Goal: Task Accomplishment & Management: Use online tool/utility

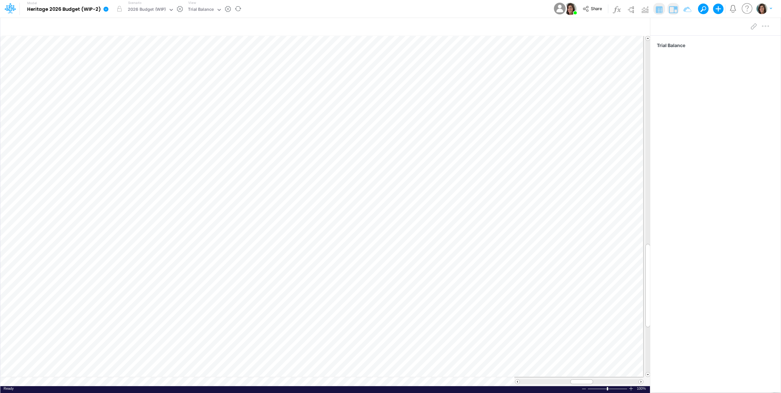
click at [104, 8] on icon at bounding box center [106, 9] width 5 height 5
click at [118, 66] on button "View model info" at bounding box center [139, 68] width 70 height 10
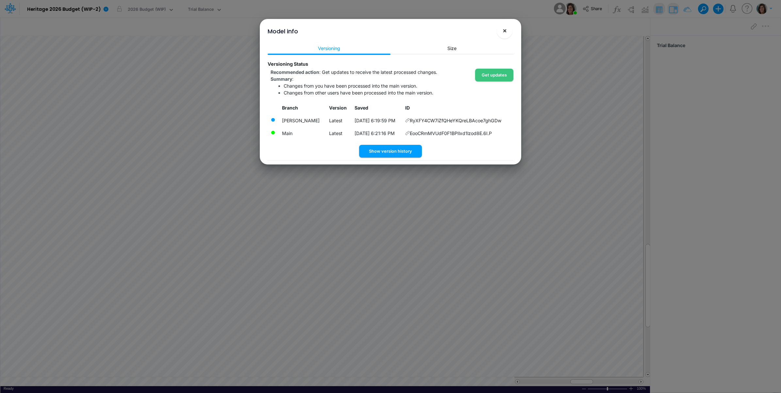
click at [506, 31] on span "×" at bounding box center [505, 30] width 4 height 8
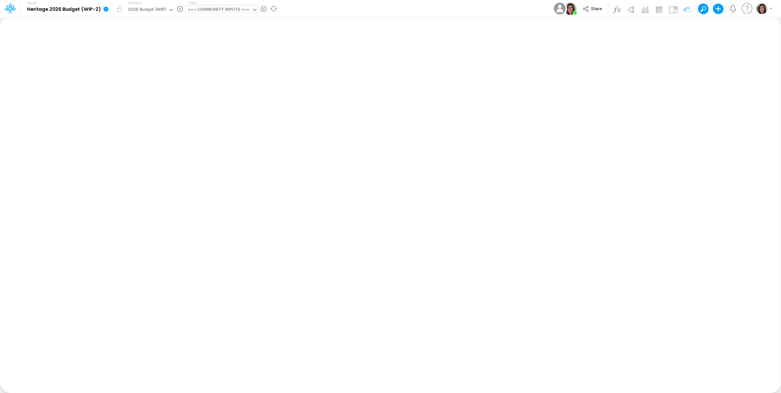
click at [217, 9] on div "=== COMMUNITY INPUTS ===" at bounding box center [218, 10] width 61 height 8
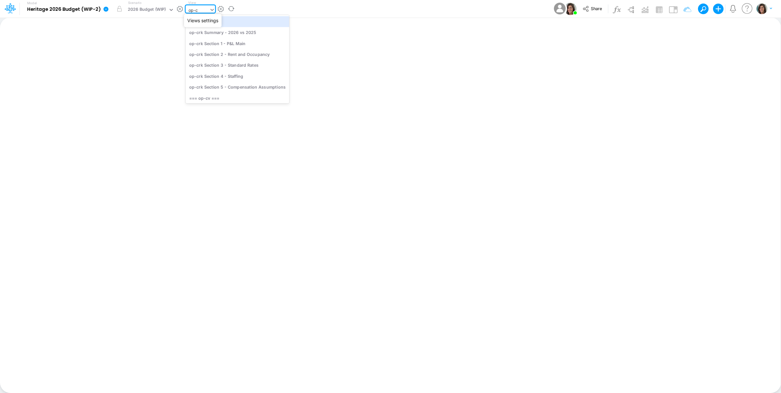
type input "op-cv"
click at [242, 45] on div "op-cv Section 1 - P&L Main" at bounding box center [237, 43] width 102 height 11
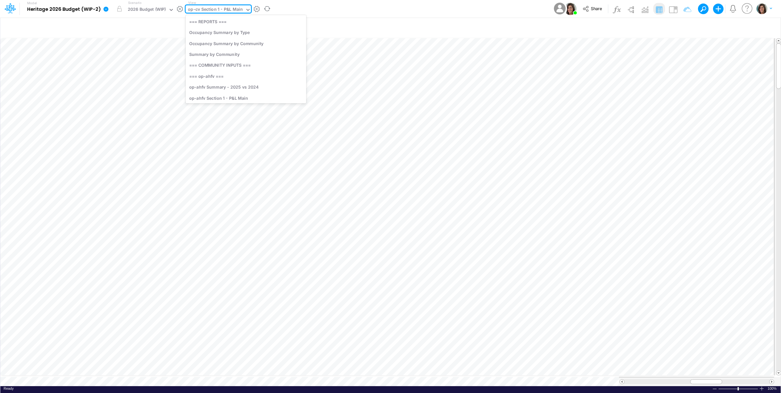
click at [224, 10] on div "op-cv Section 1 - P&L Main" at bounding box center [215, 10] width 55 height 8
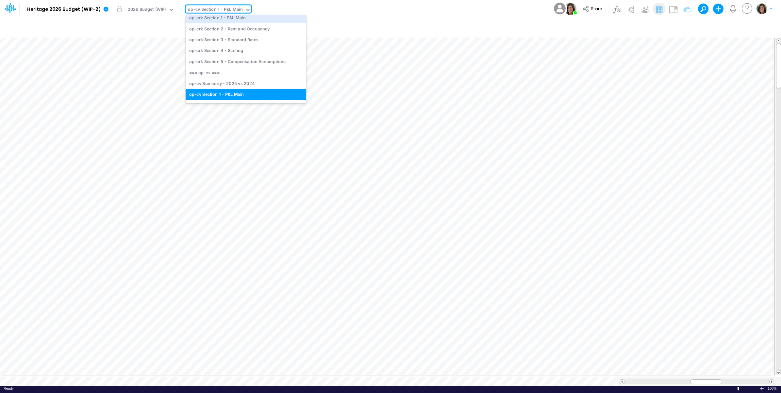
click at [362, 8] on div "Model Heritage 2026 Budget (WIP-2) Edit model settings Duplicate Import QuickBo…" at bounding box center [390, 9] width 703 height 18
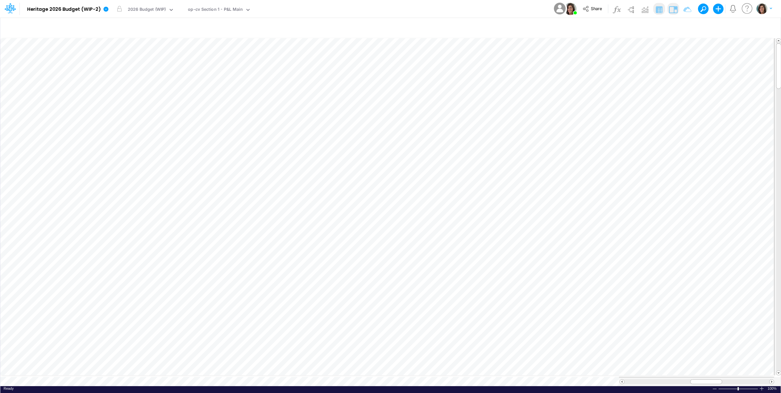
click at [674, 8] on img at bounding box center [673, 9] width 10 height 10
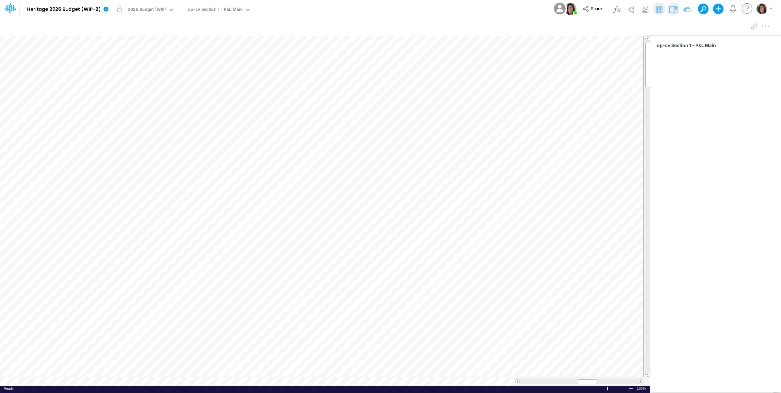
scroll to position [0, 0]
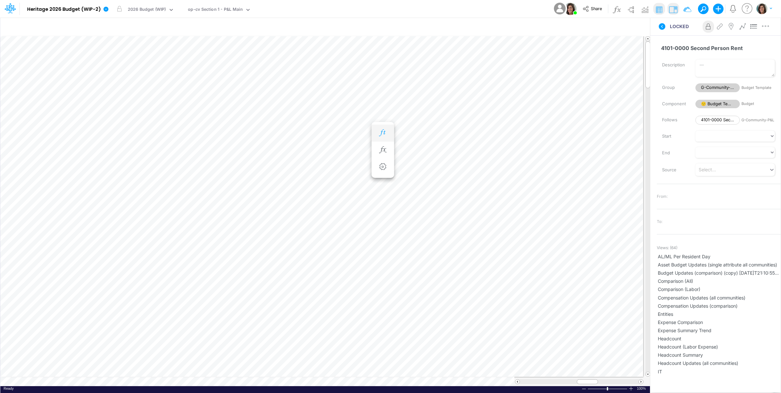
click at [387, 131] on icon "button" at bounding box center [383, 132] width 10 height 7
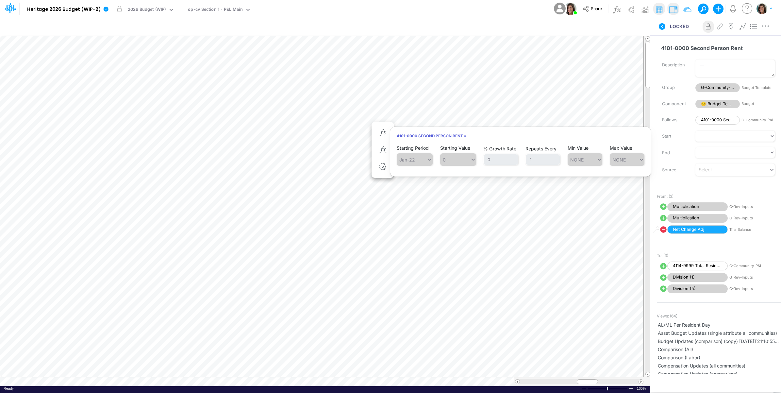
click at [512, 7] on div "Model Heritage 2026 Budget (WIP-2) Edit model settings Duplicate Import QuickBo…" at bounding box center [390, 9] width 703 height 18
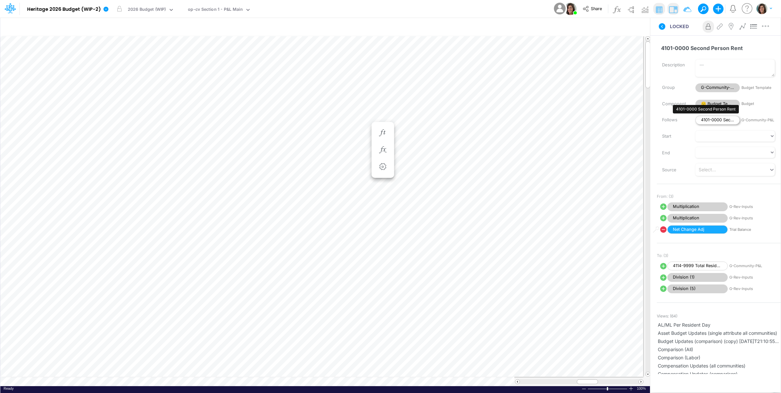
click at [708, 121] on span "4101-0000 Second Person Rent" at bounding box center [717, 120] width 44 height 9
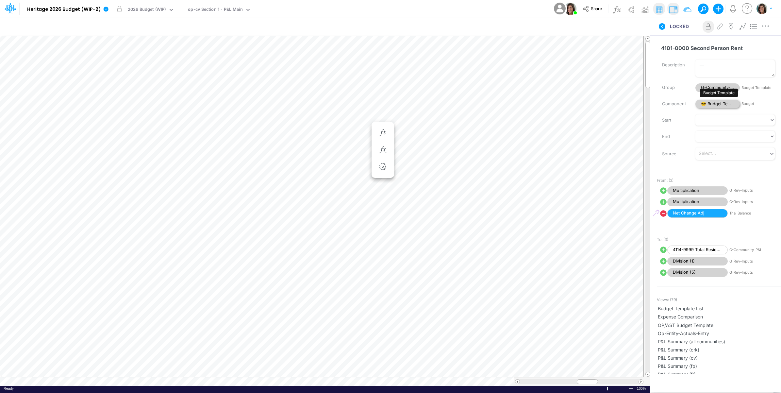
click at [714, 105] on span "😎 Budget Template" at bounding box center [717, 104] width 44 height 9
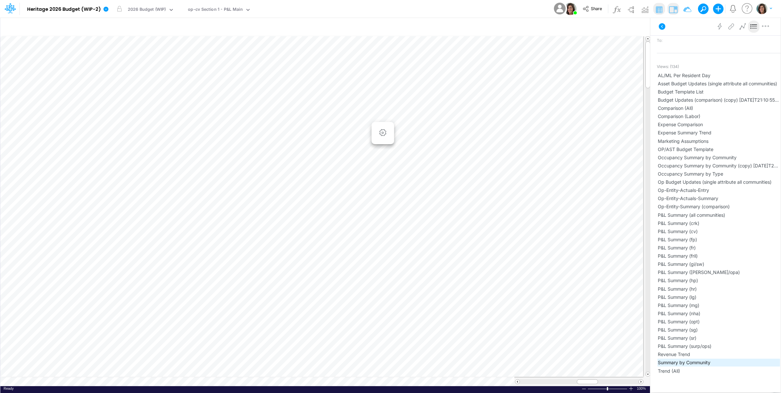
scroll to position [213, 0]
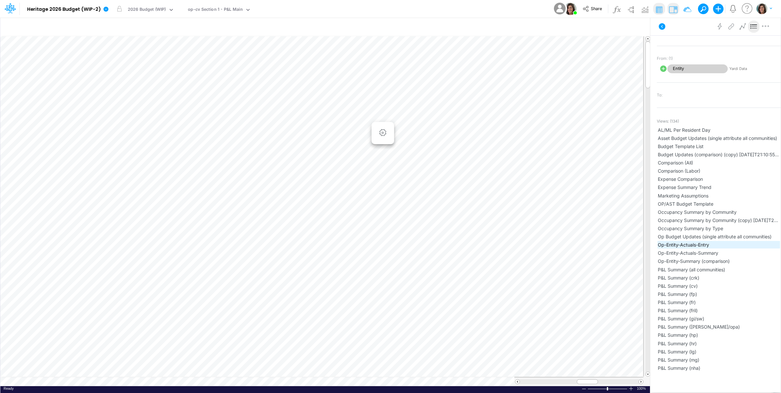
click at [727, 241] on span "Op-Entity-Actuals-Entry" at bounding box center [719, 244] width 122 height 7
click at [664, 24] on icon at bounding box center [662, 26] width 7 height 7
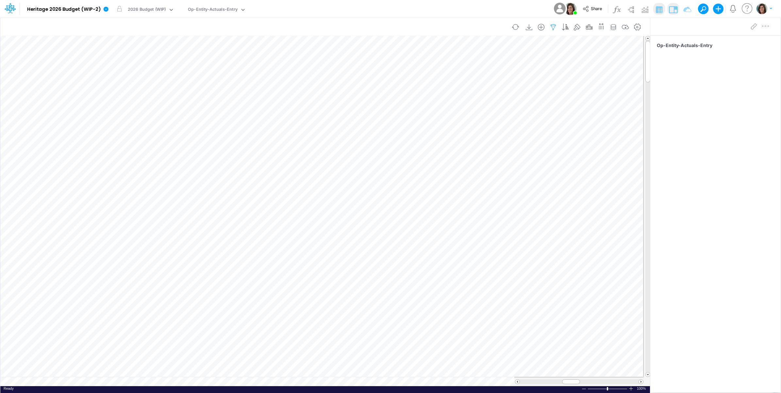
click at [553, 28] on icon "button" at bounding box center [553, 27] width 10 height 7
click at [520, 91] on input "op-opt" at bounding box center [514, 90] width 44 height 11
type input "op-cv"
drag, startPoint x: 402, startPoint y: 54, endPoint x: 413, endPoint y: 41, distance: 16.7
click at [403, 54] on button "Save" at bounding box center [402, 55] width 16 height 9
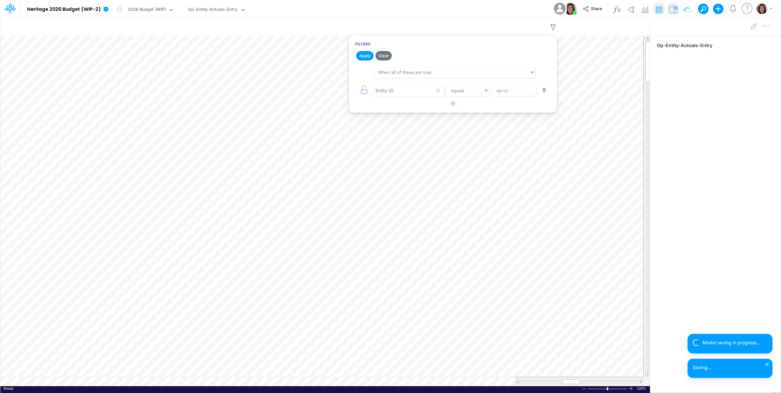
click at [435, 9] on div "Model Heritage 2026 Budget (WIP-2) Edit model settings Duplicate Import QuickBo…" at bounding box center [390, 9] width 703 height 18
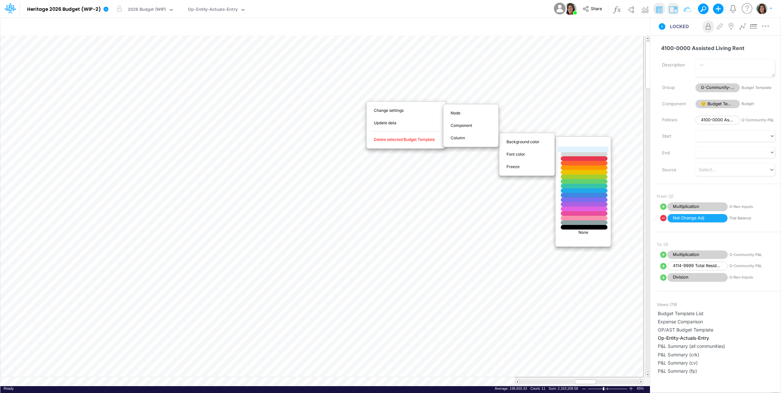
click at [580, 150] on div at bounding box center [584, 150] width 56 height 6
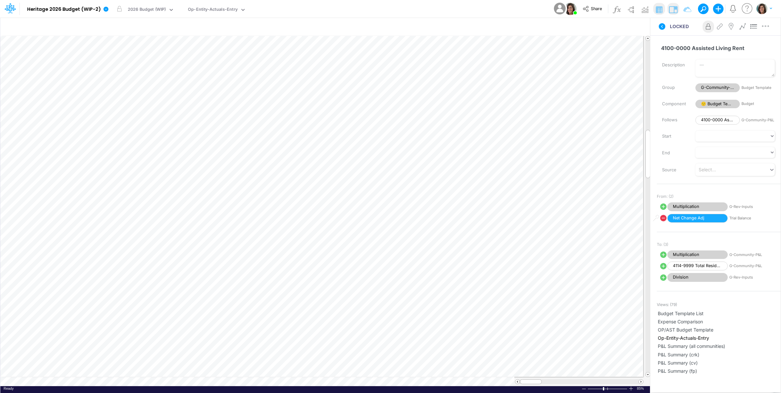
scroll to position [0, 0]
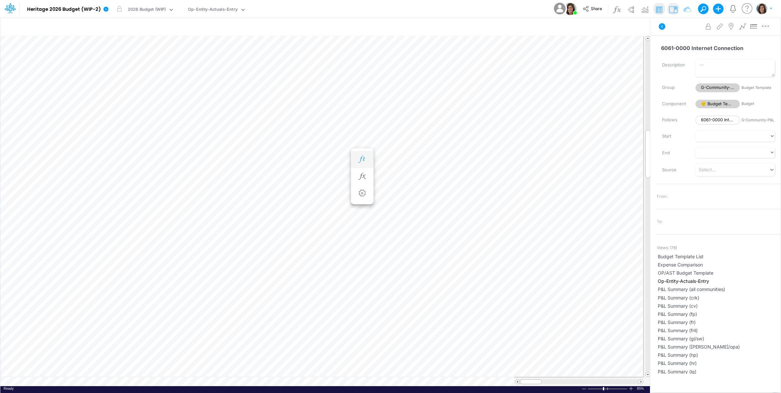
click at [363, 159] on icon "button" at bounding box center [362, 159] width 10 height 7
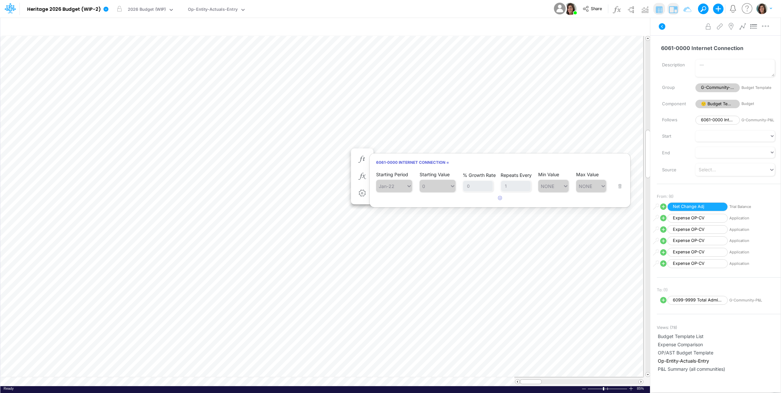
click at [679, 34] on div "Advanced settings Delete" at bounding box center [715, 26] width 130 height 18
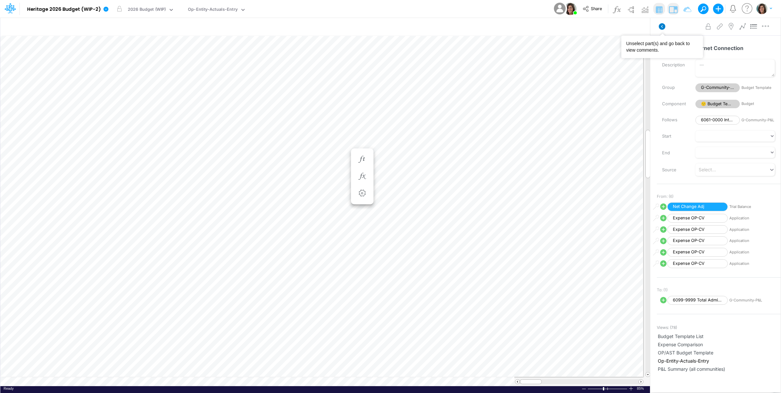
click at [662, 28] on icon at bounding box center [662, 26] width 7 height 7
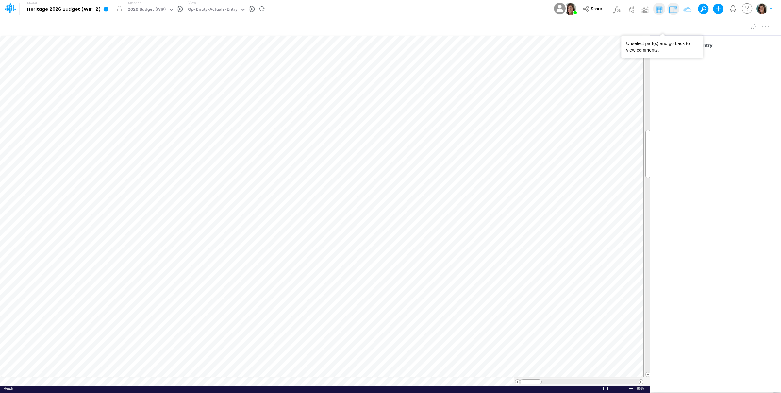
click at [225, 4] on div "View Op-Entity-Actuals-Entry" at bounding box center [216, 8] width 60 height 17
click at [224, 8] on div "Op-Entity-Actuals-Entry" at bounding box center [213, 10] width 50 height 8
type input "tr"
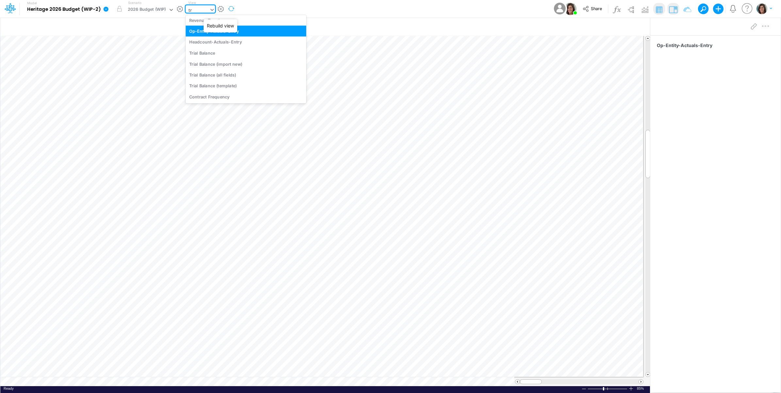
scroll to position [40, 0]
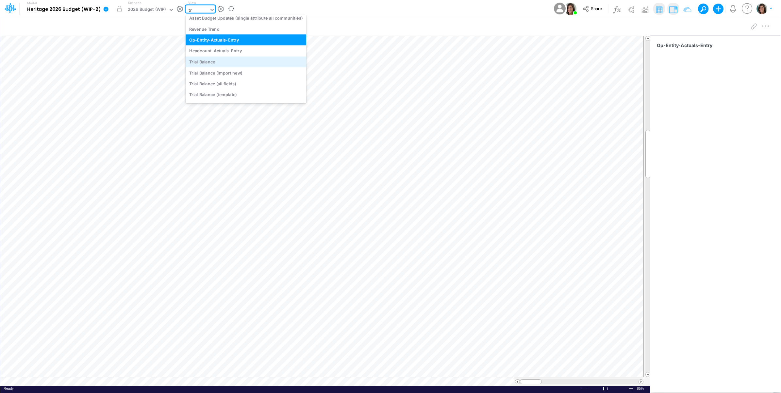
click at [227, 62] on div "Trial Balance" at bounding box center [246, 61] width 121 height 11
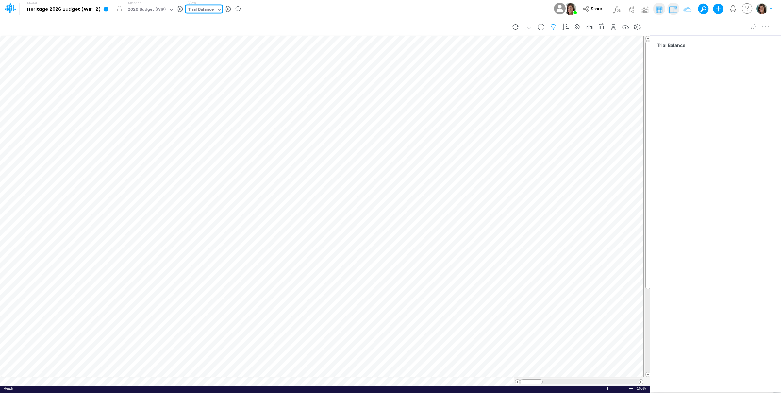
click at [553, 26] on icon "button" at bounding box center [553, 27] width 10 height 7
click at [414, 91] on div "Account ID" at bounding box center [404, 90] width 62 height 11
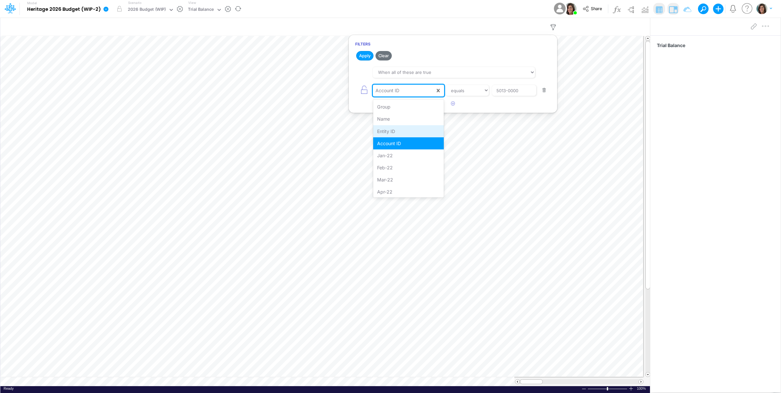
click at [403, 130] on div "Entity ID" at bounding box center [408, 131] width 71 height 12
click at [507, 87] on input "5013-0000" at bounding box center [514, 90] width 44 height 11
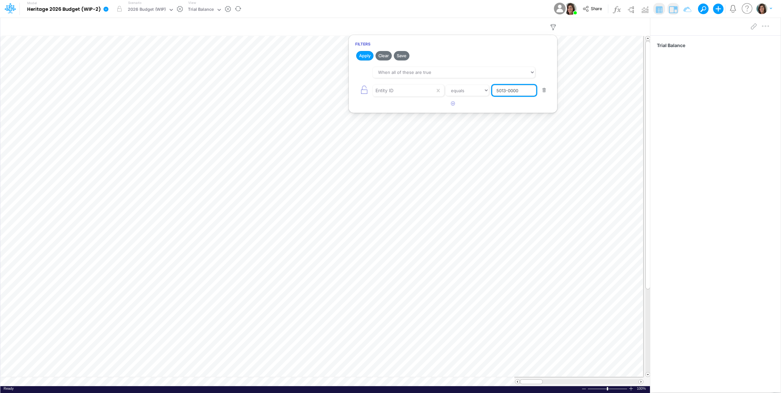
click at [507, 87] on input "5013-0000" at bounding box center [514, 90] width 44 height 11
type input "op-cv"
click at [401, 55] on button "Save" at bounding box center [402, 55] width 16 height 9
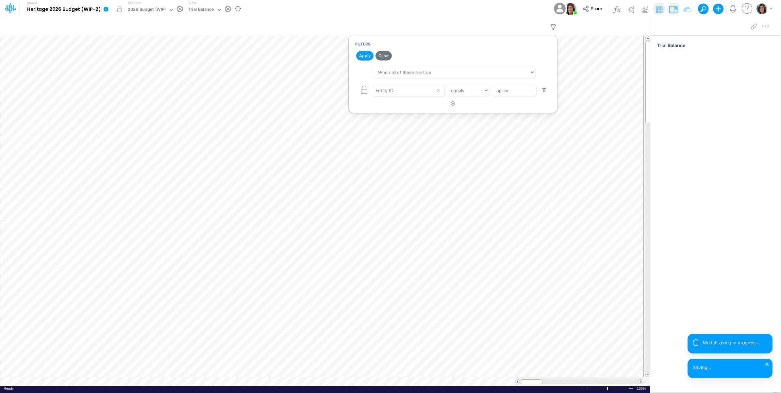
click at [464, 6] on div "Model Heritage 2026 Budget (WIP-2) Edit model settings Duplicate Import QuickBo…" at bounding box center [390, 9] width 703 height 18
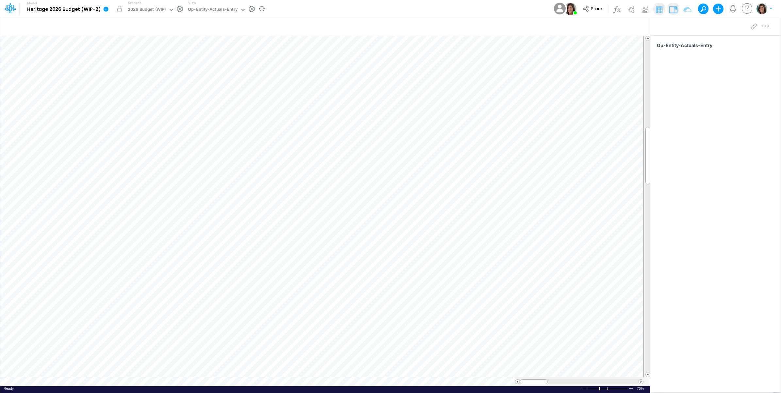
scroll to position [0, 0]
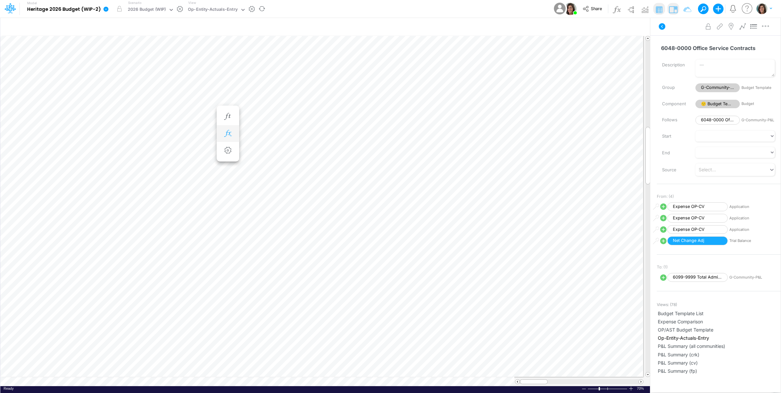
click at [226, 134] on icon "button" at bounding box center [228, 133] width 10 height 7
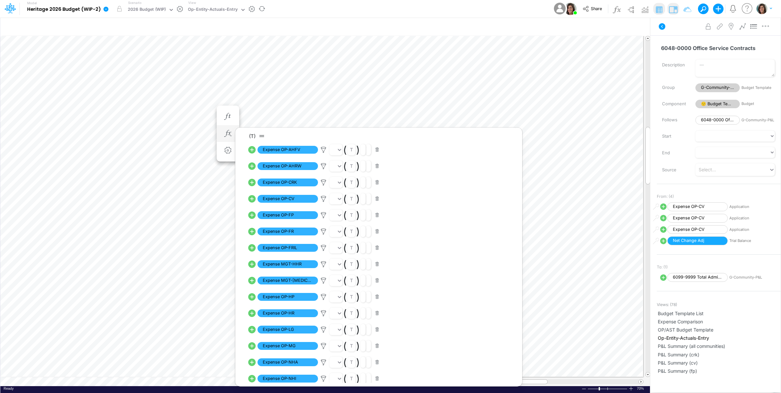
click at [253, 151] on icon at bounding box center [252, 150] width 8 height 8
select select "1"
select select "Multiply"
select select "Add"
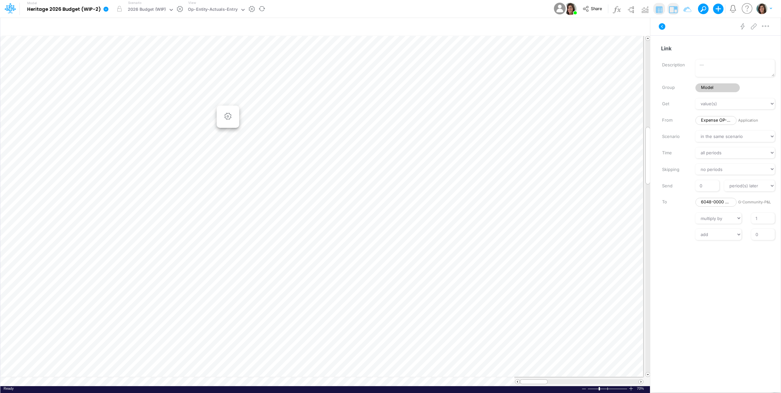
click at [772, 28] on div "Advanced settings Delete" at bounding box center [715, 26] width 130 height 18
click at [770, 28] on icon "button" at bounding box center [766, 26] width 10 height 7
click at [759, 42] on button "Advanced settings" at bounding box center [732, 42] width 78 height 11
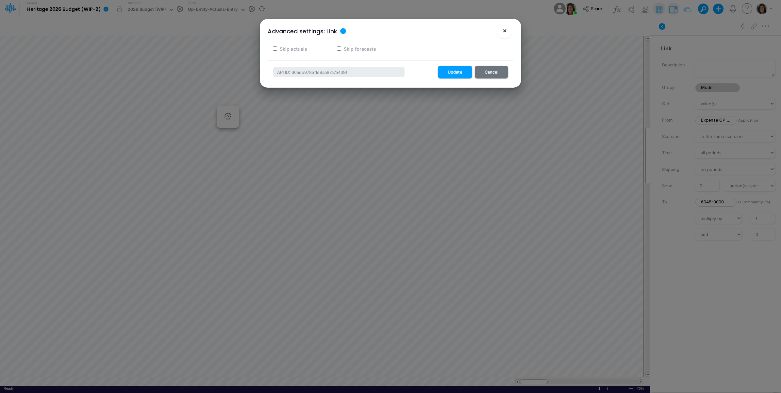
click at [504, 28] on span "×" at bounding box center [505, 30] width 4 height 8
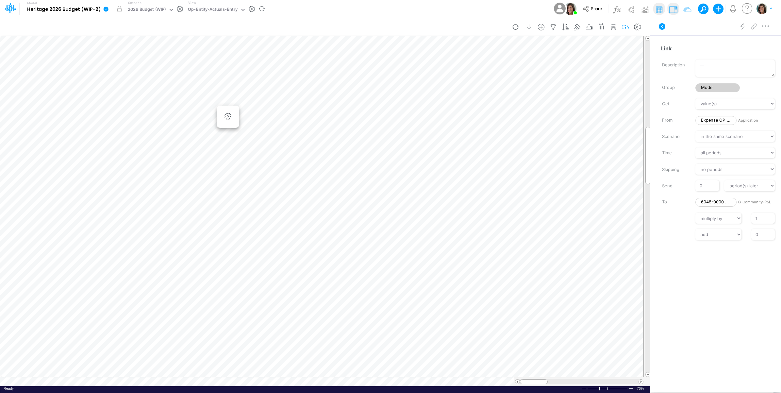
scroll to position [0, 0]
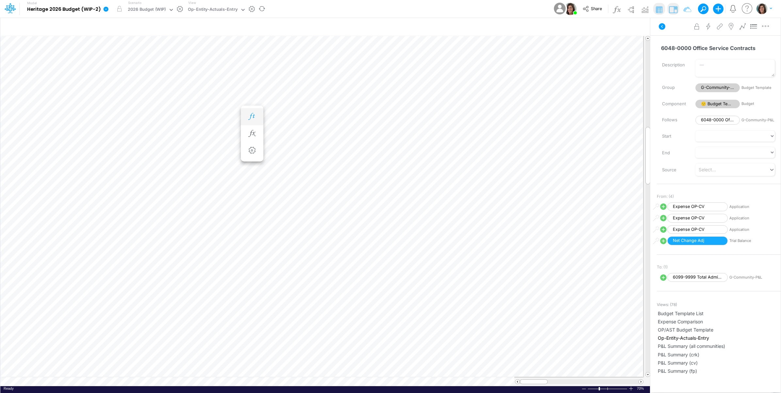
click at [249, 115] on icon "button" at bounding box center [252, 116] width 10 height 7
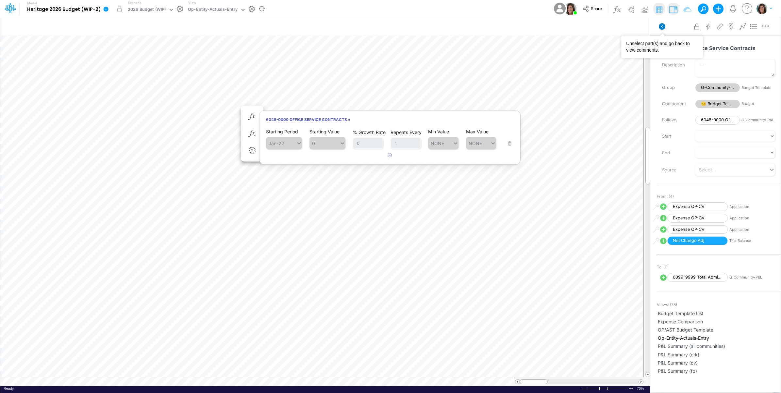
click at [664, 27] on icon at bounding box center [662, 26] width 7 height 7
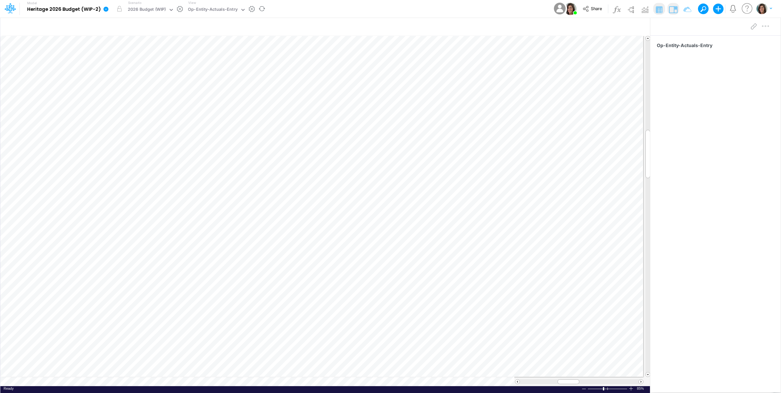
scroll to position [0, 0]
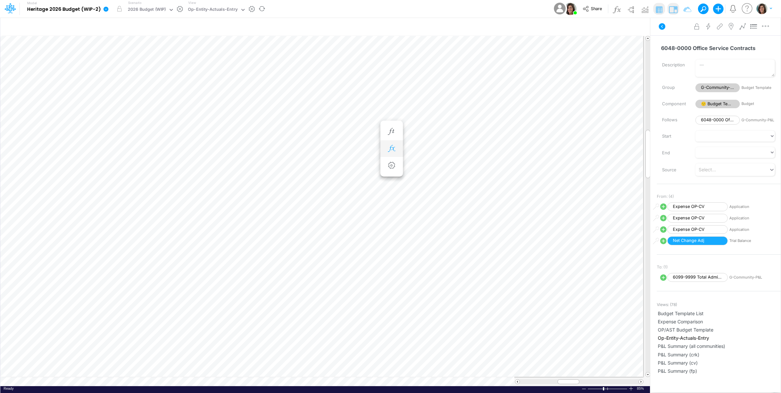
click at [395, 146] on icon "button" at bounding box center [392, 148] width 10 height 7
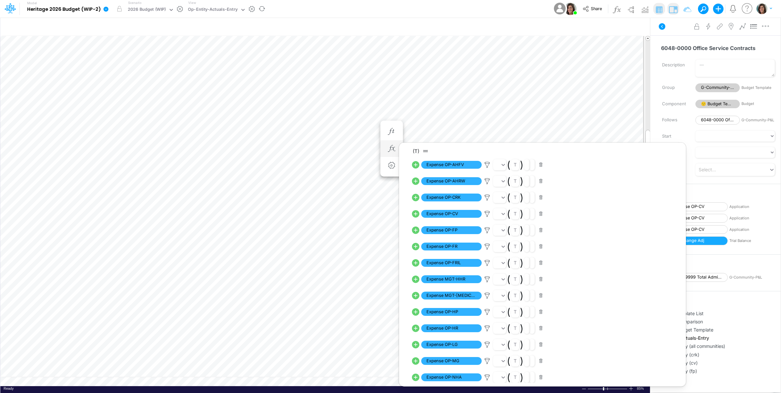
click at [417, 163] on icon at bounding box center [416, 165] width 8 height 8
select select "1"
select select "Multiply"
select select "Add"
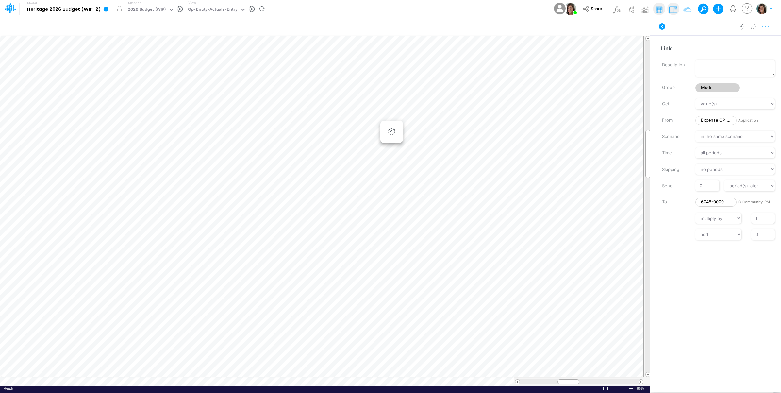
click at [767, 26] on icon "button" at bounding box center [766, 26] width 10 height 7
click at [740, 42] on span "Advanced settings" at bounding box center [728, 43] width 41 height 6
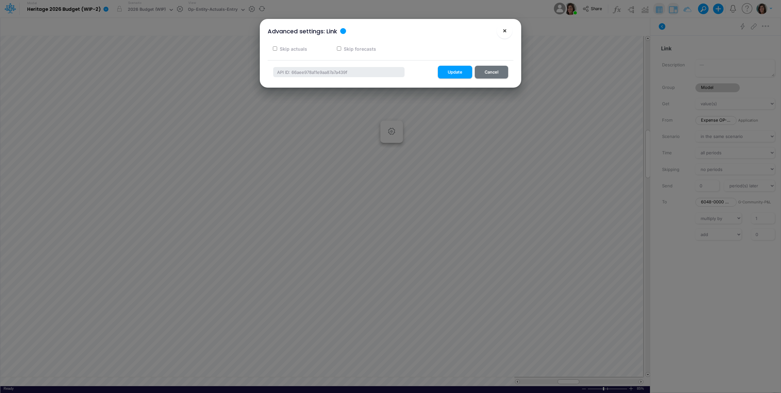
click at [502, 31] on button "×" at bounding box center [505, 31] width 16 height 16
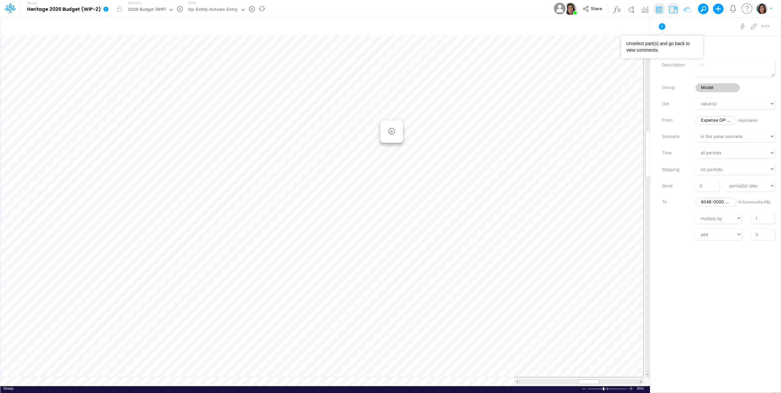
click at [662, 23] on icon at bounding box center [662, 27] width 8 height 8
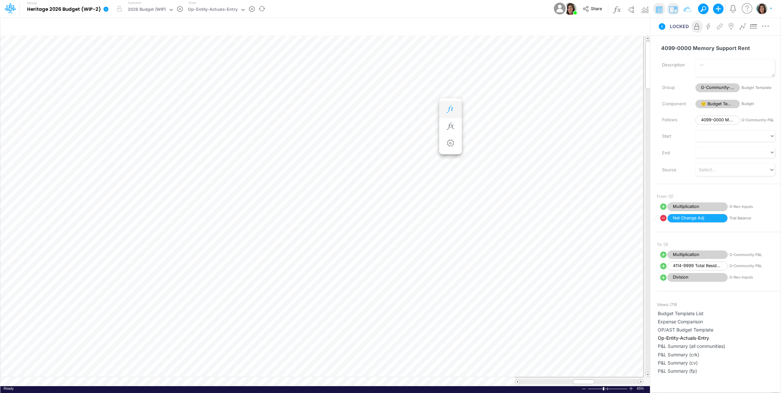
click at [448, 106] on icon "button" at bounding box center [450, 109] width 10 height 7
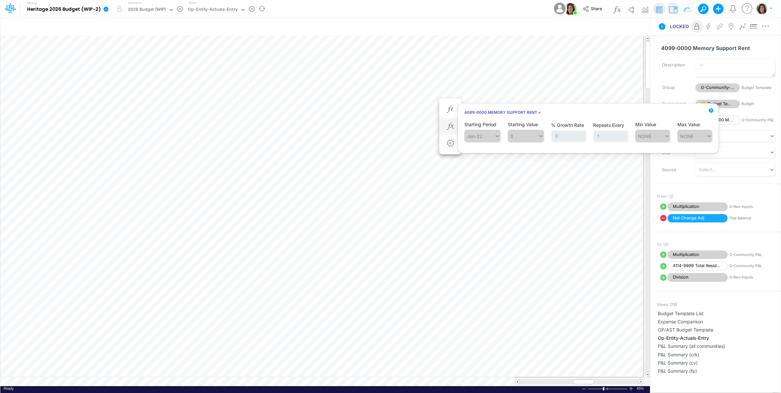
scroll to position [0, 0]
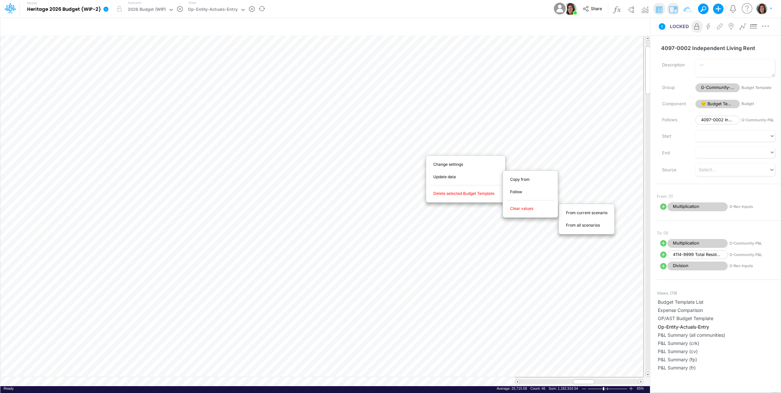
click at [598, 212] on span "From current scenario" at bounding box center [590, 213] width 49 height 6
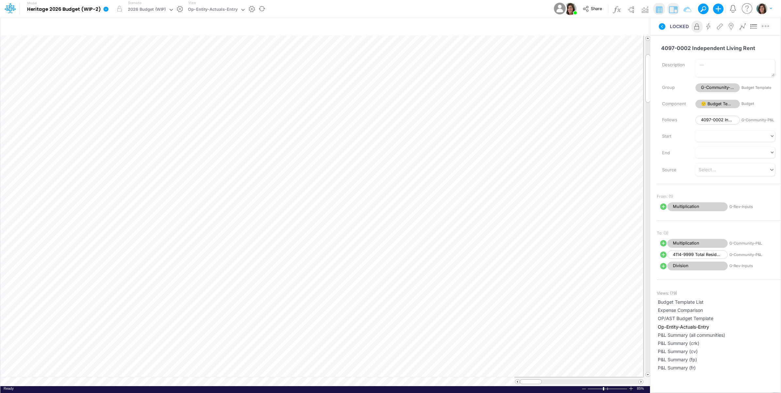
scroll to position [0, 0]
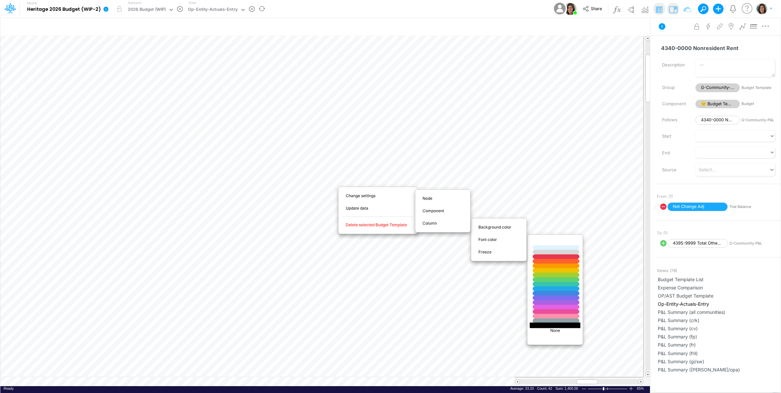
click at [574, 324] on div at bounding box center [556, 325] width 56 height 6
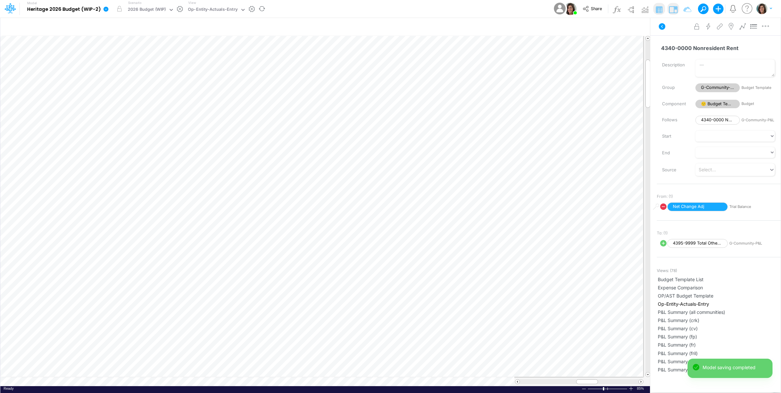
scroll to position [0, 0]
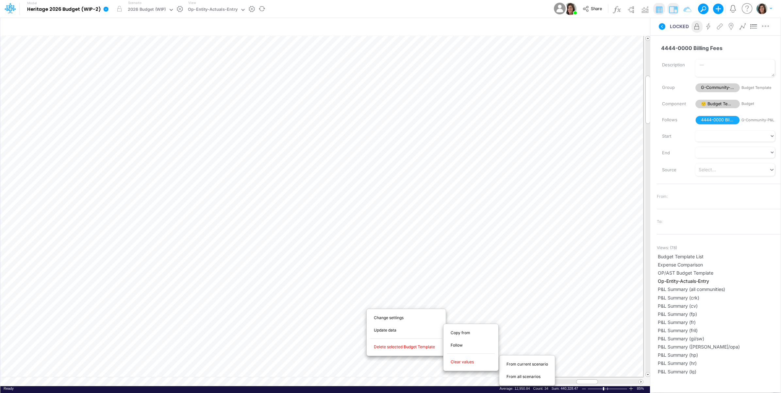
click at [522, 366] on span "From current scenario" at bounding box center [531, 364] width 49 height 6
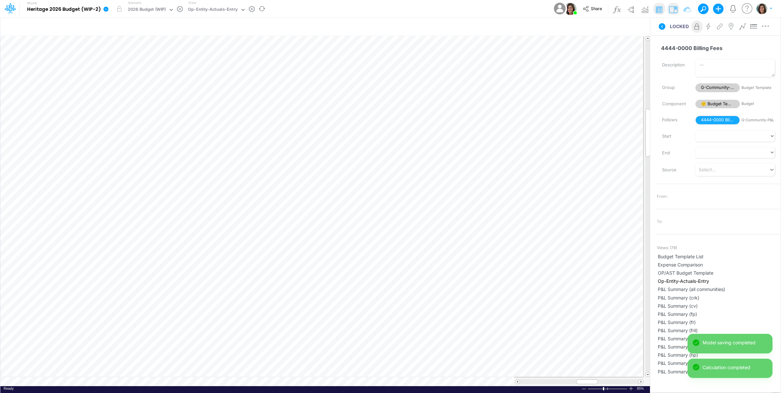
scroll to position [0, 0]
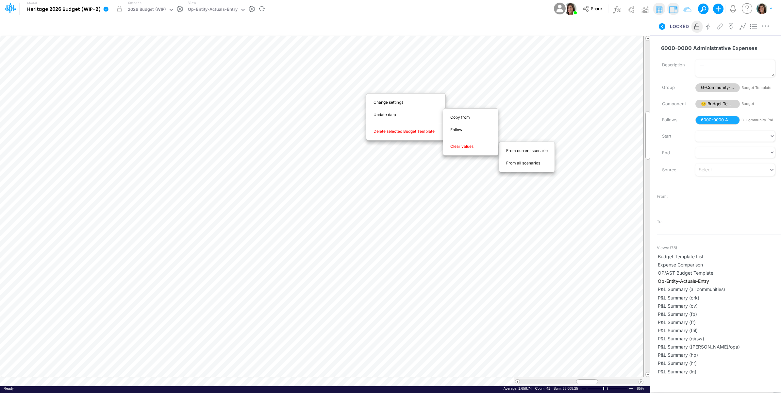
click at [522, 153] on span "From current scenario" at bounding box center [530, 151] width 49 height 6
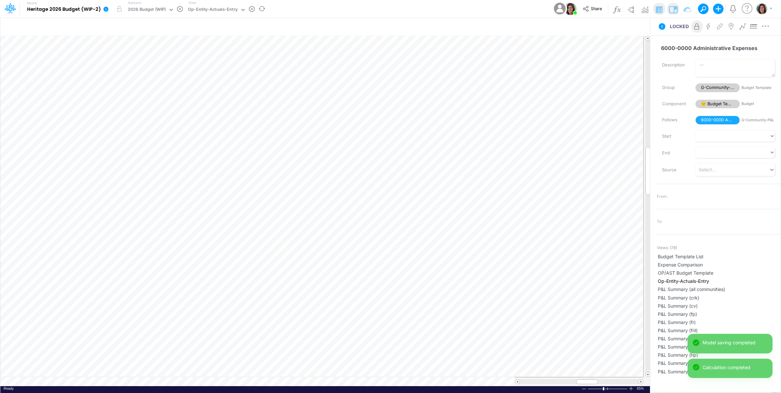
scroll to position [0, 0]
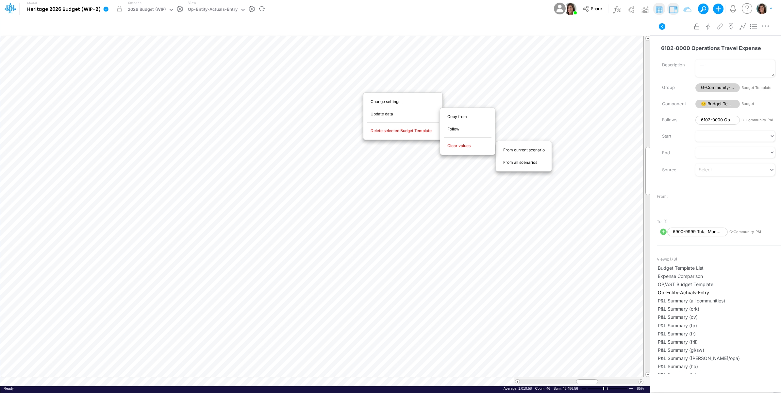
click at [534, 151] on span "From current scenario" at bounding box center [527, 150] width 49 height 6
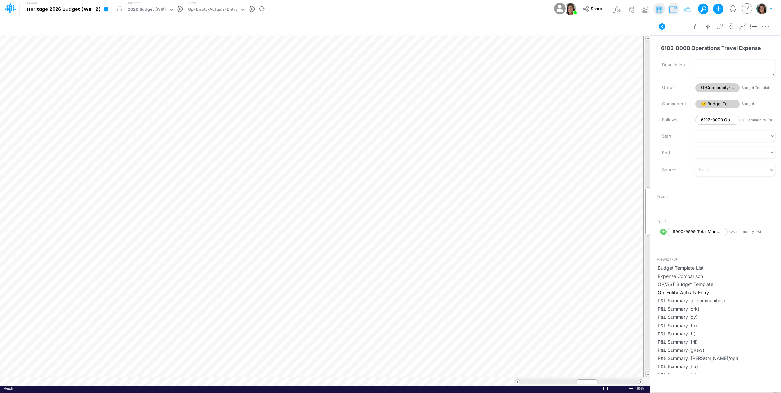
scroll to position [0, 0]
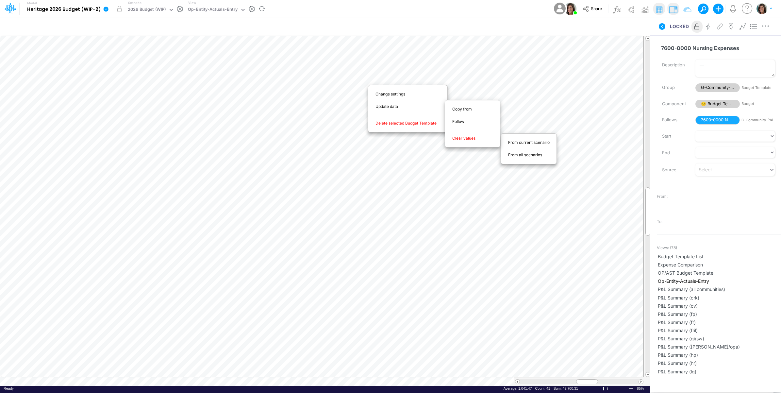
click at [523, 143] on span "From current scenario" at bounding box center [532, 143] width 49 height 6
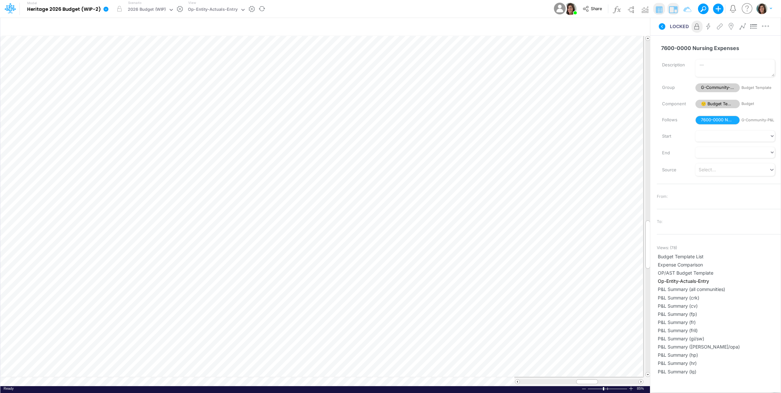
scroll to position [0, 0]
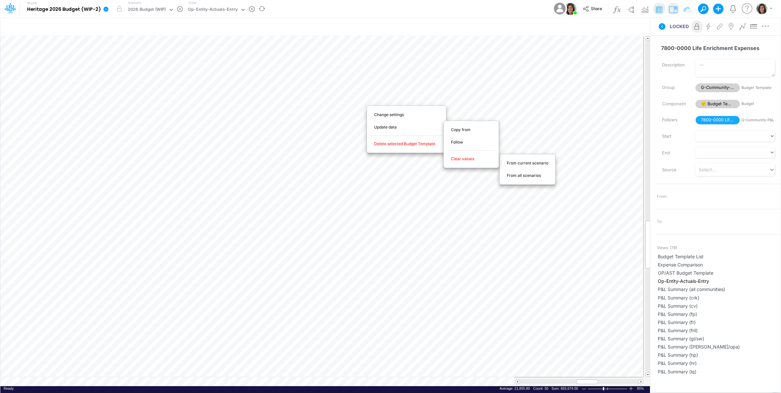
click at [525, 164] on span "From current scenario" at bounding box center [531, 163] width 49 height 6
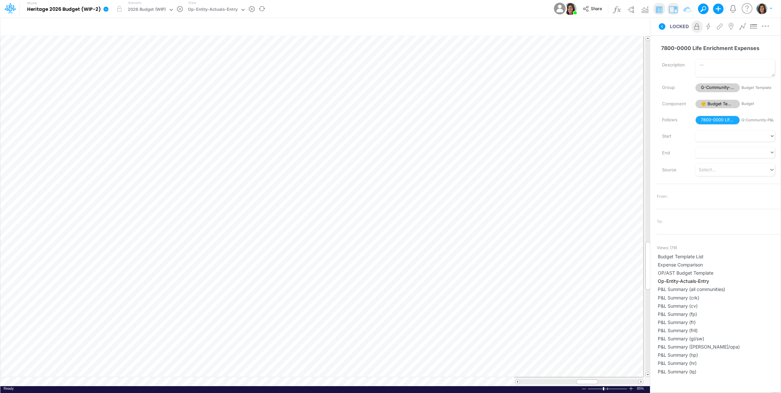
scroll to position [0, 0]
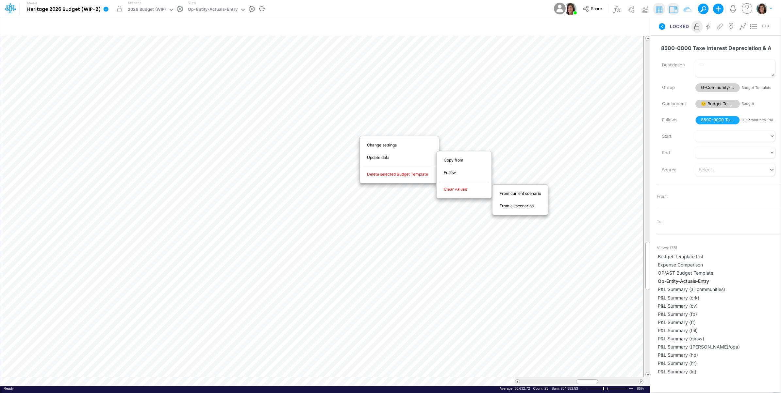
click at [515, 193] on span "From current scenario" at bounding box center [524, 194] width 49 height 6
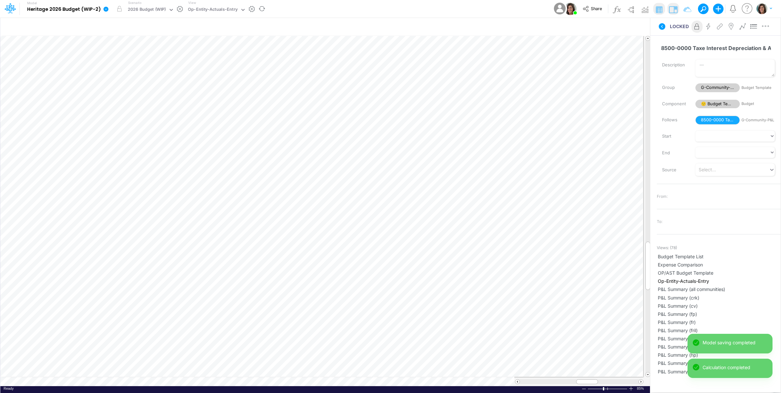
scroll to position [0, 0]
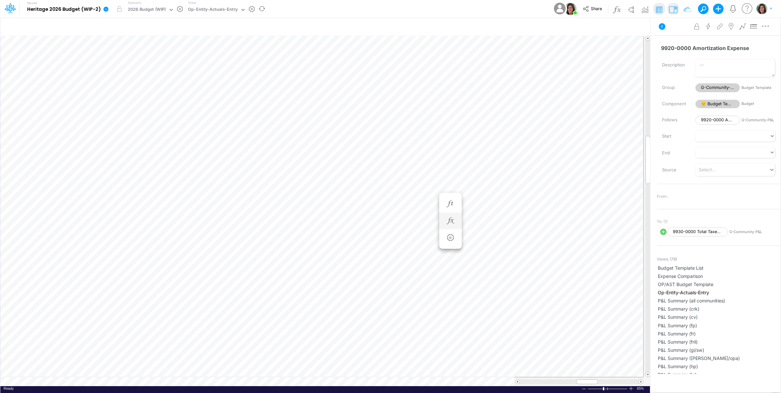
scroll to position [0, 0]
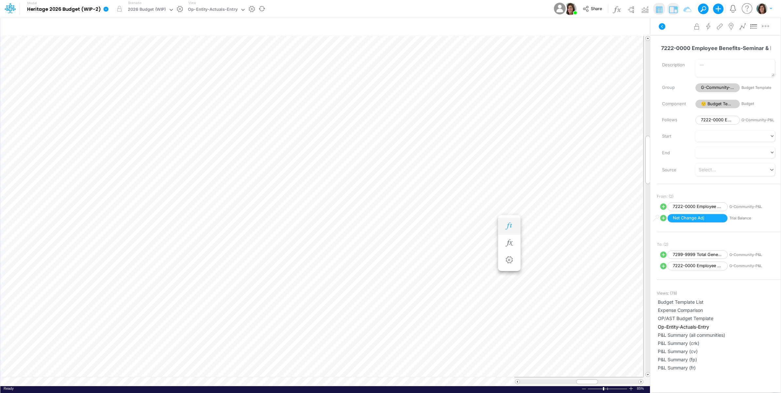
click at [513, 223] on icon "button" at bounding box center [509, 226] width 10 height 7
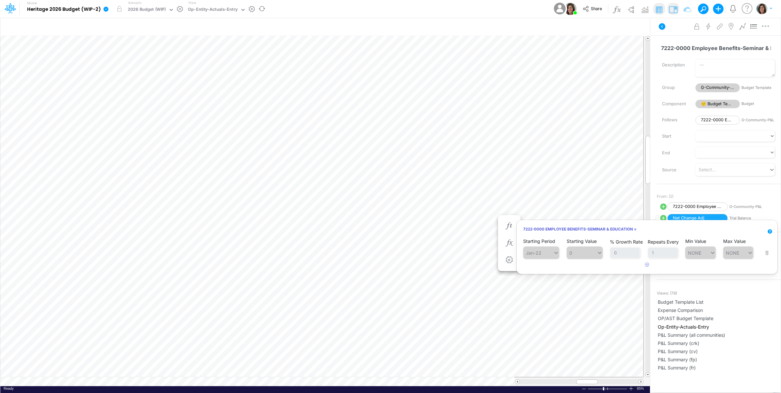
click at [505, 6] on div "Model Heritage 2026 Budget (WIP-2) Edit model settings Duplicate Import QuickBo…" at bounding box center [390, 9] width 703 height 18
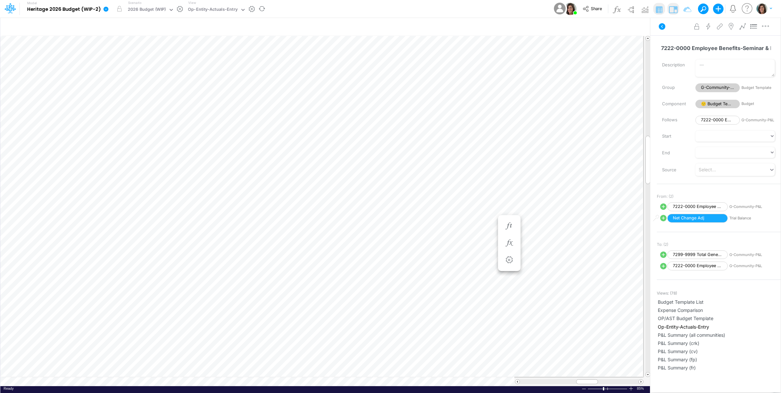
scroll to position [0, 0]
click at [419, 242] on icon "button" at bounding box center [421, 243] width 10 height 7
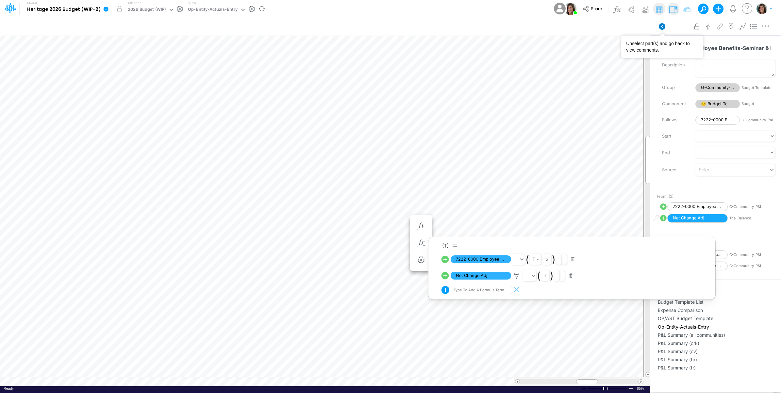
click at [663, 27] on icon at bounding box center [662, 26] width 7 height 7
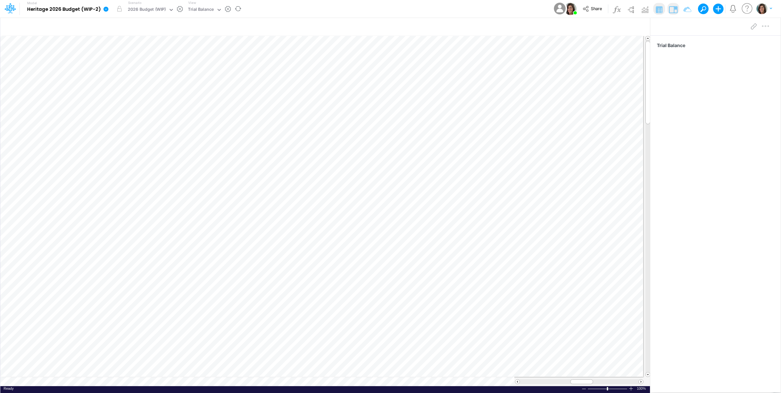
click at [106, 10] on icon at bounding box center [106, 9] width 5 height 5
click at [325, 13] on div "Model Heritage 2026 Budget (WIP-2) Edit model settings Duplicate Import QuickBo…" at bounding box center [390, 9] width 703 height 18
click at [108, 7] on link at bounding box center [107, 8] width 13 height 17
click at [111, 46] on button "Import" at bounding box center [139, 46] width 70 height 11
click at [188, 60] on button "Data" at bounding box center [209, 61] width 70 height 10
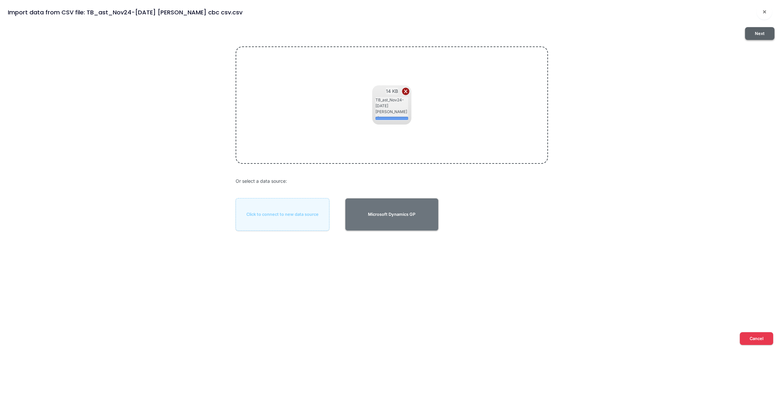
click at [763, 33] on button "Next" at bounding box center [759, 33] width 29 height 13
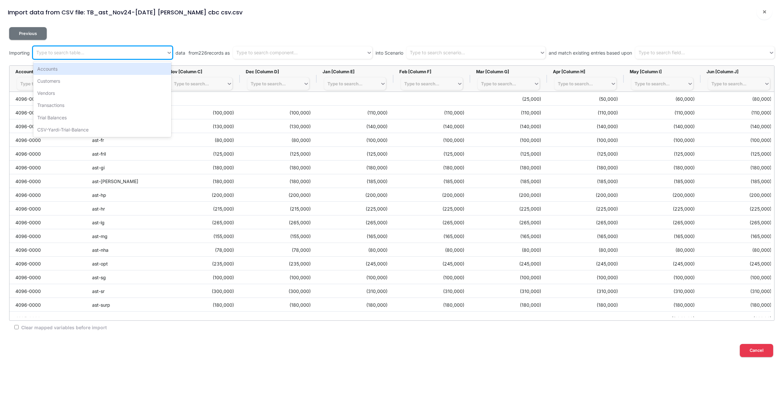
click at [129, 56] on div "Type to search table..." at bounding box center [99, 52] width 133 height 11
drag, startPoint x: 97, startPoint y: 130, endPoint x: 154, endPoint y: 89, distance: 70.3
click at [97, 130] on div "CSV-Yardi-Trial-Balance" at bounding box center [102, 130] width 138 height 12
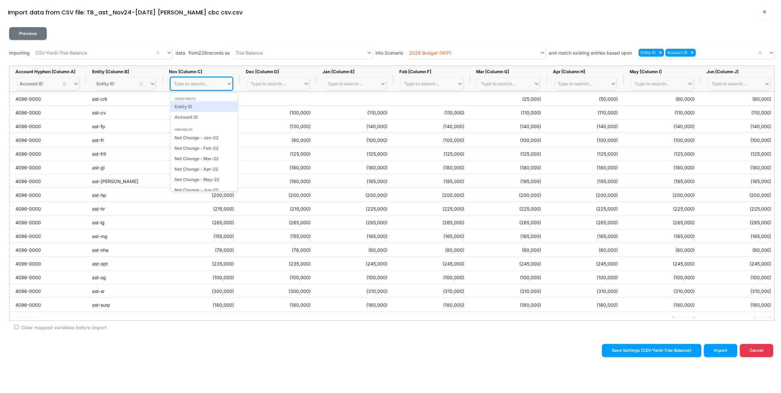
click at [198, 86] on div "Type to search..." at bounding box center [191, 83] width 35 height 5
type input "nov-24"
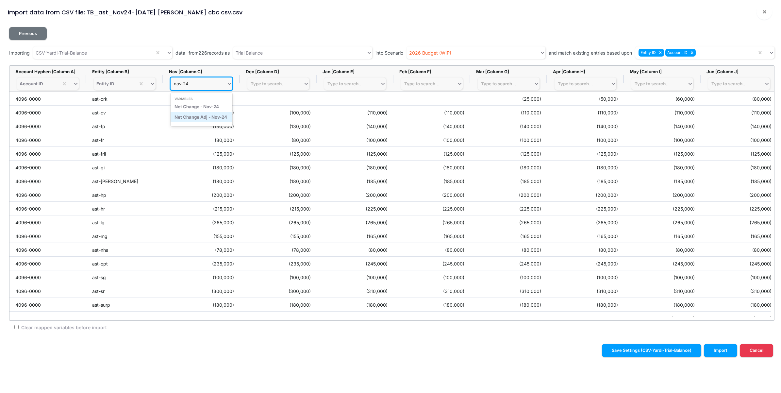
click at [220, 120] on div "Net Change Adj - Nov-24" at bounding box center [202, 117] width 62 height 10
click at [728, 352] on button "Import" at bounding box center [720, 350] width 33 height 13
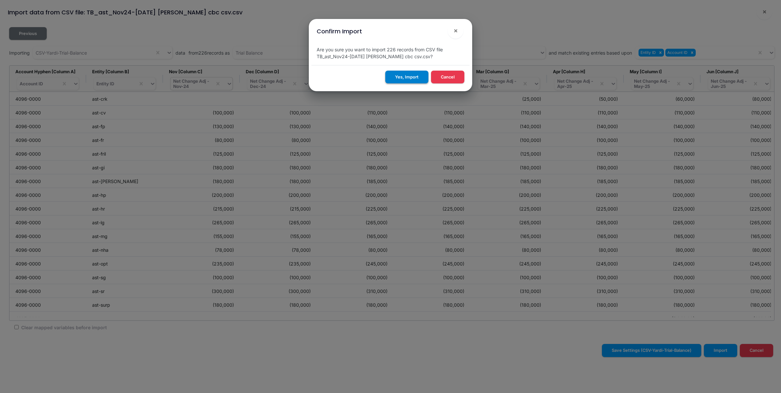
click at [420, 78] on button "Yes, Import" at bounding box center [406, 77] width 43 height 13
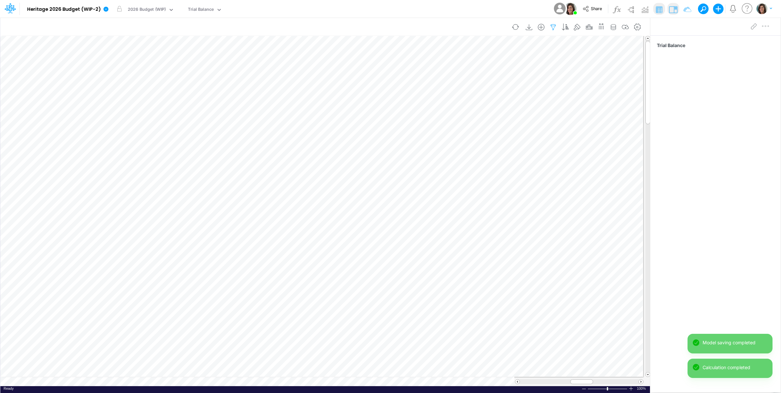
click at [552, 25] on icon "button" at bounding box center [553, 27] width 10 height 7
click at [470, 89] on select "equals not equal starts with ends with contains" at bounding box center [467, 90] width 44 height 11
select select "endsWith"
click at [446, 85] on select "equals not equal starts with ends with contains" at bounding box center [467, 90] width 43 height 11
drag, startPoint x: 501, startPoint y: 90, endPoint x: 494, endPoint y: 90, distance: 6.2
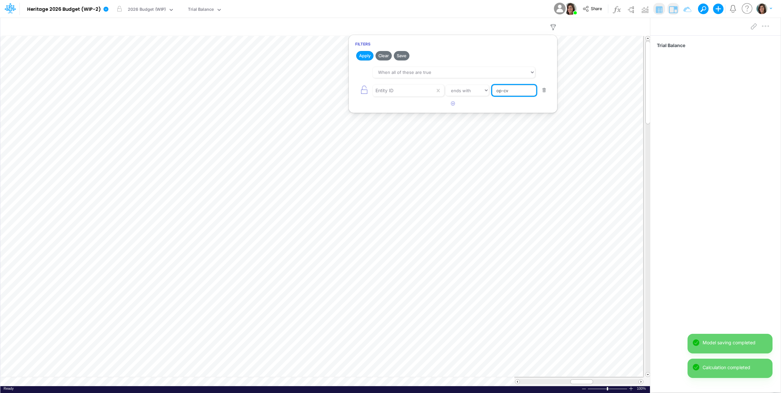
click at [493, 90] on input "op-cv" at bounding box center [514, 90] width 44 height 11
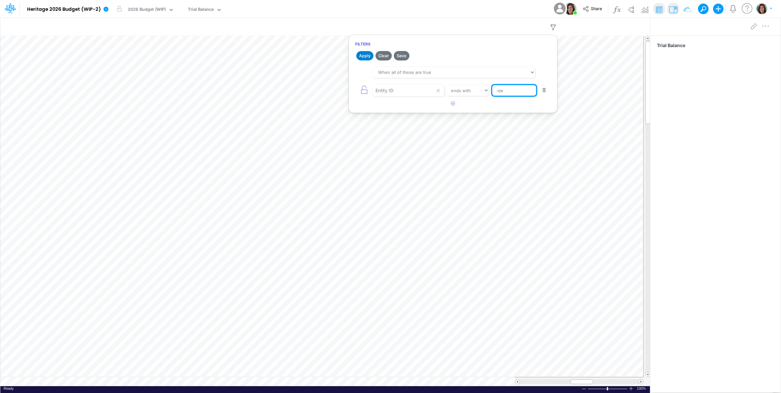
type input "-cv"
click at [362, 56] on button "Apply" at bounding box center [364, 55] width 17 height 9
click at [422, 3] on div "Model Heritage 2026 Budget (WIP-2) Edit model settings Duplicate Import QuickBo…" at bounding box center [390, 9] width 703 height 18
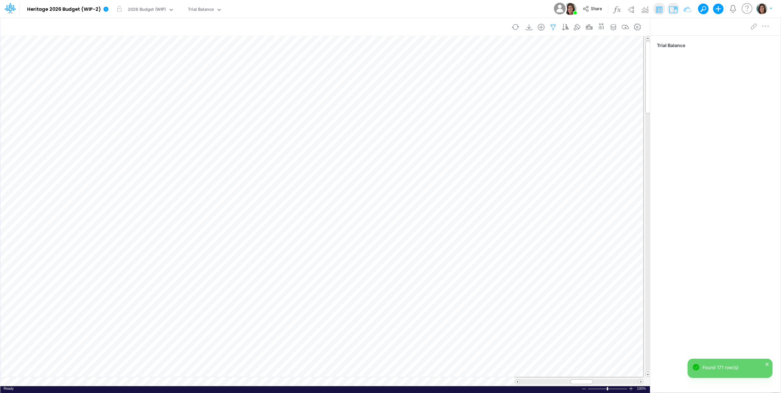
click at [553, 23] on button "button" at bounding box center [553, 27] width 12 height 13
select select "endsWith"
click at [401, 53] on button "Save" at bounding box center [402, 55] width 16 height 9
click at [453, 12] on div "Model Heritage 2026 Budget (WIP-2) Edit model settings Duplicate Import QuickBo…" at bounding box center [390, 9] width 703 height 18
click at [106, 11] on icon at bounding box center [106, 9] width 5 height 5
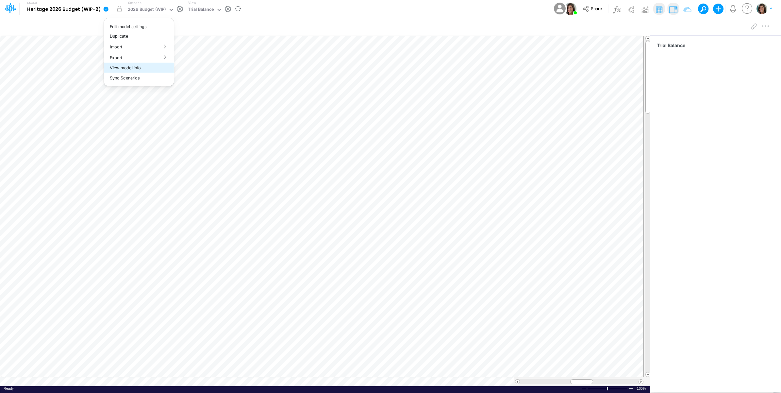
click at [126, 69] on button "View model info" at bounding box center [139, 68] width 70 height 10
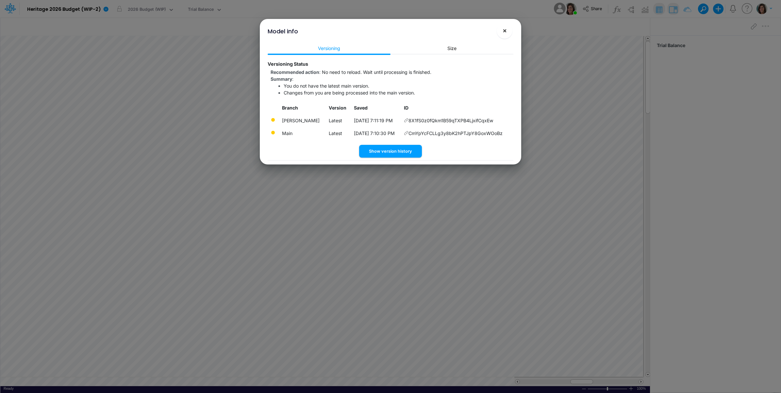
click at [506, 30] on span "×" at bounding box center [505, 30] width 4 height 8
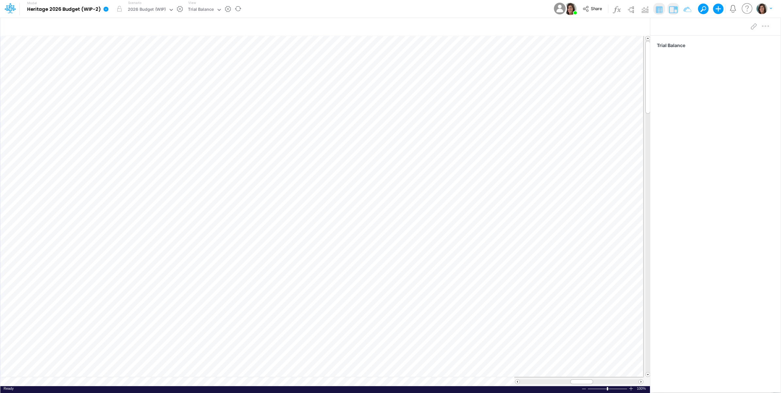
click at [106, 10] on icon at bounding box center [106, 9] width 5 height 5
click at [124, 68] on button "View model info" at bounding box center [139, 68] width 70 height 10
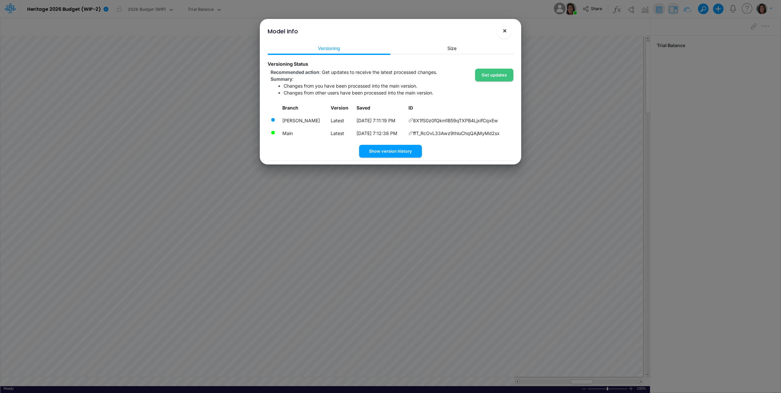
click at [507, 28] on button "×" at bounding box center [505, 31] width 16 height 16
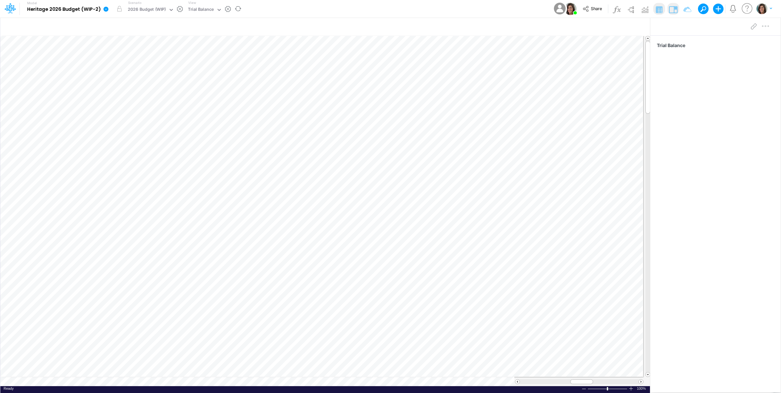
click at [106, 11] on icon at bounding box center [106, 9] width 5 height 5
click at [128, 41] on button "Duplicate" at bounding box center [139, 36] width 70 height 10
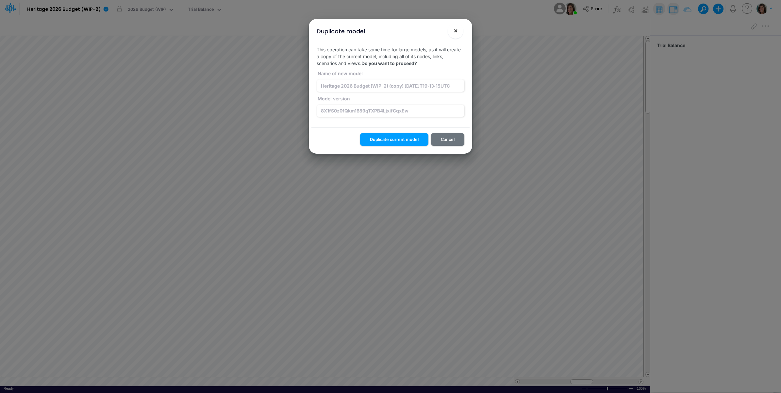
click at [456, 31] on span "×" at bounding box center [456, 30] width 4 height 8
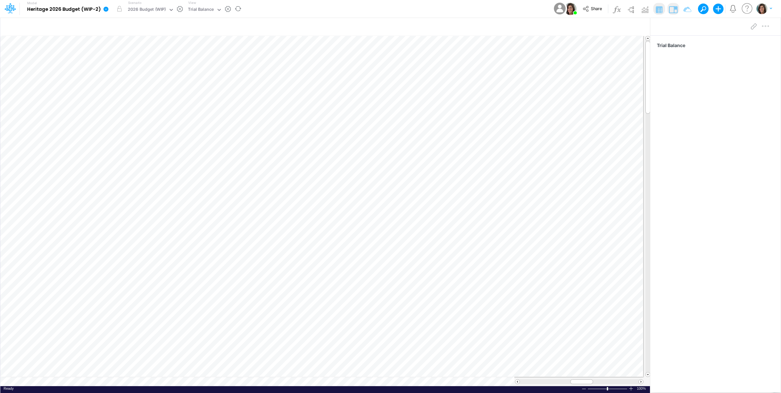
click at [106, 12] on icon at bounding box center [106, 9] width 6 height 6
click at [120, 48] on button "Import" at bounding box center [139, 46] width 70 height 11
click at [200, 62] on button "Data" at bounding box center [209, 61] width 70 height 10
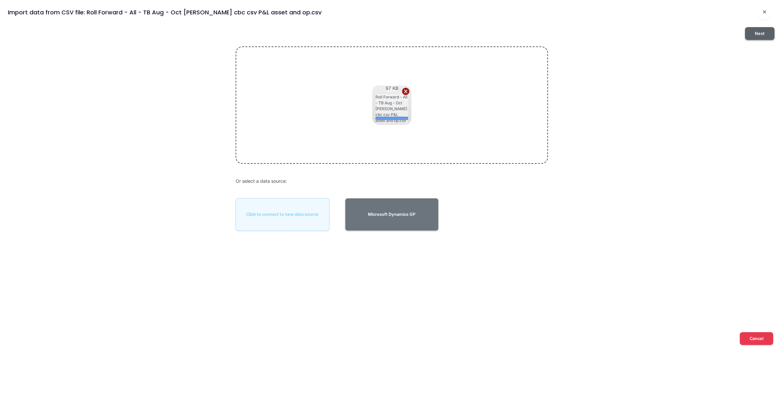
click at [762, 33] on button "Next" at bounding box center [759, 33] width 29 height 13
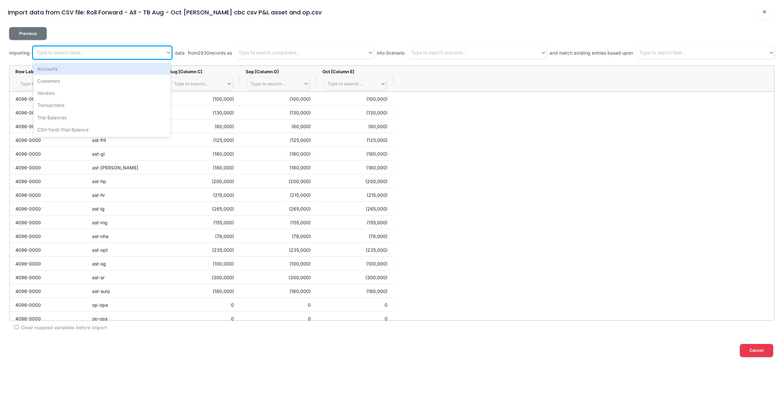
click at [129, 54] on div "Type to search table..." at bounding box center [99, 52] width 133 height 11
click at [103, 126] on div "CSV-Yardi-Trial-Balance" at bounding box center [101, 130] width 137 height 12
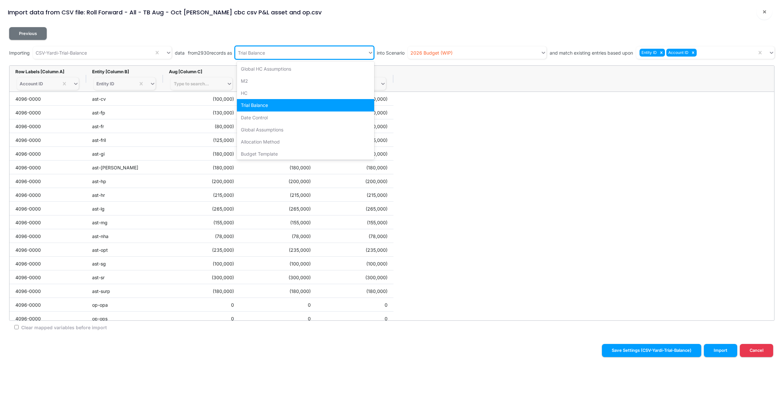
click at [290, 50] on div "Trial Balance" at bounding box center [301, 52] width 133 height 11
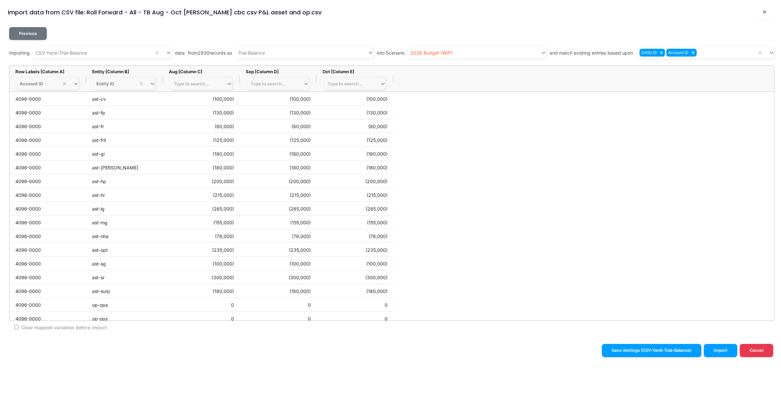
drag, startPoint x: 352, startPoint y: 30, endPoint x: 358, endPoint y: 29, distance: 6.2
click at [352, 30] on div "Previous" at bounding box center [391, 33] width 765 height 13
click at [206, 83] on div "Type to search..." at bounding box center [191, 83] width 35 height 5
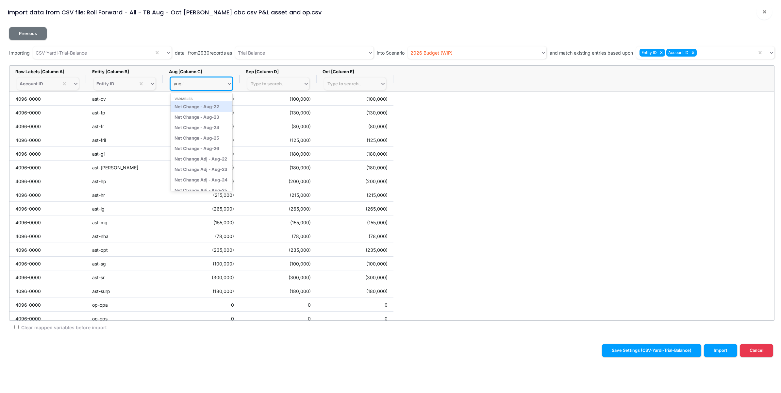
type input "aug-24"
click at [218, 118] on div "Net Change Adj - Aug-24" at bounding box center [202, 117] width 62 height 10
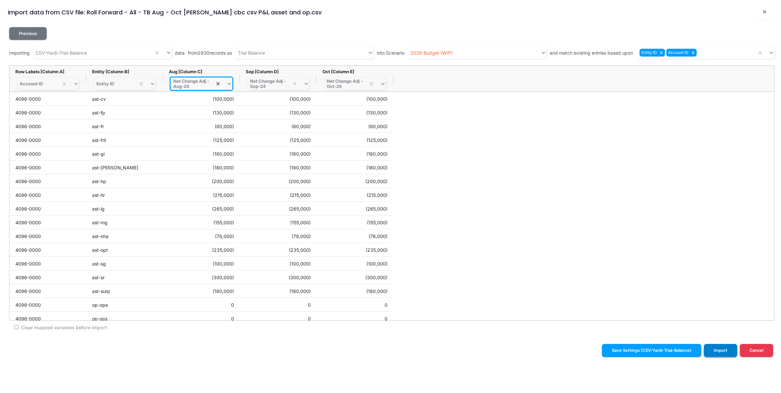
click at [727, 352] on button "Import" at bounding box center [720, 350] width 33 height 13
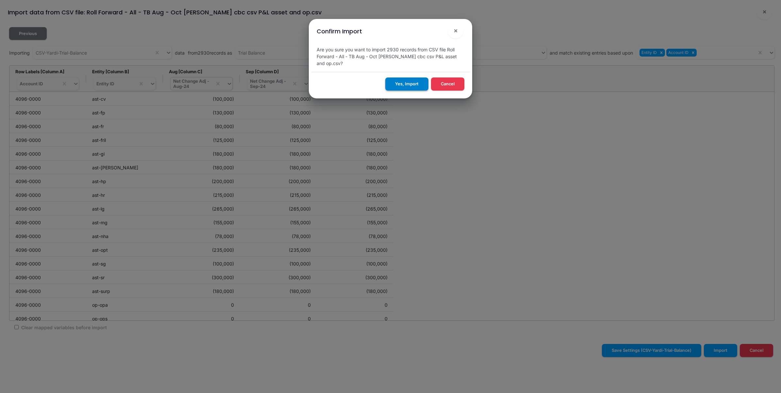
click at [404, 81] on button "Yes, Import" at bounding box center [406, 83] width 43 height 13
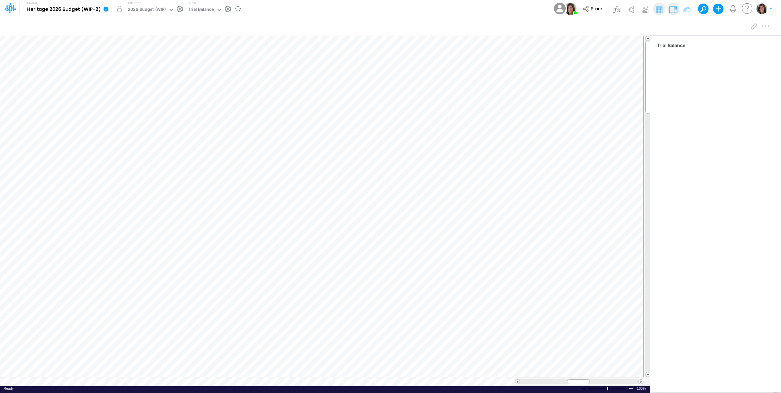
click at [107, 10] on icon at bounding box center [106, 9] width 5 height 5
click at [121, 68] on button "View model info" at bounding box center [139, 68] width 70 height 10
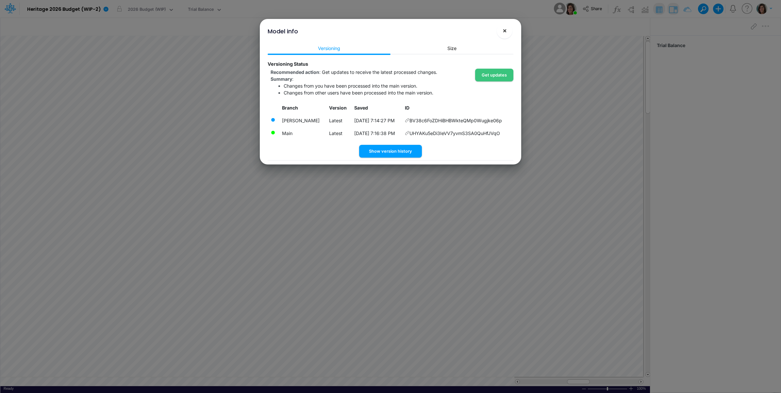
click at [505, 30] on span "×" at bounding box center [505, 30] width 4 height 8
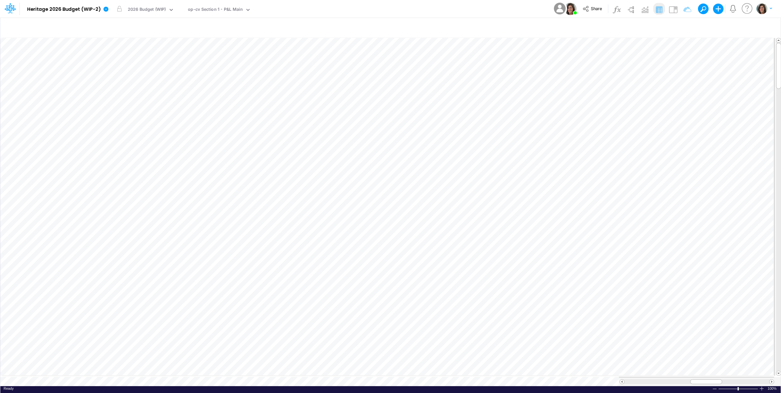
scroll to position [0, 0]
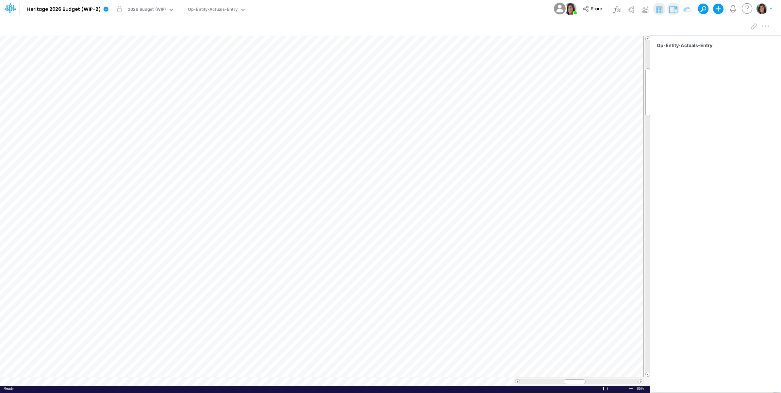
scroll to position [0, 0]
click at [203, 12] on div "Op-Entity-Actuals-Entry" at bounding box center [213, 10] width 50 height 8
type input "budget"
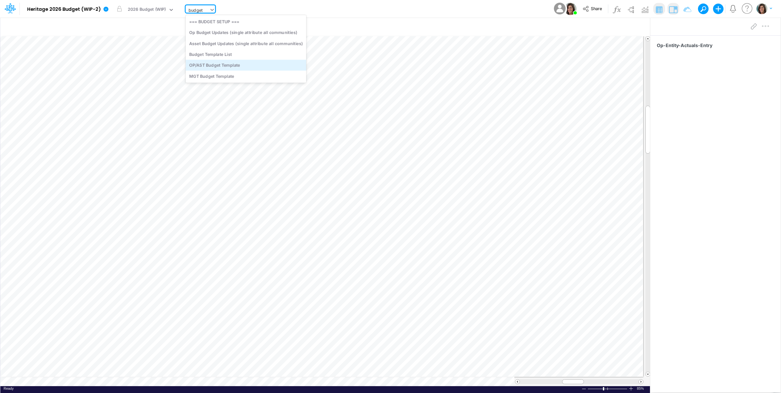
click at [221, 66] on div "OP/AST Budget Template" at bounding box center [246, 65] width 121 height 11
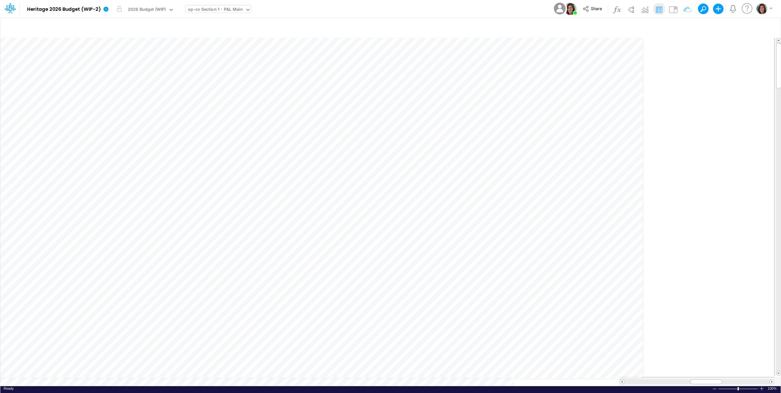
scroll to position [0, 0]
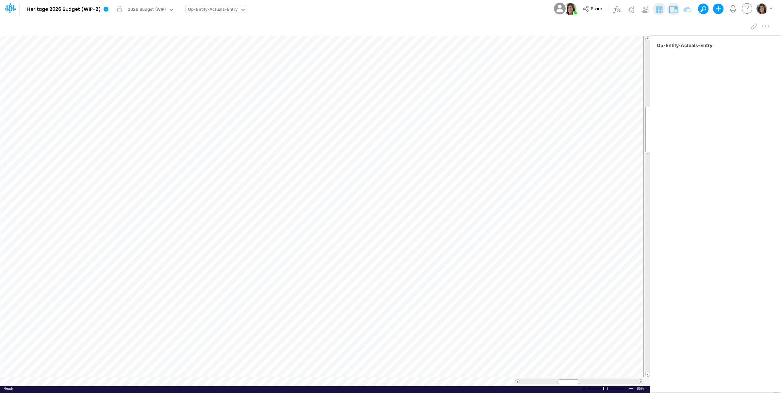
scroll to position [0, 0]
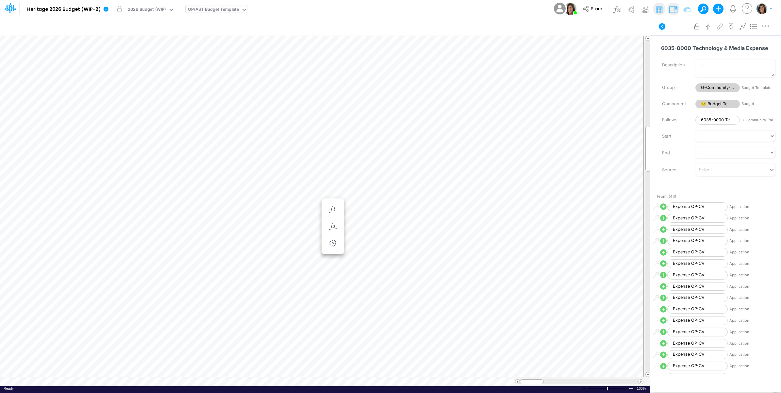
scroll to position [0, 0]
click at [180, 223] on icon "button" at bounding box center [176, 221] width 10 height 7
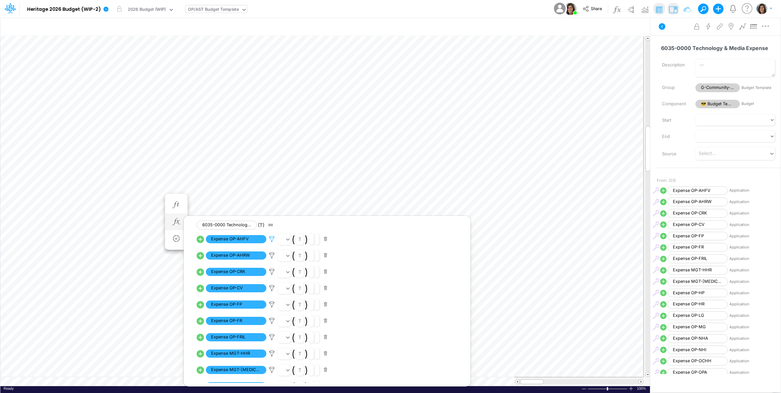
click at [275, 240] on icon at bounding box center [272, 239] width 10 height 7
click at [274, 240] on div at bounding box center [390, 198] width 781 height 390
click at [201, 239] on icon at bounding box center [201, 239] width 8 height 8
select select "1"
select select "Multiply"
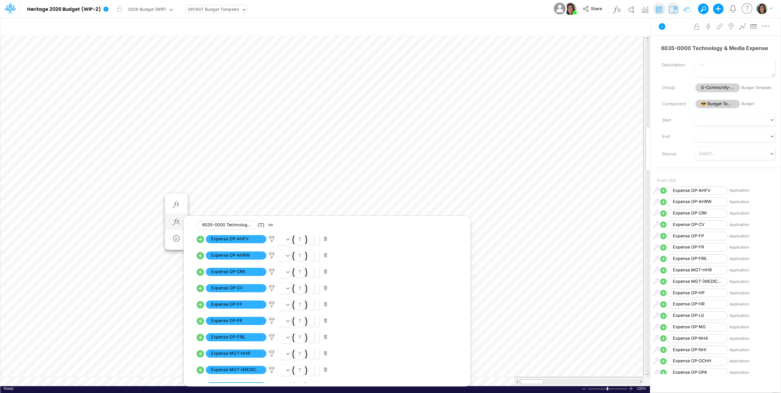
select select "Add"
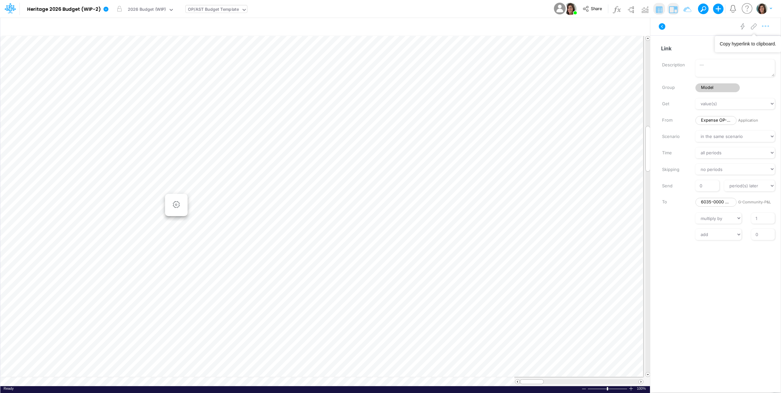
click at [765, 26] on icon "button" at bounding box center [766, 26] width 10 height 7
click at [751, 42] on button "Advanced settings" at bounding box center [732, 42] width 78 height 11
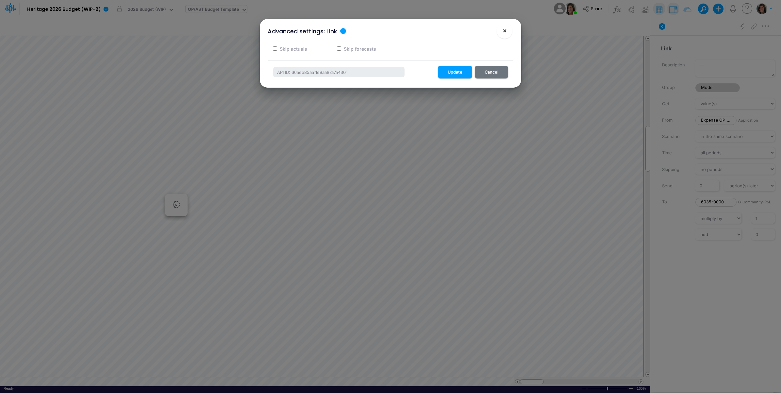
click at [508, 30] on button "×" at bounding box center [505, 31] width 16 height 16
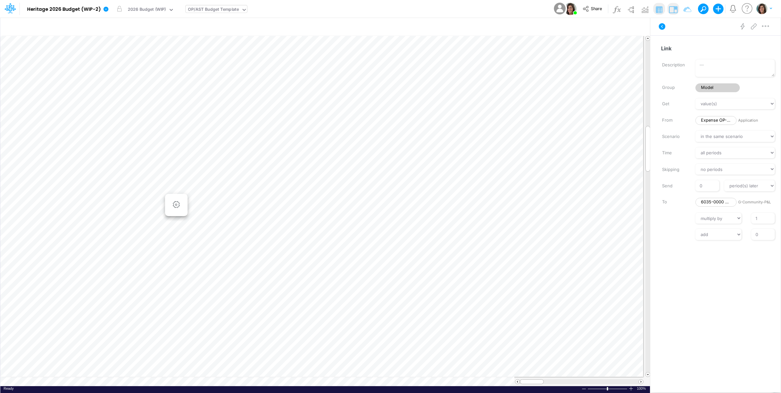
click at [659, 23] on icon at bounding box center [662, 27] width 8 height 8
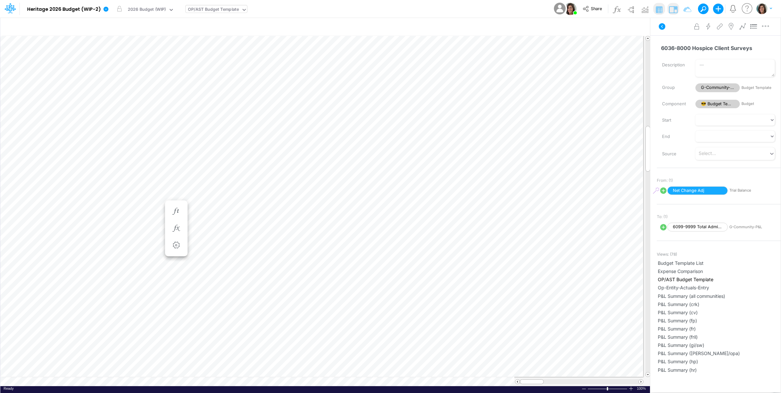
scroll to position [0, 0]
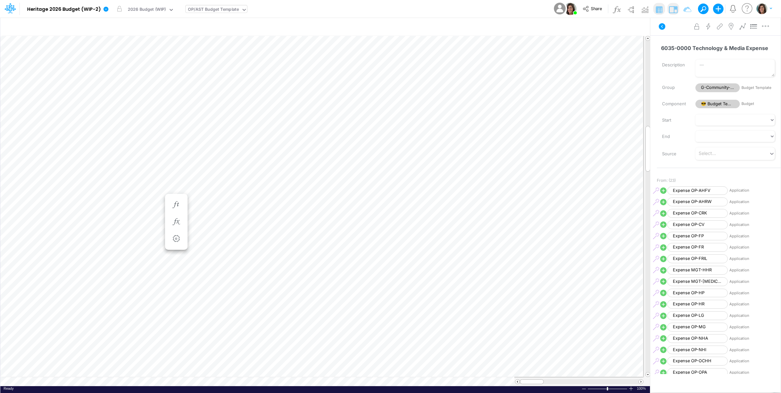
click at [212, 7] on div "OP/AST Budget Template" at bounding box center [213, 10] width 51 height 8
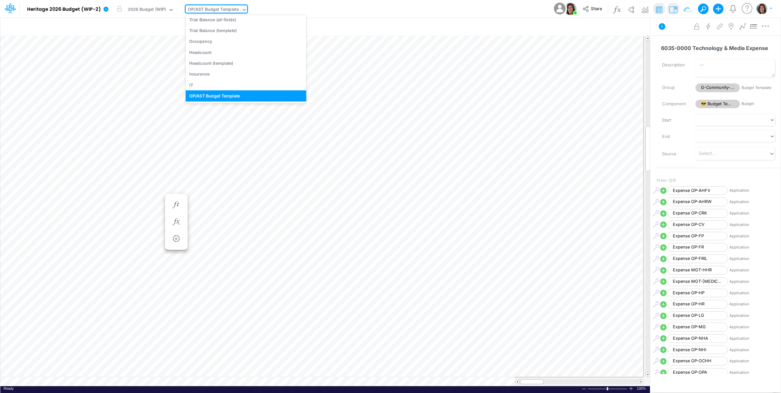
type input "it"
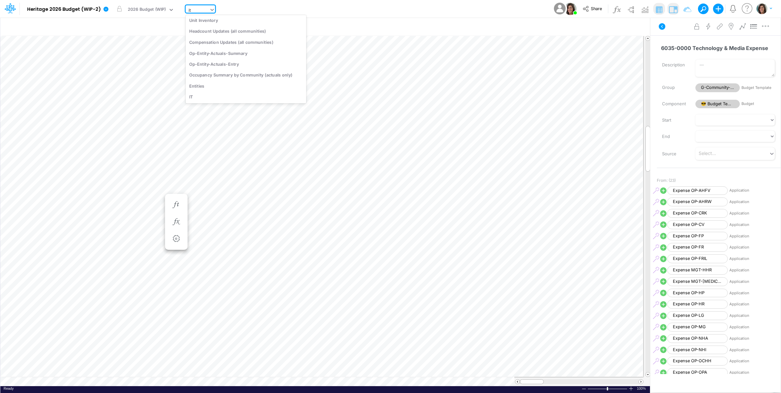
scroll to position [159, 0]
click at [208, 95] on div "IT" at bounding box center [246, 97] width 121 height 11
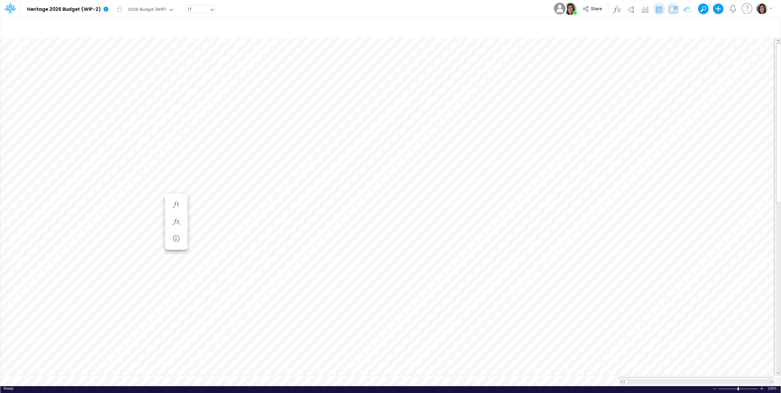
click at [674, 10] on img at bounding box center [673, 9] width 10 height 10
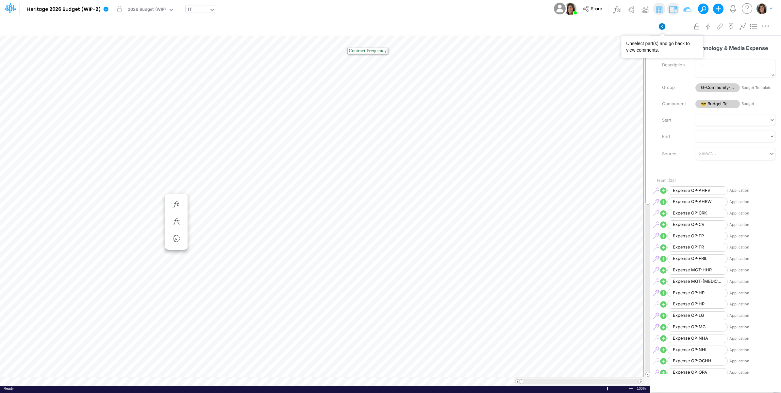
click at [661, 25] on icon at bounding box center [662, 26] width 7 height 7
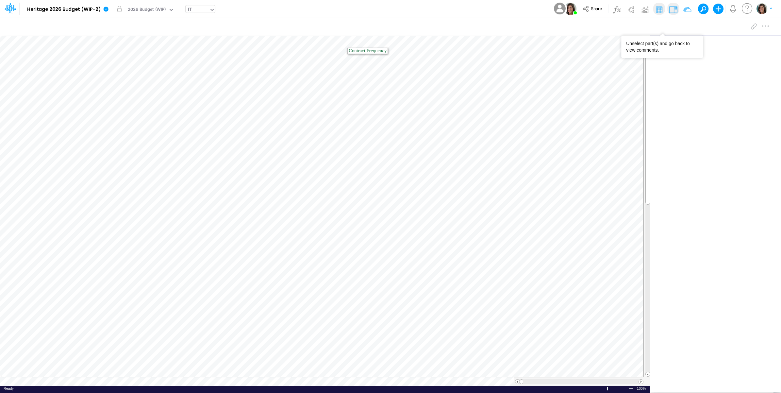
click at [198, 6] on div "IT" at bounding box center [198, 10] width 24 height 10
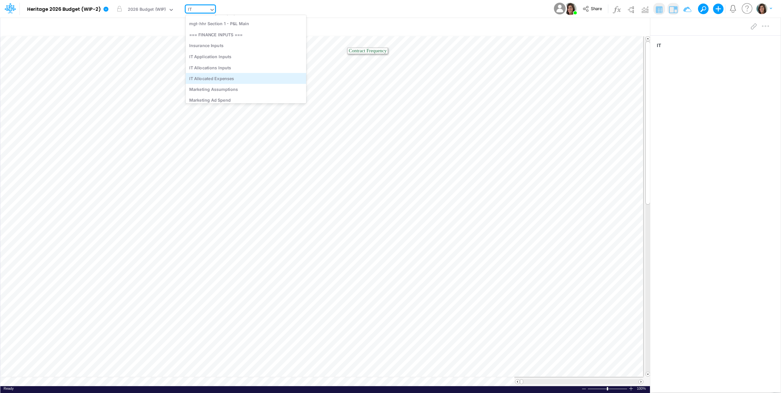
click at [244, 79] on div "IT Allocated Expenses" at bounding box center [246, 78] width 121 height 11
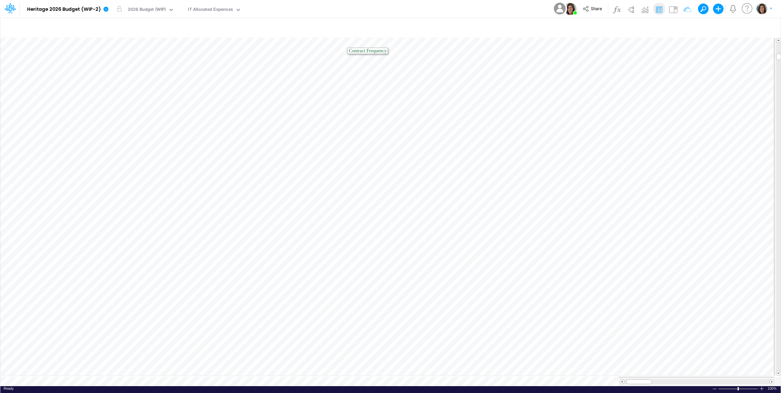
click at [334, 10] on div "Model Heritage 2026 Budget (WIP-2) Edit model settings Duplicate Import QuickBo…" at bounding box center [390, 9] width 703 height 18
click at [213, 10] on div "IT Allocated Expenses" at bounding box center [210, 10] width 45 height 8
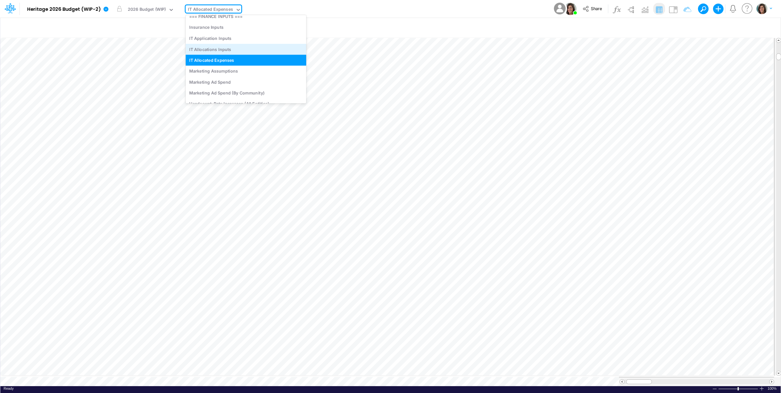
scroll to position [2192, 0]
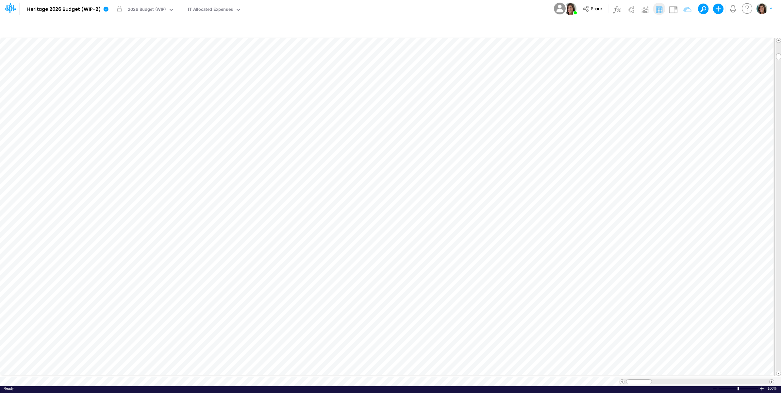
click at [320, 8] on div "Model Heritage 2026 Budget (WIP-2) Edit model settings Duplicate Import QuickBo…" at bounding box center [390, 9] width 703 height 18
click at [226, 11] on div "IT Allocated Expenses" at bounding box center [210, 10] width 45 height 8
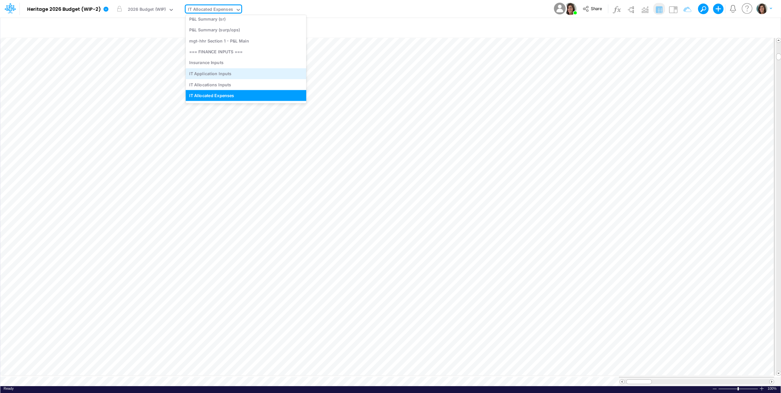
click at [231, 72] on div "IT Application Inputs" at bounding box center [246, 73] width 121 height 11
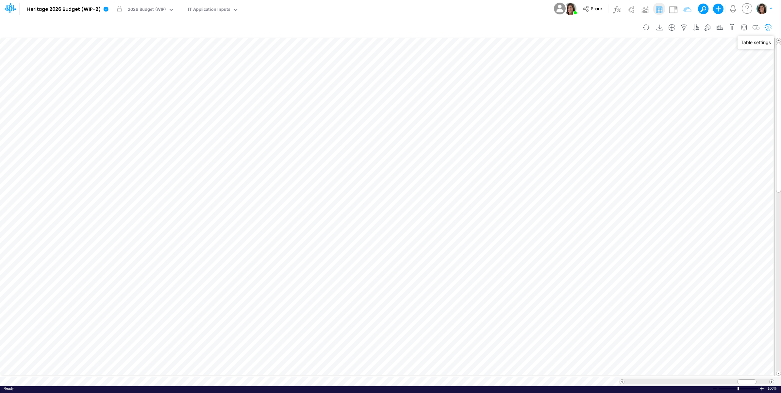
click at [771, 27] on icon "button" at bounding box center [768, 27] width 10 height 7
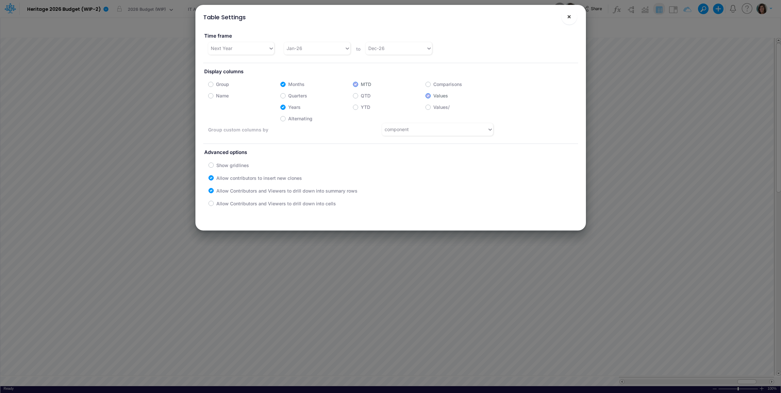
click at [564, 18] on button "×" at bounding box center [569, 17] width 16 height 16
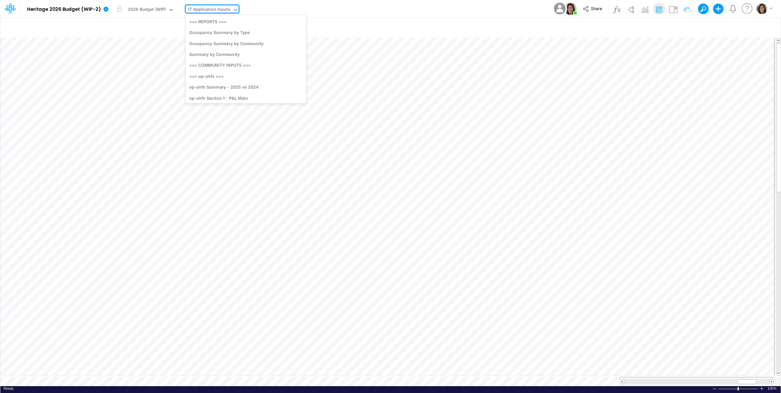
click at [205, 7] on div "IT Application Inputs" at bounding box center [209, 10] width 42 height 8
click at [225, 58] on div "IT Allocations Inputs" at bounding box center [246, 57] width 121 height 11
click at [769, 29] on icon "button" at bounding box center [768, 27] width 10 height 7
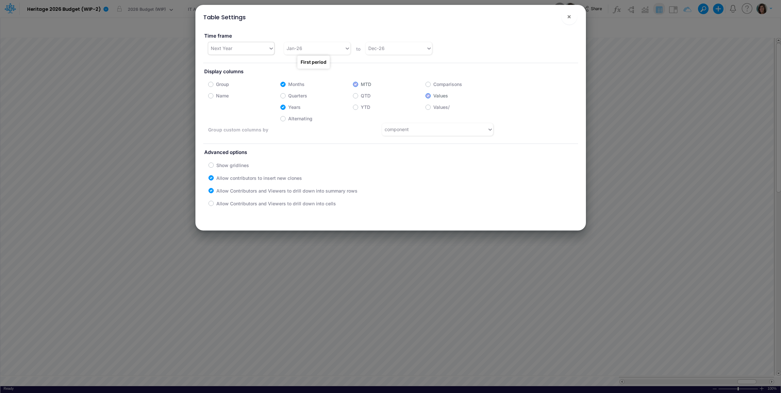
click at [260, 48] on div "Next Year" at bounding box center [238, 48] width 60 height 11
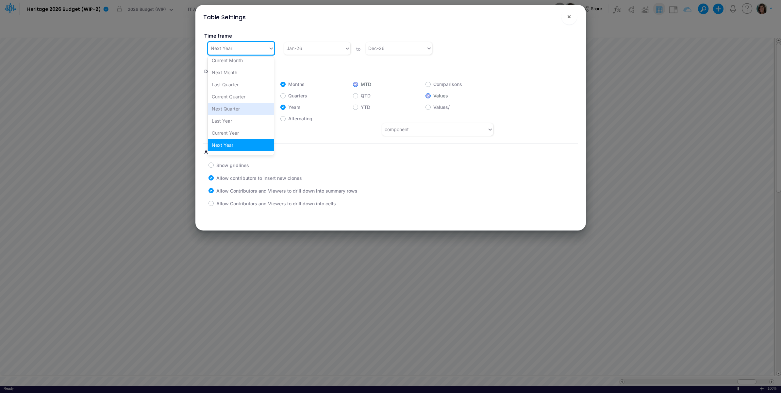
scroll to position [135, 0]
click at [229, 137] on div "Custom" at bounding box center [241, 136] width 66 height 12
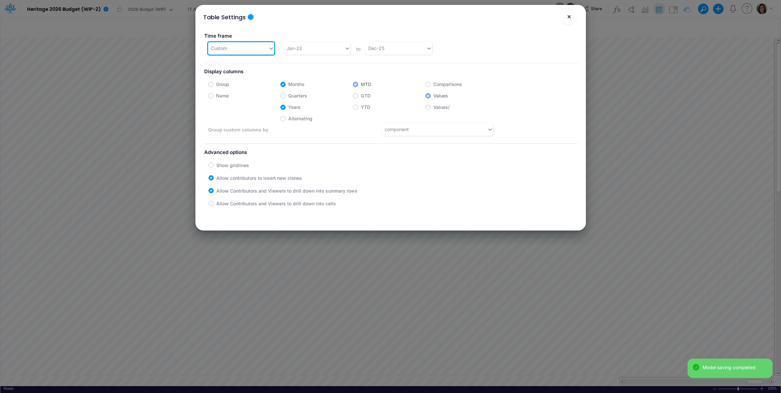
click at [567, 14] on span "×" at bounding box center [569, 16] width 4 height 8
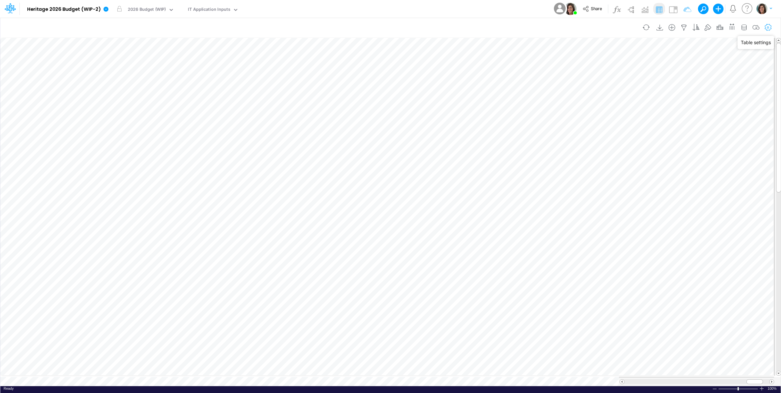
click at [770, 27] on icon "button" at bounding box center [768, 27] width 10 height 7
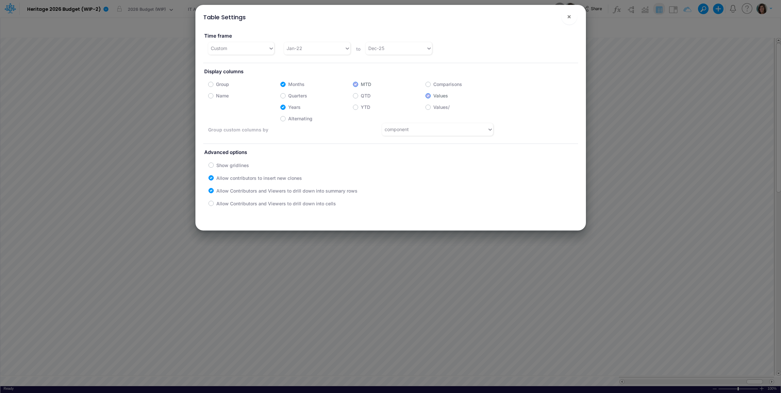
click at [445, 50] on div "Time frame Custom Jan-22 to Dec-25" at bounding box center [390, 41] width 385 height 28
click at [423, 50] on div "Dec-25" at bounding box center [396, 48] width 60 height 11
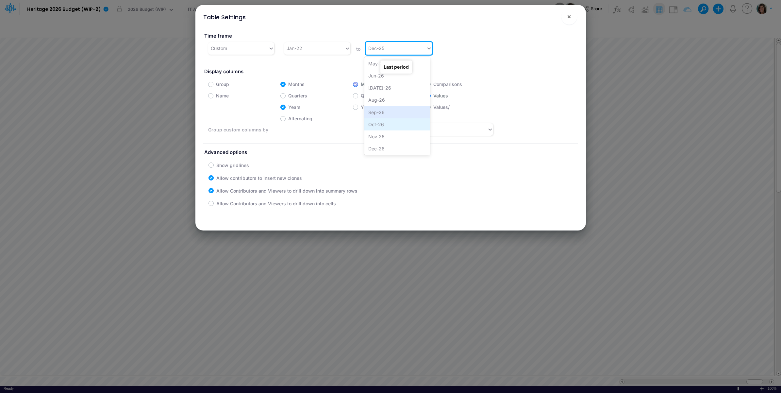
scroll to position [632, 0]
drag, startPoint x: 388, startPoint y: 146, endPoint x: 331, endPoint y: 69, distance: 96.3
click at [388, 146] on div "Dec-26" at bounding box center [397, 148] width 66 height 12
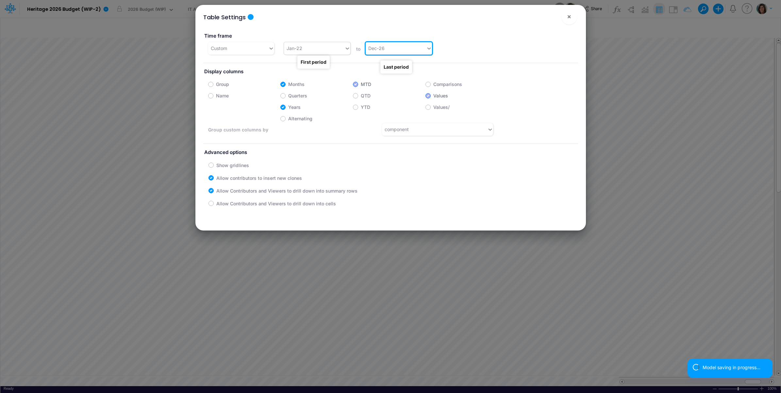
click at [315, 48] on div "Jan-22" at bounding box center [314, 48] width 60 height 11
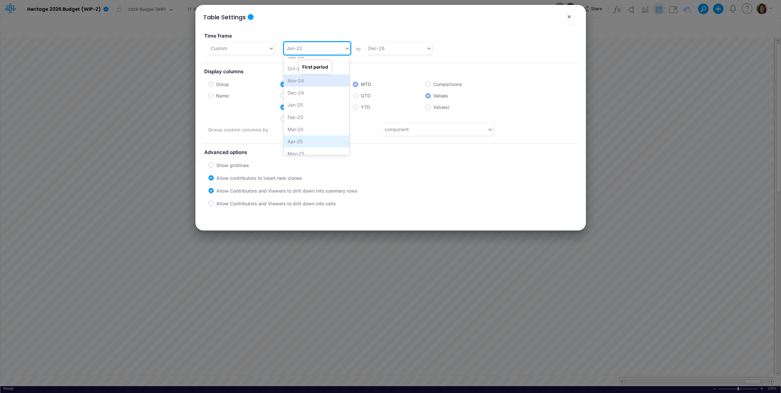
scroll to position [381, 0]
click at [306, 115] on div "Jan-25" at bounding box center [317, 120] width 66 height 12
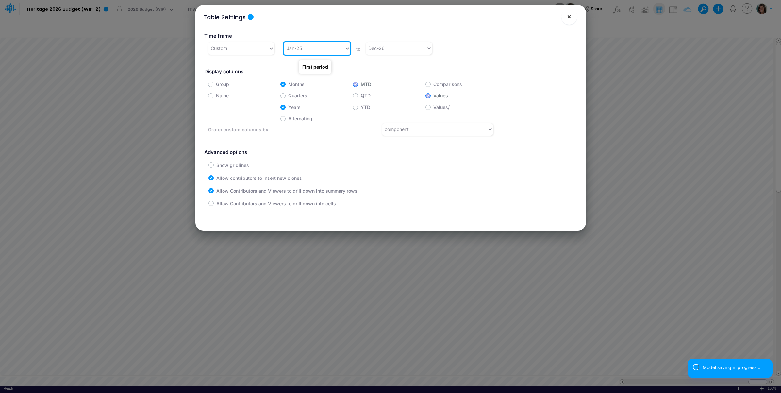
click at [568, 18] on span "×" at bounding box center [569, 16] width 4 height 8
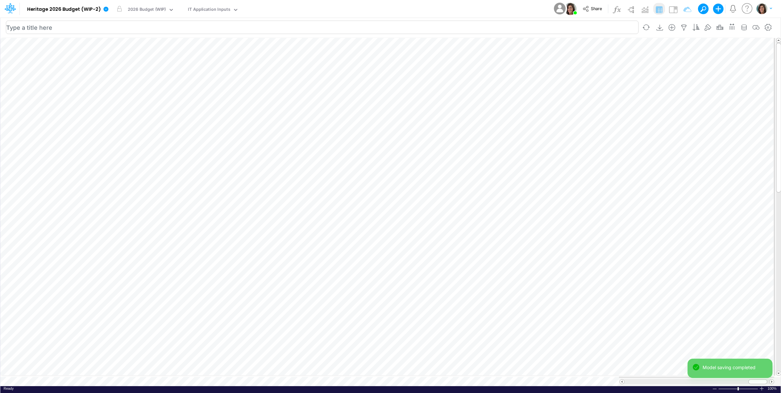
scroll to position [0, 0]
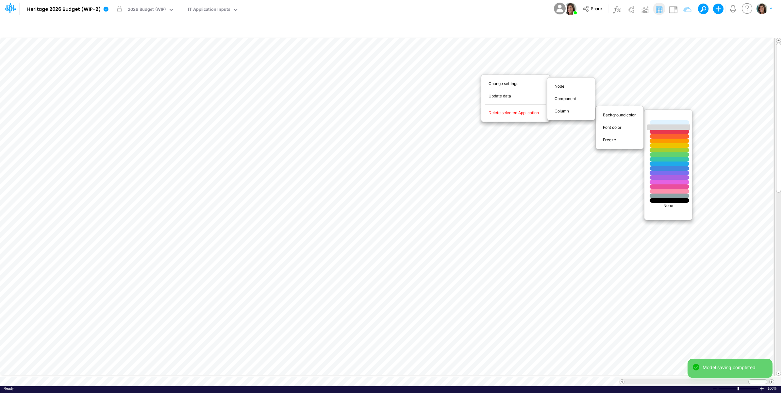
click at [660, 127] on div at bounding box center [669, 128] width 47 height 6
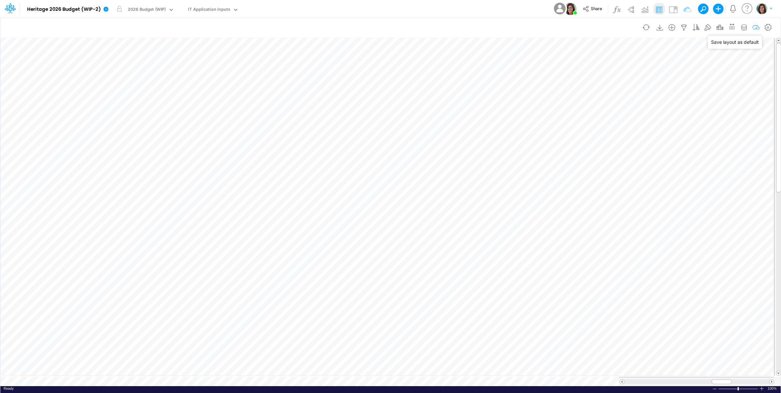
click at [753, 28] on icon "button" at bounding box center [756, 27] width 10 height 7
click at [768, 26] on icon "button" at bounding box center [768, 27] width 10 height 7
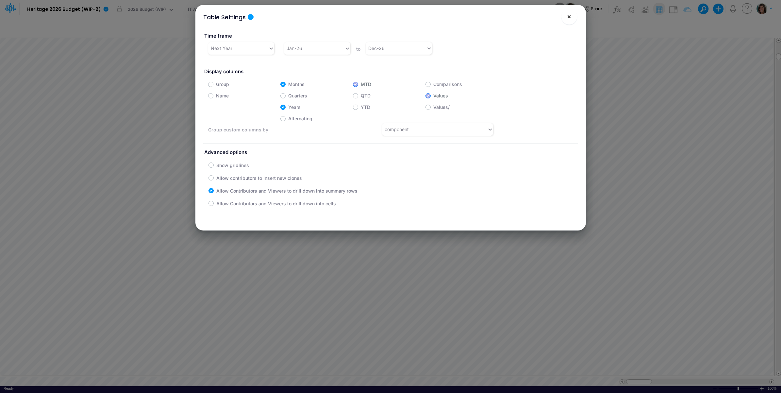
click at [574, 17] on button "×" at bounding box center [569, 17] width 16 height 16
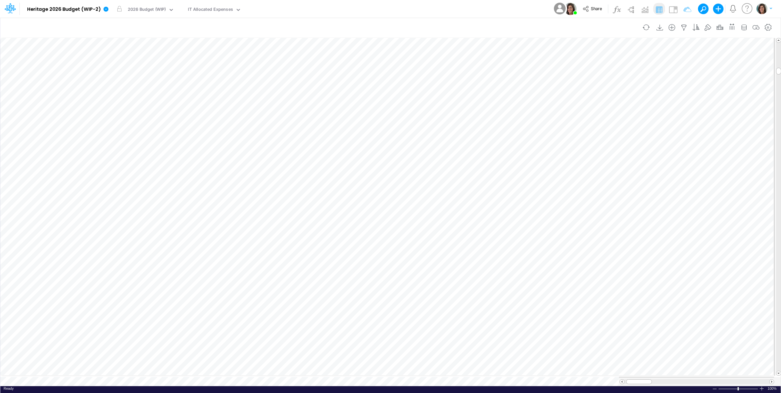
scroll to position [0, 0]
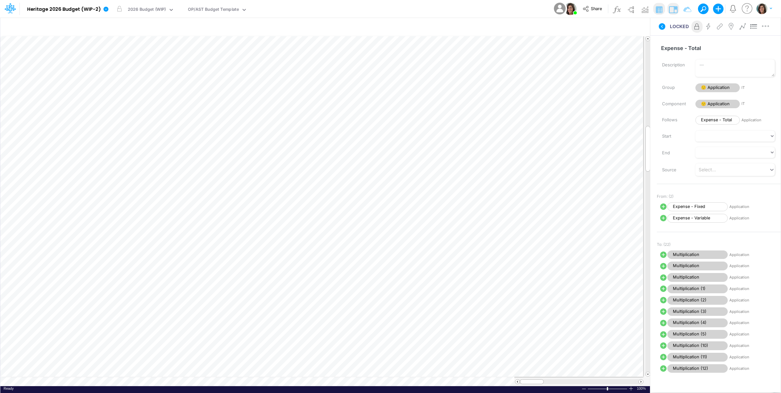
scroll to position [0, 0]
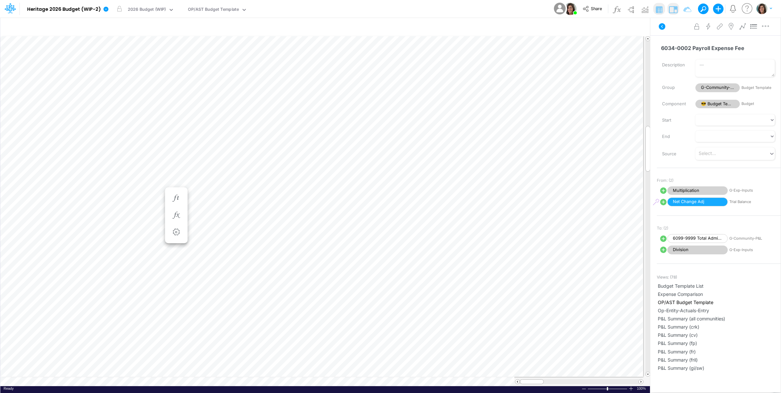
scroll to position [0, 0]
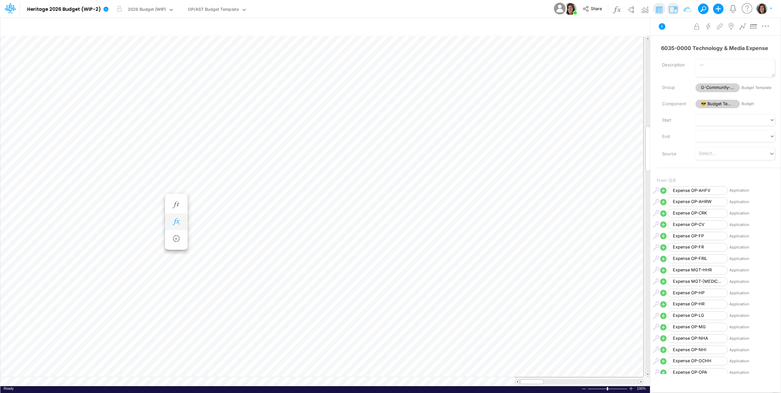
click at [179, 223] on icon "button" at bounding box center [176, 221] width 10 height 7
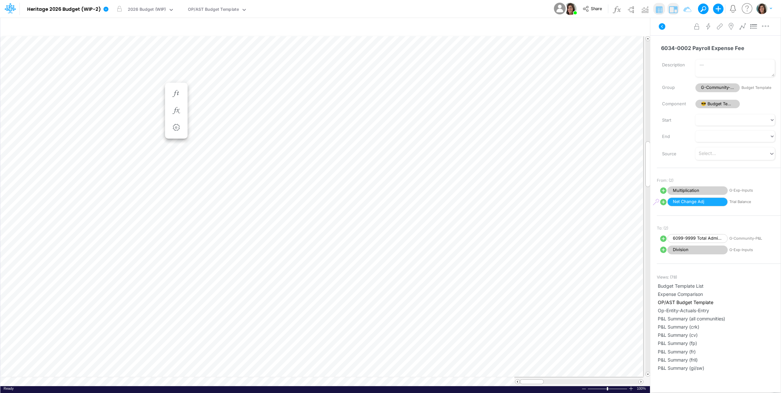
scroll to position [0, 0]
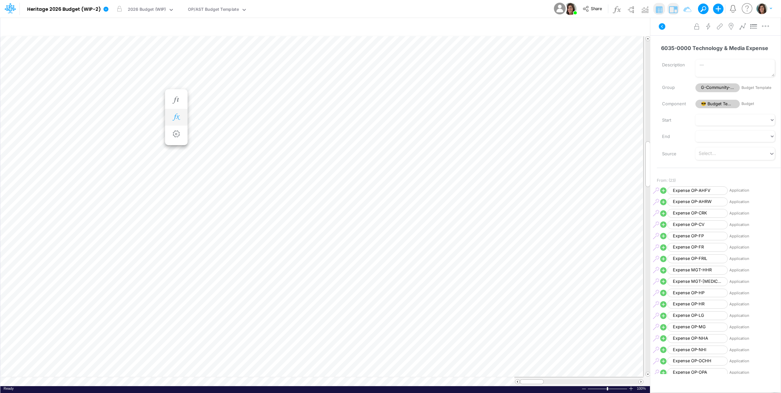
click at [177, 115] on icon "button" at bounding box center [176, 117] width 10 height 7
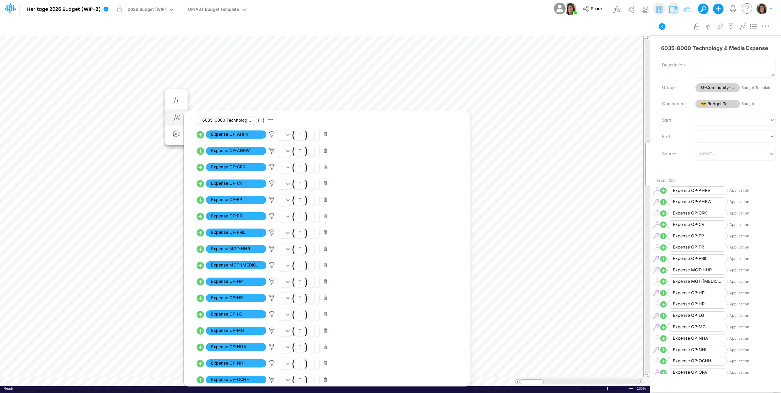
click at [201, 185] on icon at bounding box center [201, 184] width 8 height 8
select select "1"
select select "Multiply"
select select "Add"
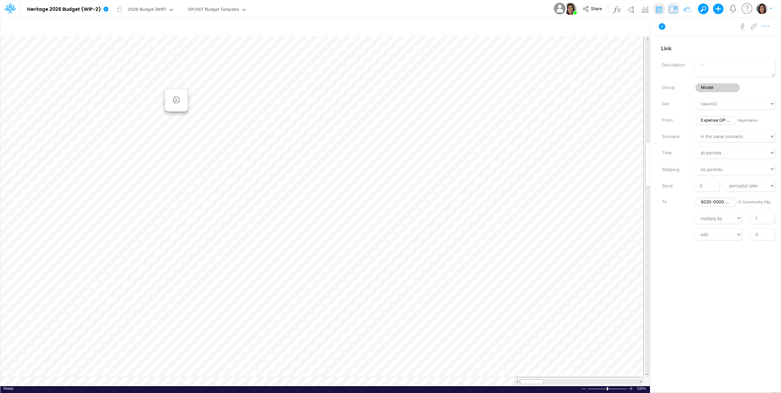
click at [767, 30] on button "button" at bounding box center [766, 26] width 12 height 13
click at [758, 41] on button "Advanced settings" at bounding box center [732, 42] width 78 height 11
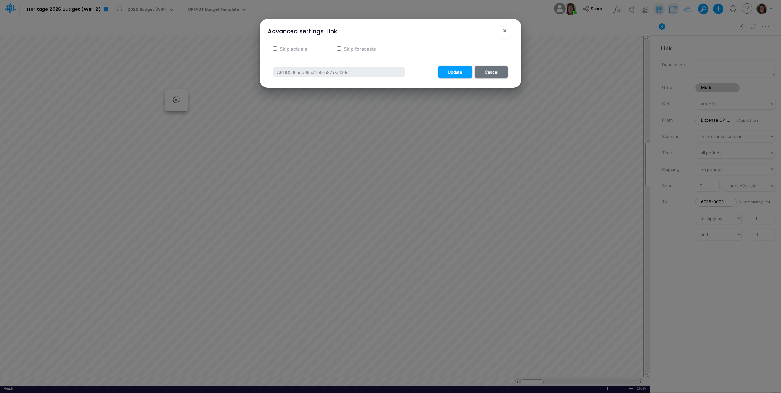
click at [299, 50] on label "Skip actuals" at bounding box center [293, 48] width 28 height 7
click at [277, 50] on input "Skip actuals" at bounding box center [275, 48] width 4 height 4
checkbox input "true"
click at [458, 71] on button "Update" at bounding box center [455, 72] width 34 height 13
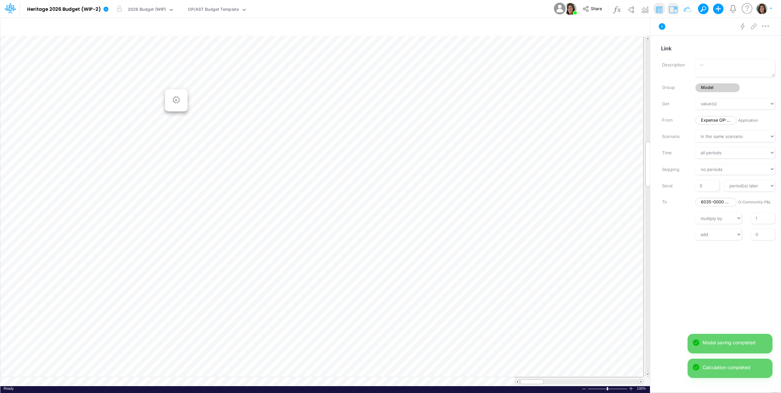
scroll to position [0, 0]
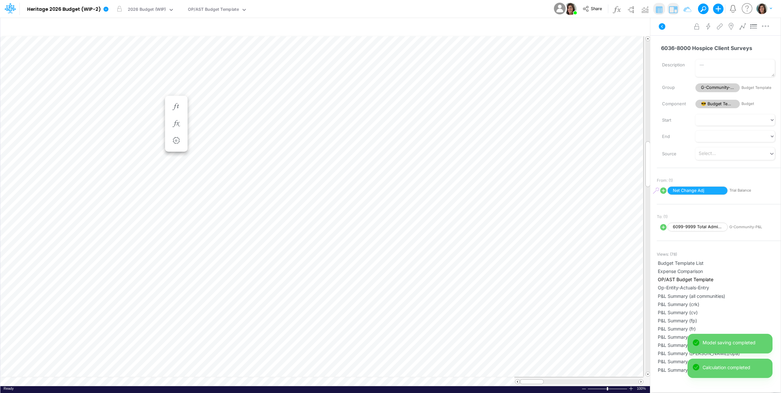
scroll to position [0, 0]
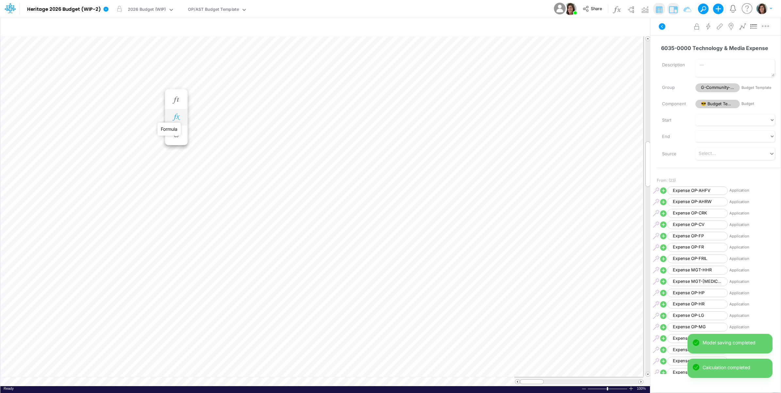
click at [175, 115] on icon "button" at bounding box center [176, 117] width 10 height 7
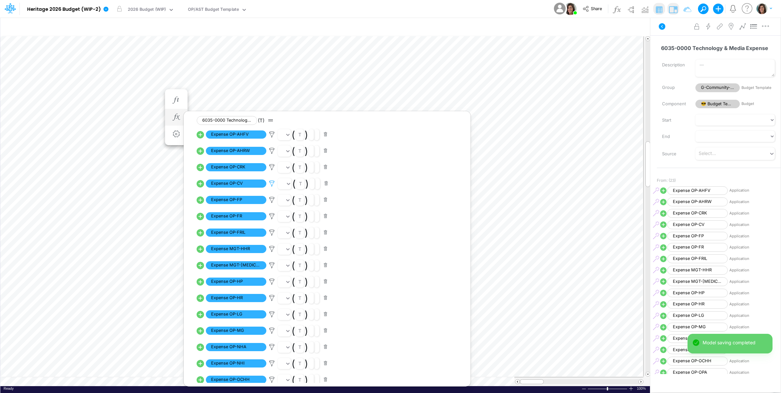
click at [272, 183] on icon at bounding box center [272, 183] width 10 height 7
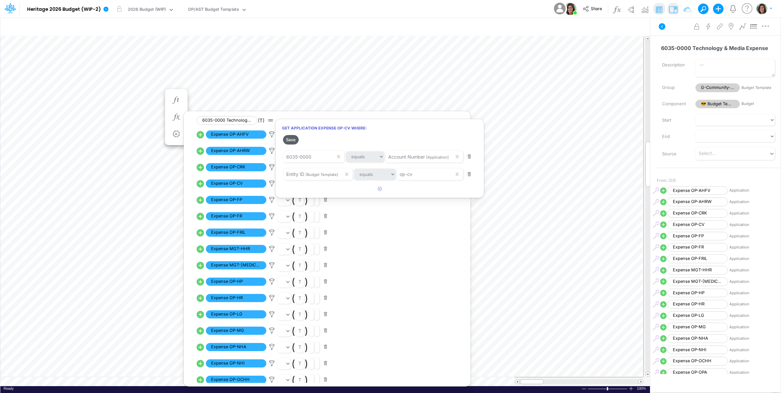
click at [295, 143] on button "Save" at bounding box center [291, 139] width 16 height 9
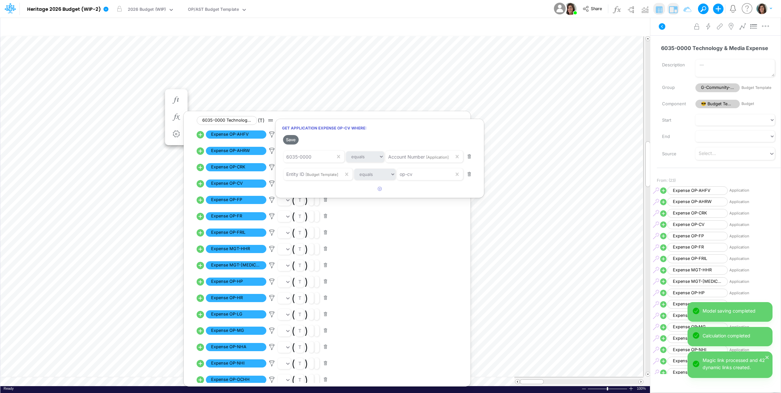
click at [678, 36] on div at bounding box center [390, 198] width 781 height 390
click at [663, 31] on button at bounding box center [662, 27] width 16 height 12
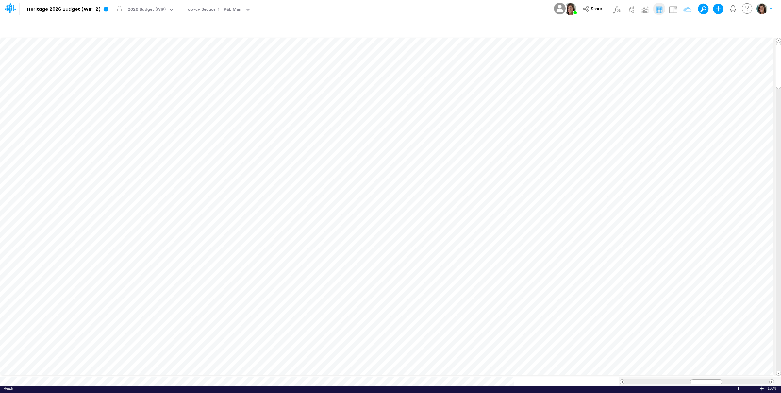
scroll to position [0, 0]
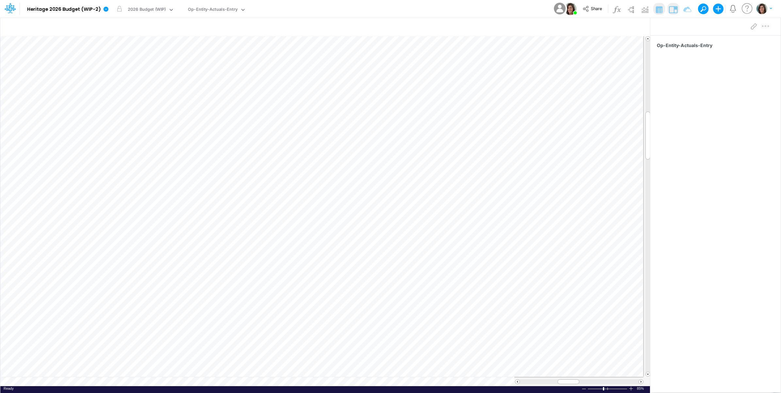
scroll to position [0, 0]
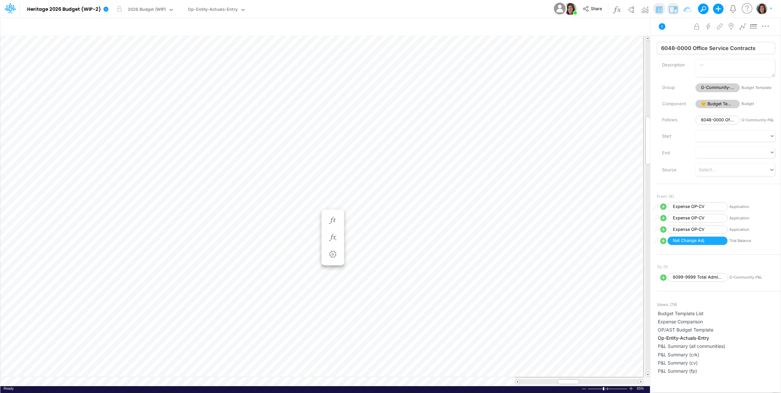
click at [711, 47] on input "6048-0000 Office Service Contracts" at bounding box center [716, 48] width 118 height 12
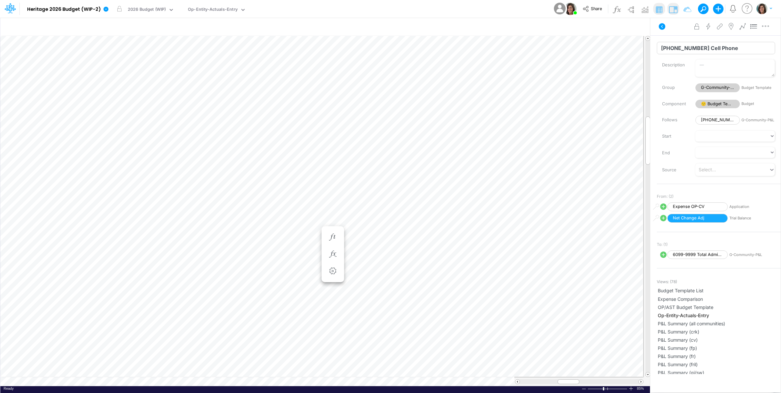
click at [682, 45] on input "[PHONE_NUMBER] Cell Phone" at bounding box center [716, 48] width 118 height 12
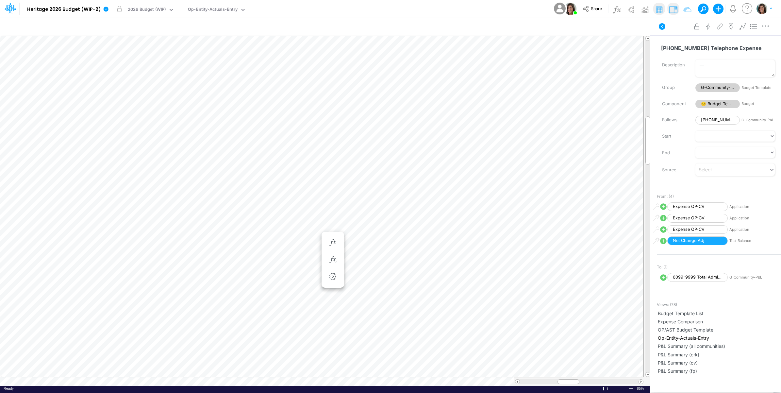
click at [680, 54] on div "[PHONE_NUMBER] Telephone Expense Name already in use Description Group G-Commun…" at bounding box center [715, 204] width 130 height 339
click at [681, 51] on input "[PHONE_NUMBER] Telephone Expense" at bounding box center [716, 48] width 118 height 12
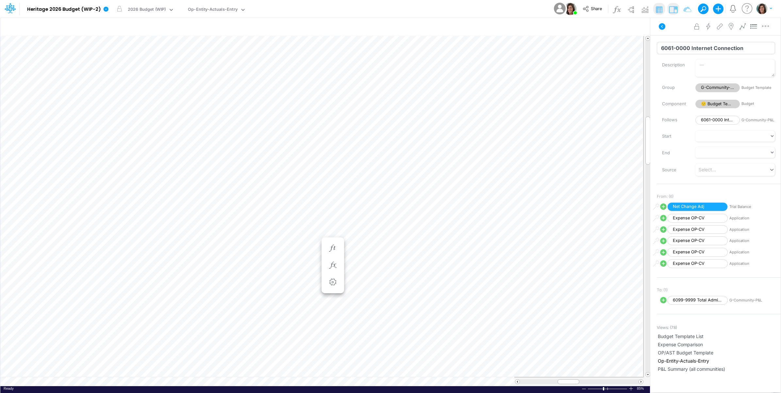
click at [698, 48] on input "6061-0000 Internet Connection" at bounding box center [716, 48] width 118 height 12
click at [660, 24] on icon at bounding box center [662, 27] width 8 height 8
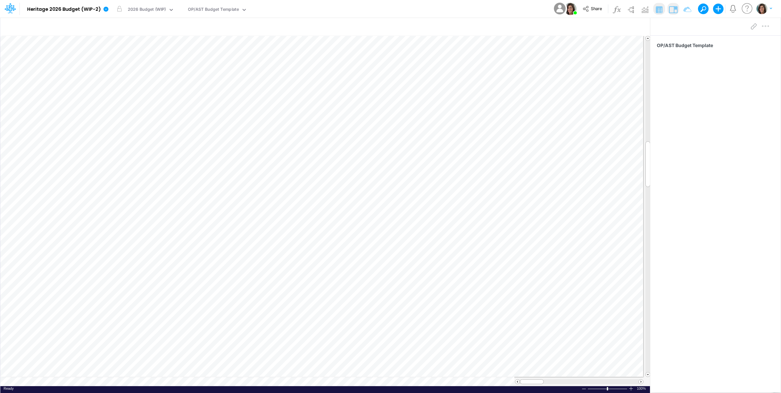
scroll to position [0, 0]
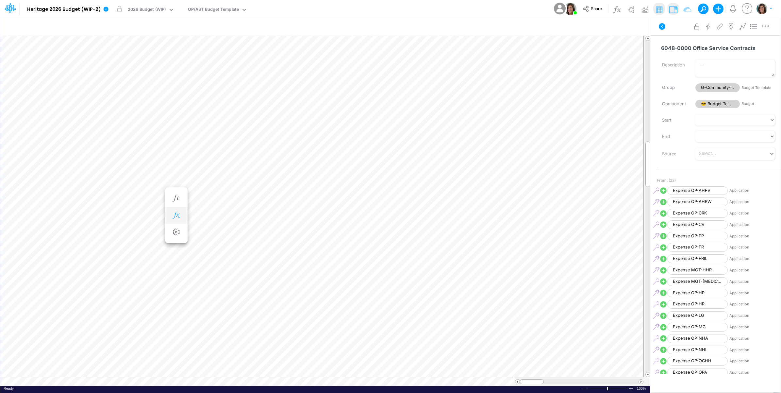
click at [177, 212] on icon "button" at bounding box center [176, 215] width 10 height 7
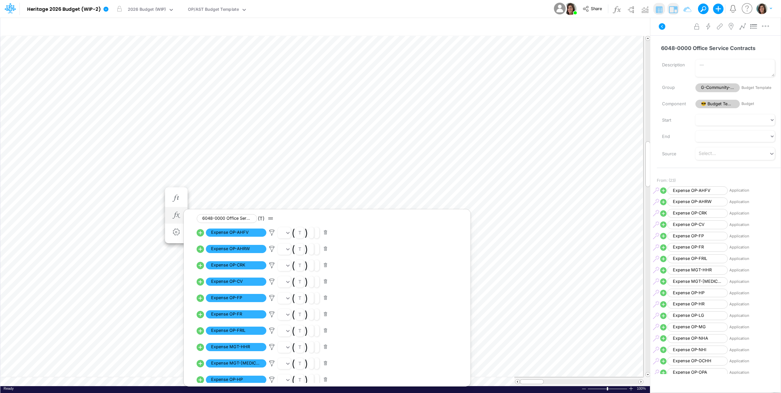
click at [198, 283] on icon at bounding box center [201, 282] width 8 height 8
select select "1"
select select "Multiply"
select select "Add"
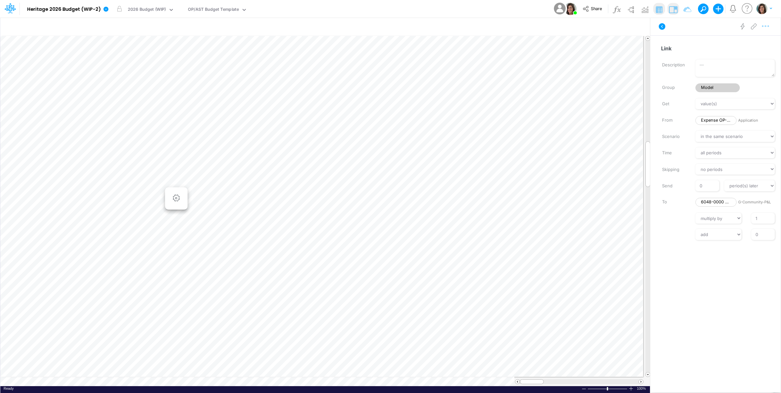
click at [765, 25] on icon "button" at bounding box center [766, 26] width 10 height 7
click at [758, 39] on button "Advanced settings" at bounding box center [732, 42] width 78 height 11
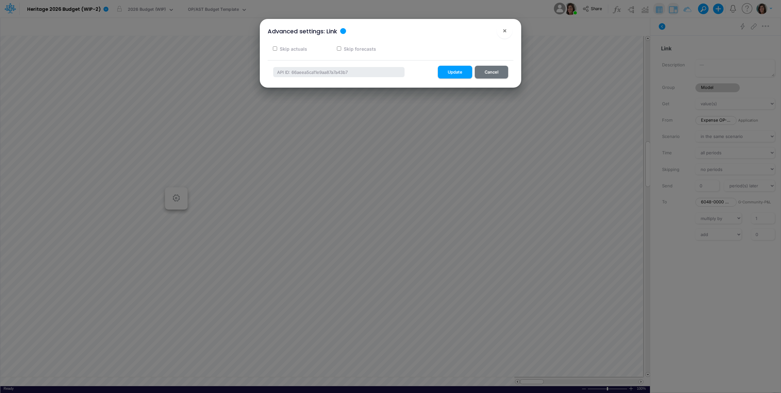
click at [301, 48] on label "Skip actuals" at bounding box center [293, 48] width 28 height 7
click at [277, 48] on input "Skip actuals" at bounding box center [275, 48] width 4 height 4
checkbox input "true"
click at [460, 73] on button "Update" at bounding box center [455, 72] width 34 height 13
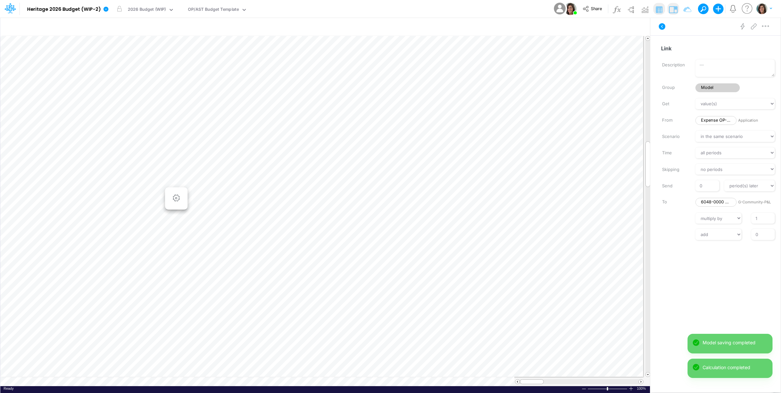
scroll to position [0, 0]
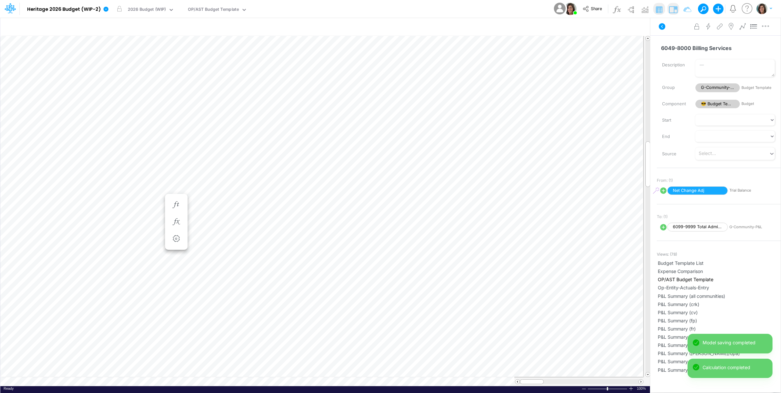
scroll to position [0, 0]
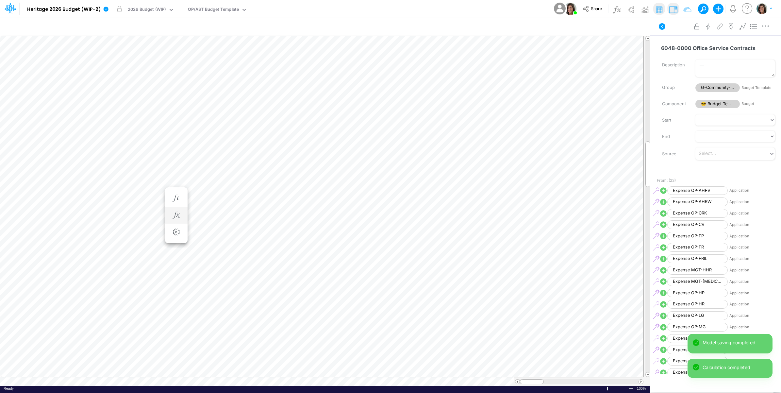
click at [180, 209] on div at bounding box center [176, 215] width 12 height 13
click at [178, 215] on icon "button" at bounding box center [176, 215] width 10 height 7
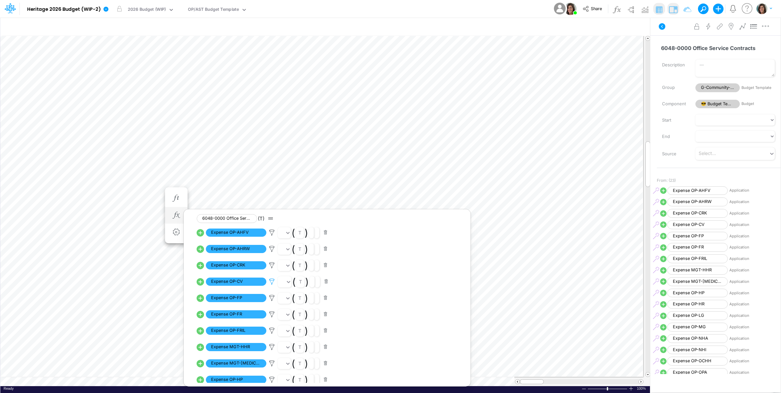
click at [273, 281] on icon at bounding box center [272, 281] width 10 height 7
click at [294, 238] on button "Save" at bounding box center [291, 237] width 16 height 9
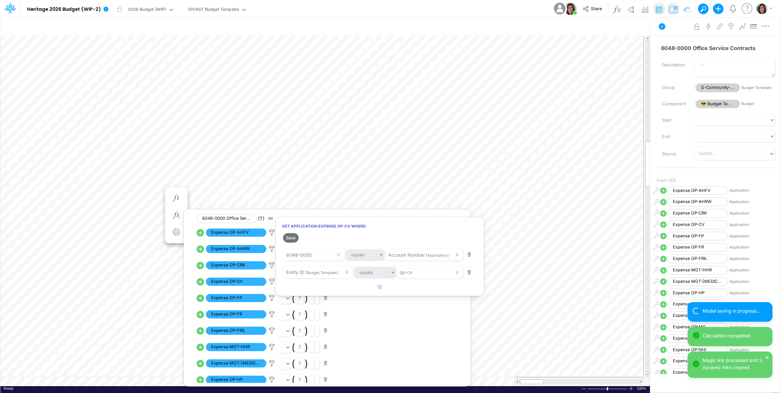
click at [262, 282] on div at bounding box center [390, 198] width 781 height 390
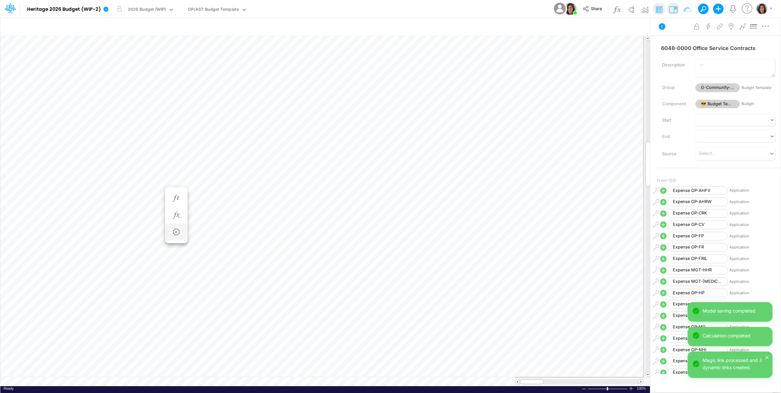
scroll to position [0, 0]
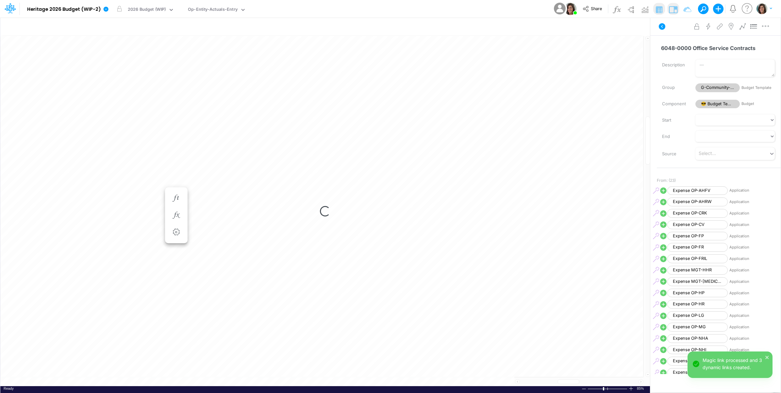
scroll to position [0, 0]
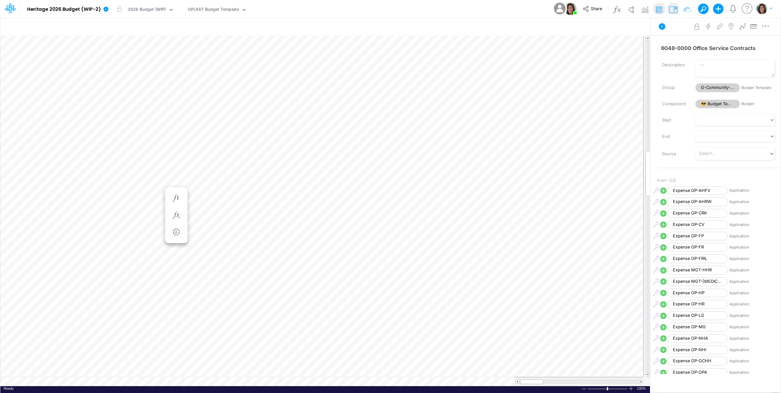
scroll to position [0, 0]
click at [177, 167] on icon "button" at bounding box center [176, 169] width 10 height 7
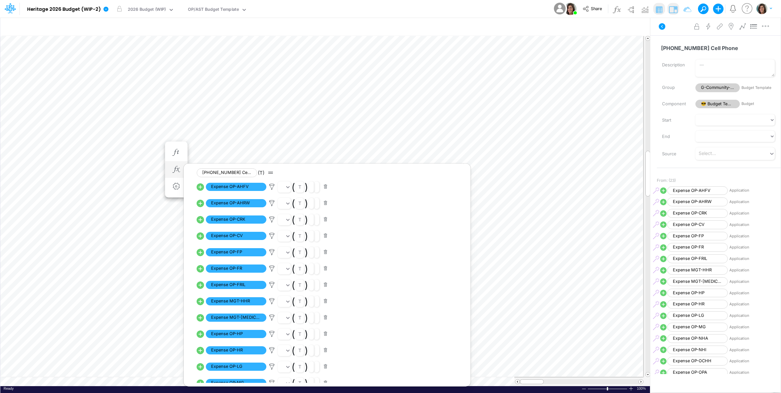
click at [200, 237] on icon at bounding box center [200, 235] width 9 height 9
select select "1"
select select "Multiply"
select select "Add"
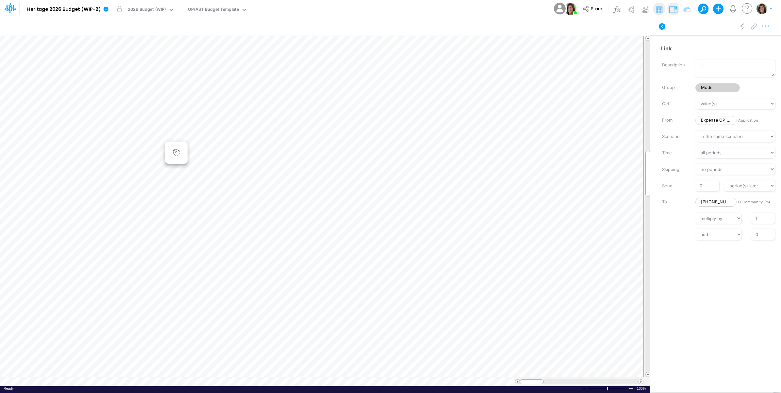
click at [767, 28] on icon "button" at bounding box center [766, 26] width 10 height 7
click at [754, 42] on button "Advanced settings" at bounding box center [732, 42] width 78 height 11
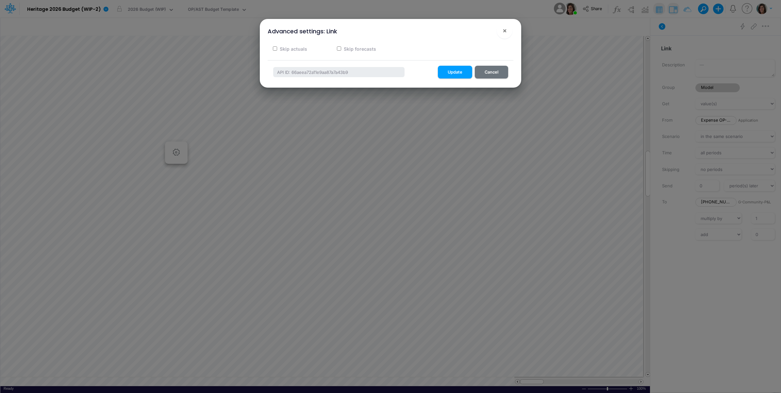
click at [295, 49] on label "Skip actuals" at bounding box center [293, 48] width 28 height 7
click at [277, 49] on input "Skip actuals" at bounding box center [275, 48] width 4 height 4
checkbox input "true"
click at [458, 71] on button "Update" at bounding box center [455, 72] width 34 height 13
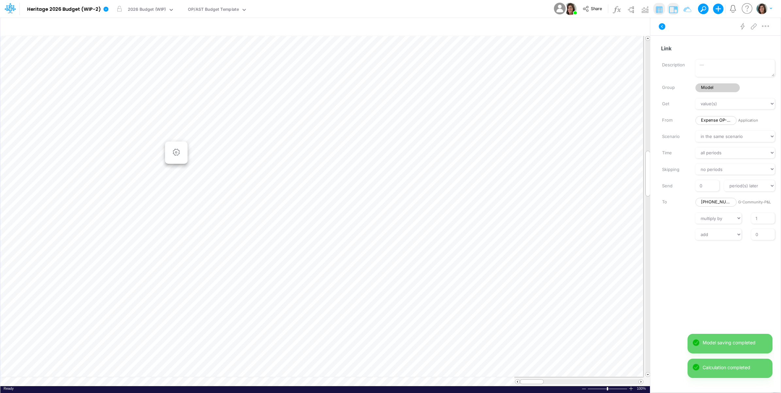
scroll to position [0, 0]
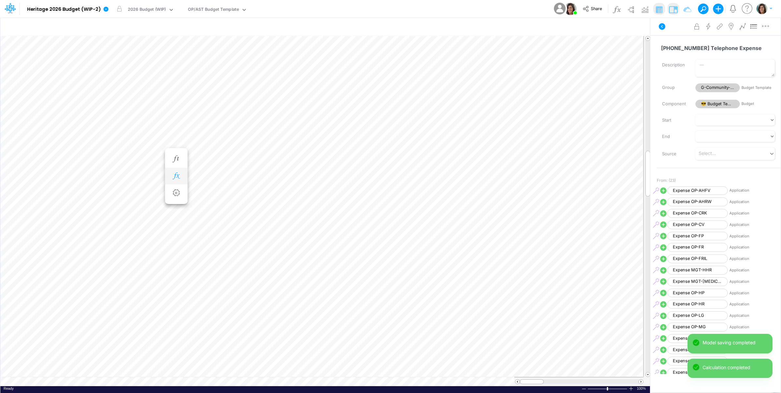
click at [174, 175] on icon "button" at bounding box center [176, 176] width 10 height 7
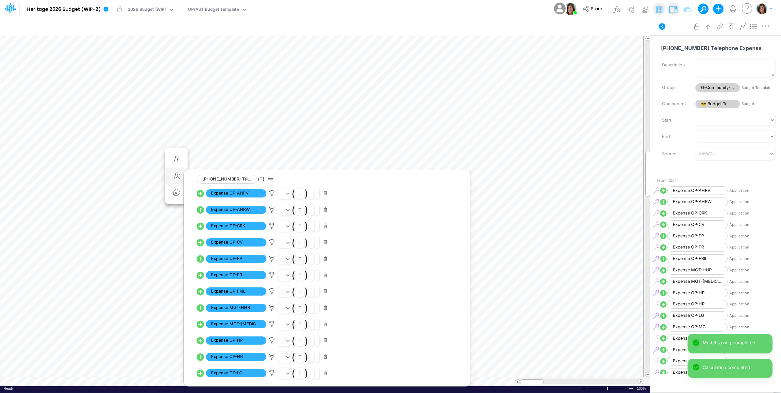
click at [200, 245] on icon at bounding box center [201, 243] width 8 height 8
select select "1"
select select "Multiply"
select select "Add"
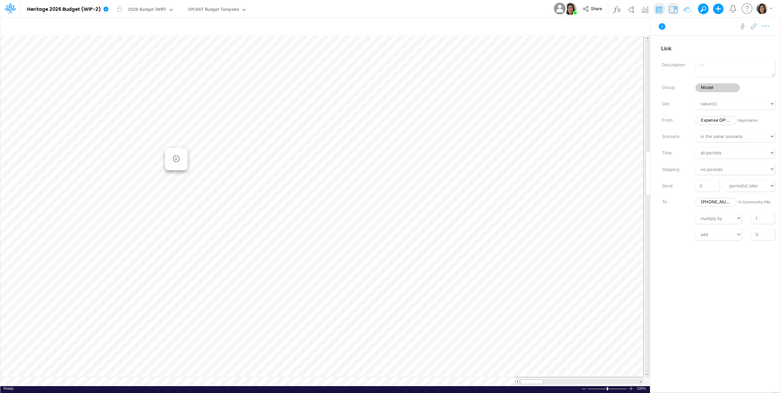
click at [767, 28] on icon "button" at bounding box center [766, 26] width 10 height 7
click at [757, 42] on button "Advanced settings" at bounding box center [732, 42] width 78 height 11
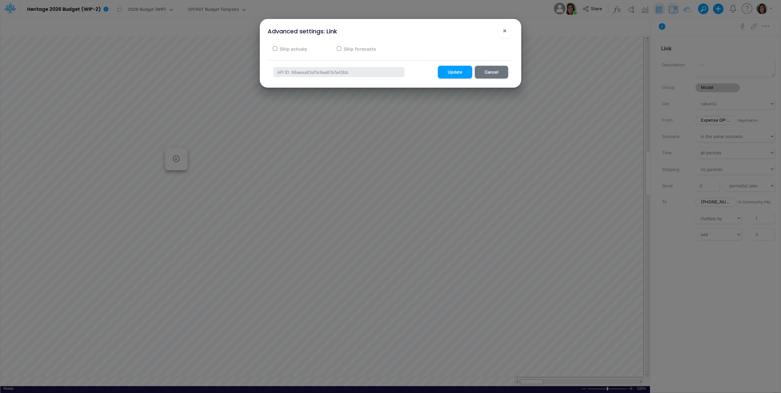
click at [290, 43] on div "Skip actuals" at bounding box center [293, 48] width 50 height 13
click at [291, 48] on label "Skip actuals" at bounding box center [293, 48] width 28 height 7
click at [277, 48] on input "Skip actuals" at bounding box center [275, 48] width 4 height 4
checkbox input "true"
click at [459, 72] on button "Update" at bounding box center [455, 72] width 34 height 13
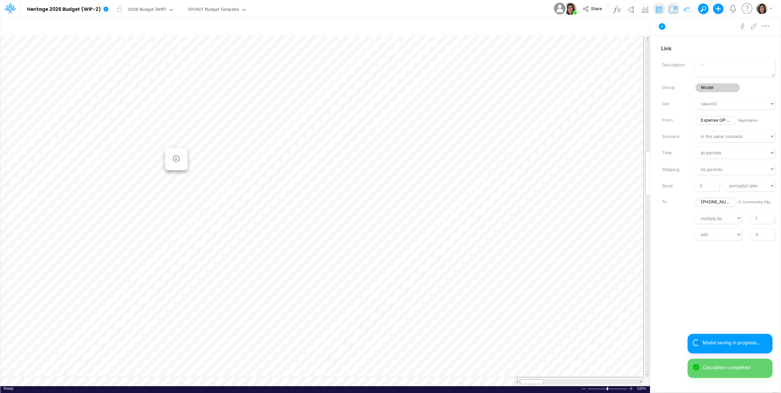
scroll to position [0, 0]
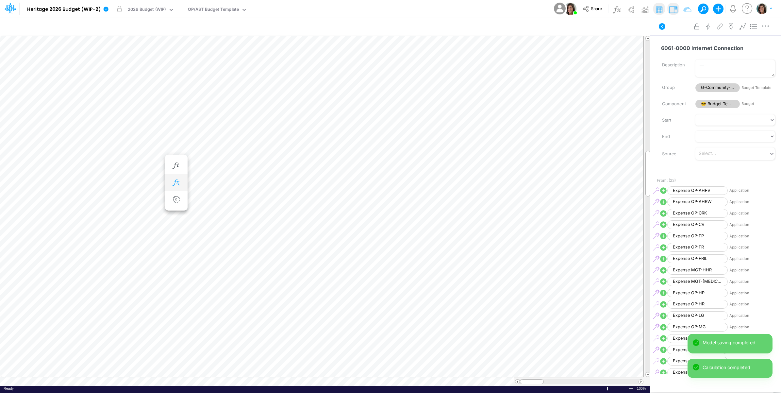
click at [177, 182] on icon "button" at bounding box center [176, 182] width 10 height 7
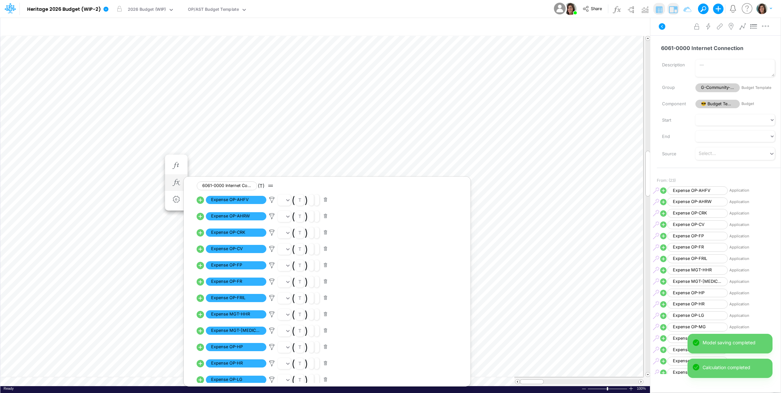
click at [200, 251] on icon at bounding box center [201, 249] width 8 height 8
select select "1"
select select "Multiply"
select select "Add"
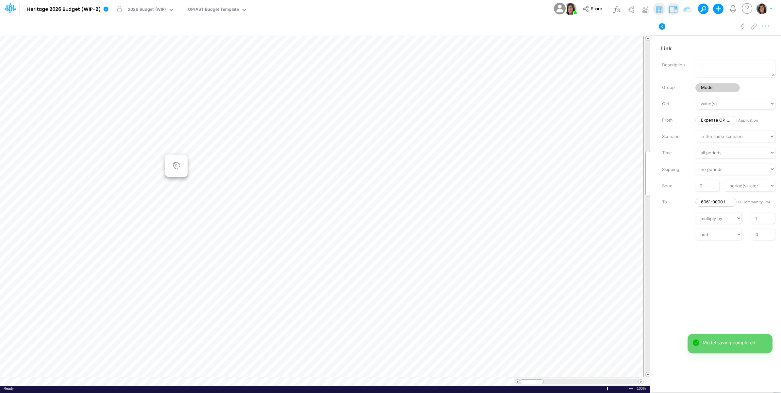
click at [768, 28] on icon "button" at bounding box center [766, 26] width 10 height 7
click at [756, 41] on button "Advanced settings" at bounding box center [732, 42] width 78 height 11
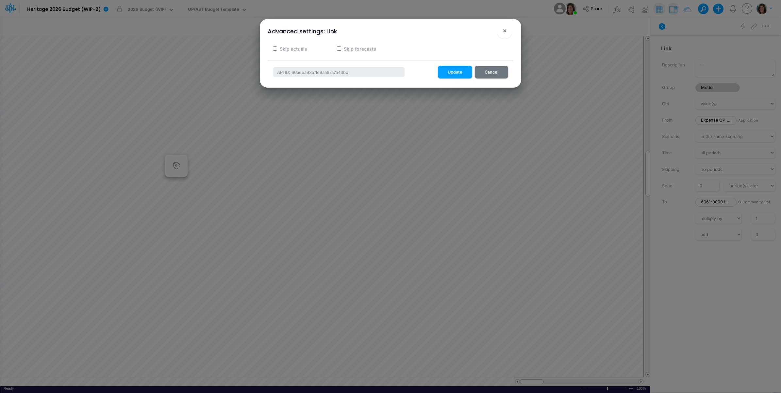
click at [293, 49] on label "Skip actuals" at bounding box center [293, 48] width 28 height 7
click at [277, 49] on input "Skip actuals" at bounding box center [275, 48] width 4 height 4
checkbox input "true"
click at [459, 72] on button "Update" at bounding box center [455, 72] width 34 height 13
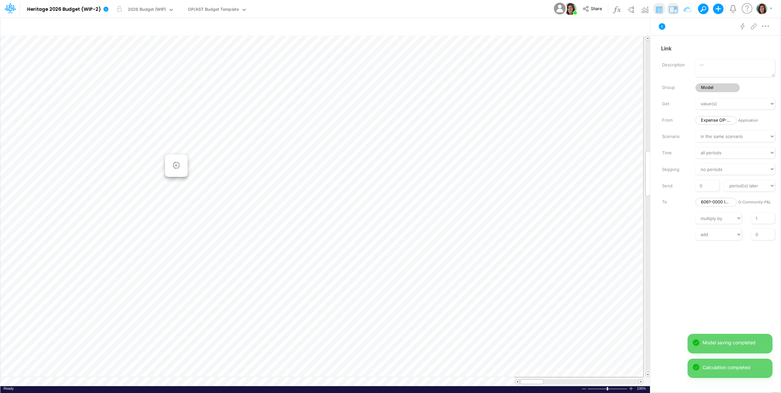
scroll to position [0, 0]
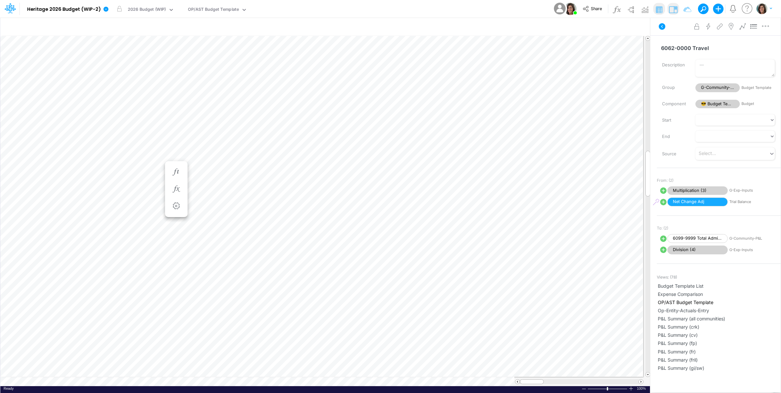
scroll to position [0, 0]
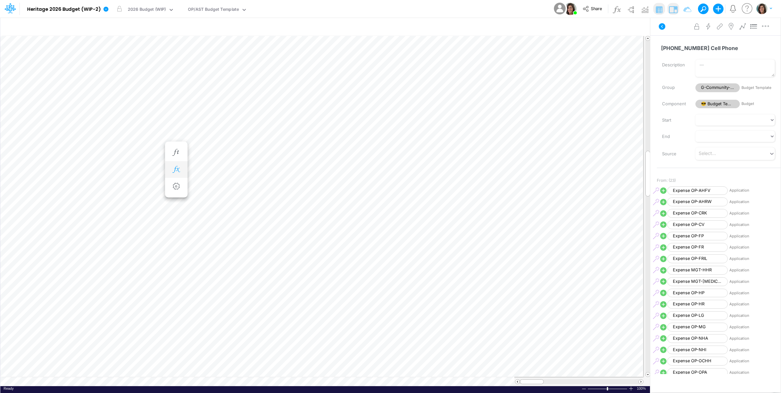
click at [176, 170] on icon "button" at bounding box center [176, 169] width 10 height 7
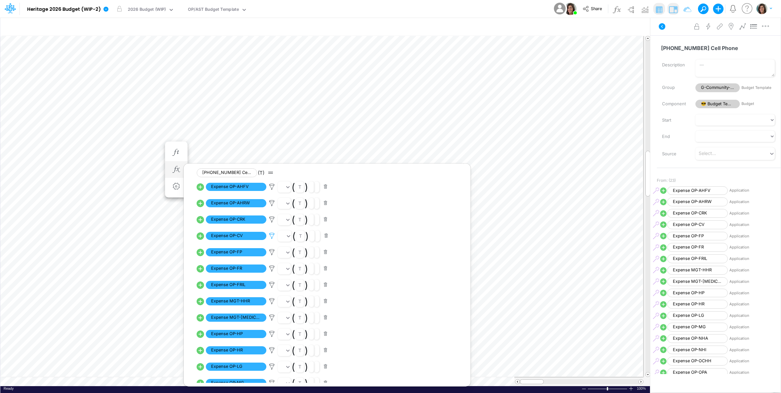
click at [272, 236] on icon at bounding box center [272, 235] width 10 height 7
click at [289, 194] on button "Save" at bounding box center [291, 191] width 16 height 9
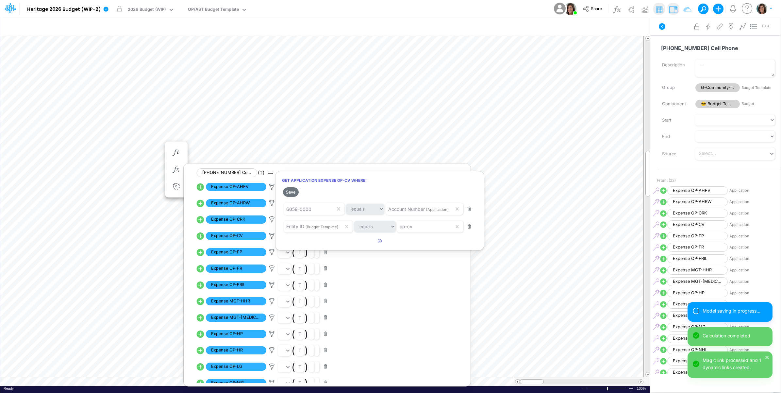
click at [65, 144] on div at bounding box center [390, 198] width 781 height 390
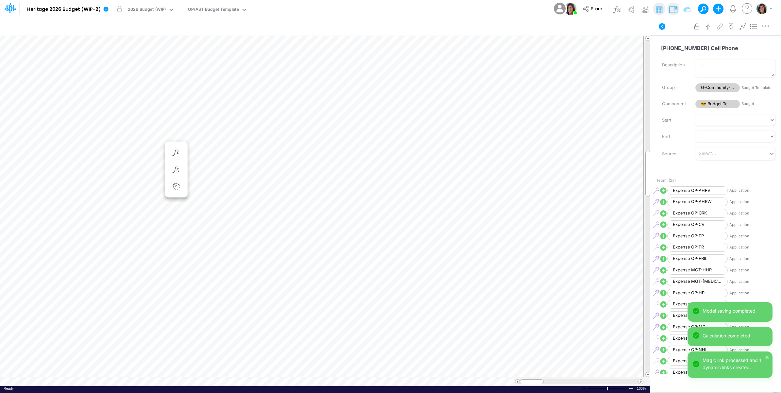
scroll to position [0, 0]
click at [177, 174] on icon "button" at bounding box center [176, 176] width 10 height 7
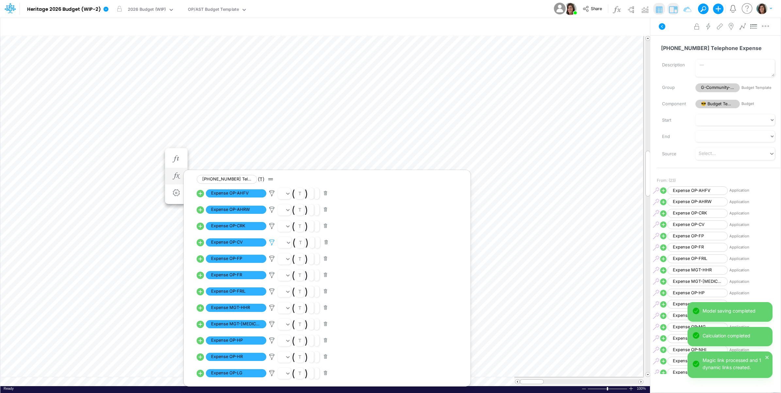
click at [272, 242] on icon at bounding box center [272, 242] width 10 height 7
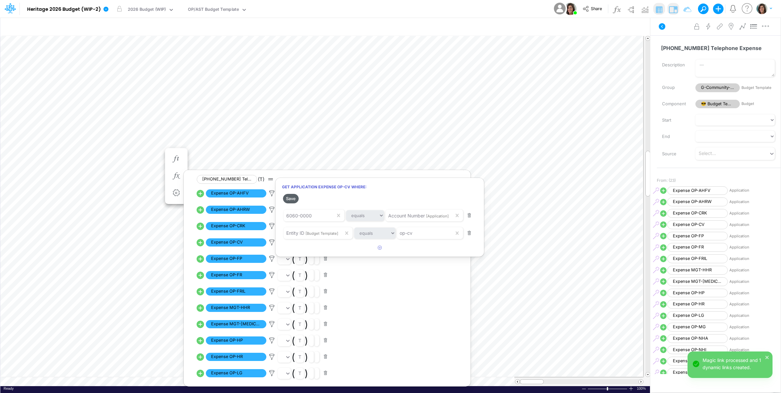
click at [293, 198] on button "Save" at bounding box center [291, 198] width 16 height 9
click at [70, 151] on div at bounding box center [390, 198] width 781 height 390
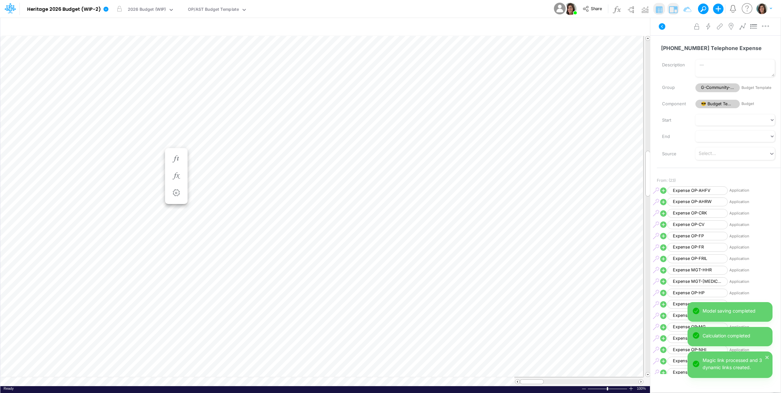
scroll to position [0, 0]
click at [177, 183] on icon "button" at bounding box center [176, 182] width 10 height 7
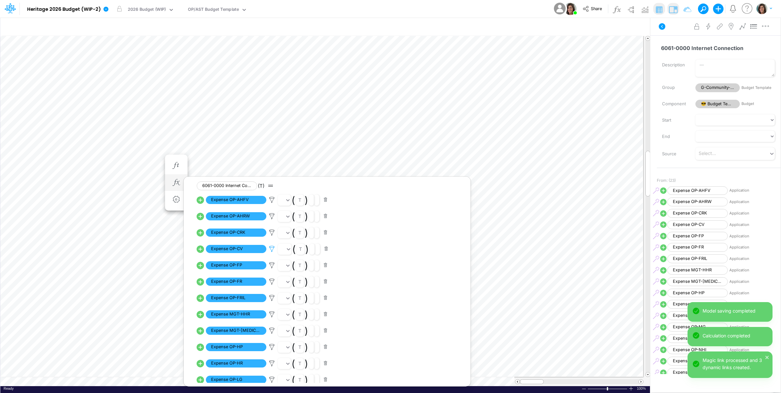
click at [273, 251] on icon at bounding box center [272, 248] width 10 height 7
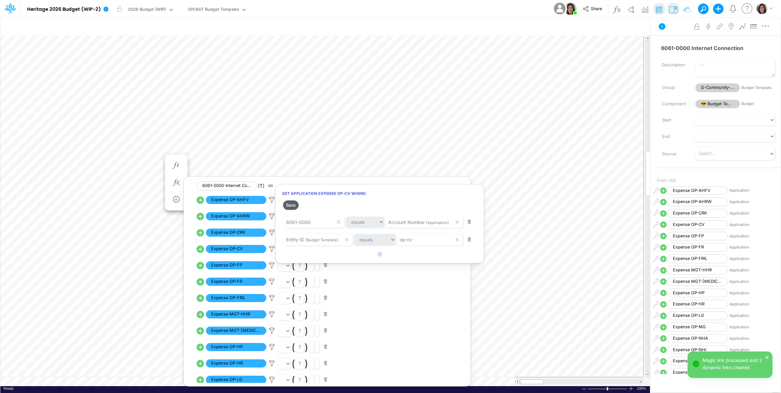
click at [292, 206] on button "Save" at bounding box center [291, 204] width 16 height 9
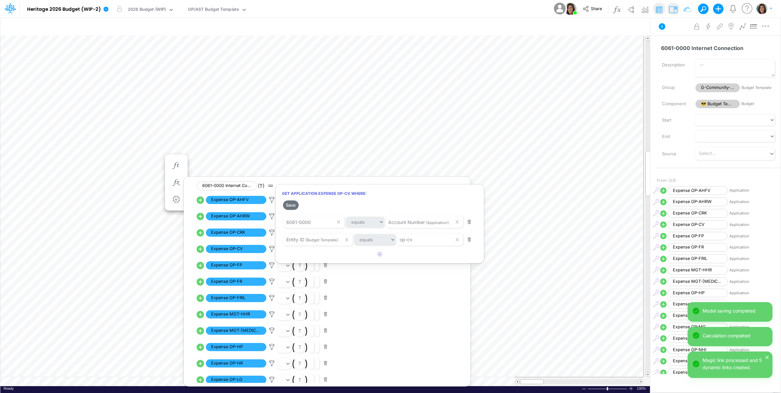
drag, startPoint x: 684, startPoint y: 32, endPoint x: 680, endPoint y: 31, distance: 3.7
click at [684, 32] on div at bounding box center [390, 198] width 781 height 390
click at [664, 28] on icon at bounding box center [662, 27] width 8 height 8
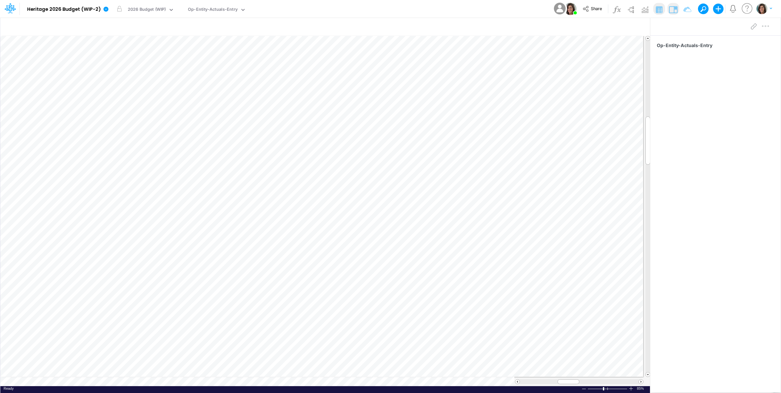
scroll to position [0, 0]
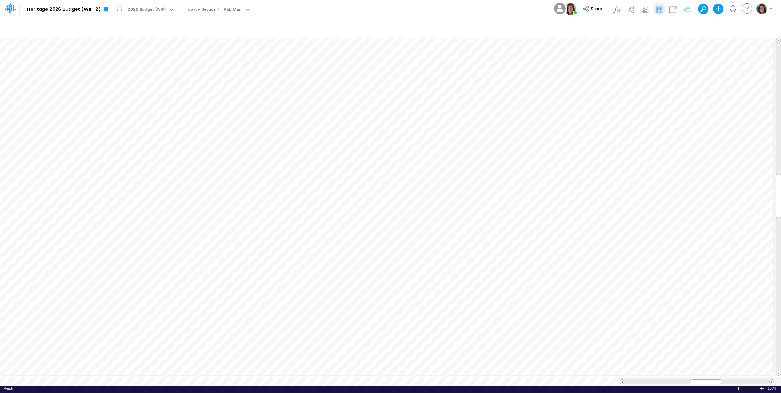
scroll to position [0, 0]
click at [486, 177] on icon "button" at bounding box center [483, 176] width 10 height 7
click at [673, 8] on img at bounding box center [673, 9] width 10 height 10
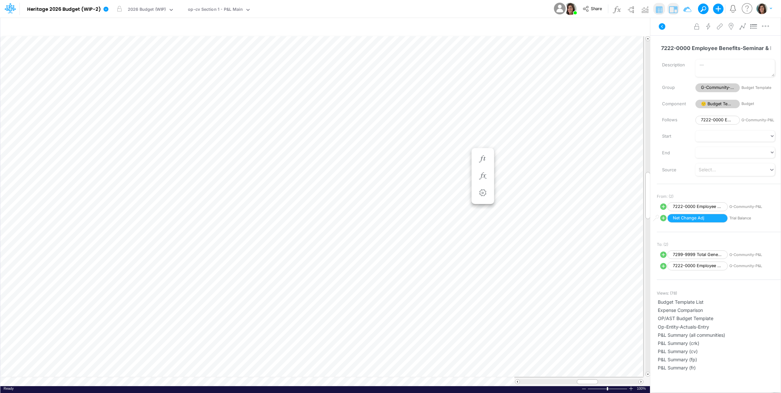
scroll to position [0, 0]
click at [449, 178] on icon "button" at bounding box center [449, 176] width 10 height 7
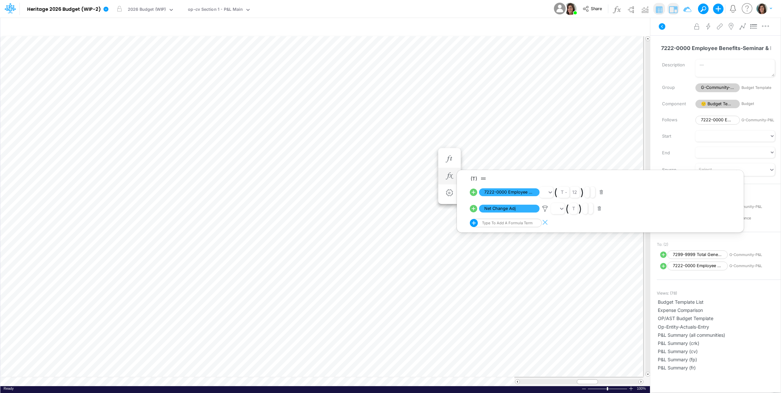
click at [474, 193] on icon at bounding box center [474, 193] width 8 height 8
select select "1"
select select "Multiply"
select select "Add"
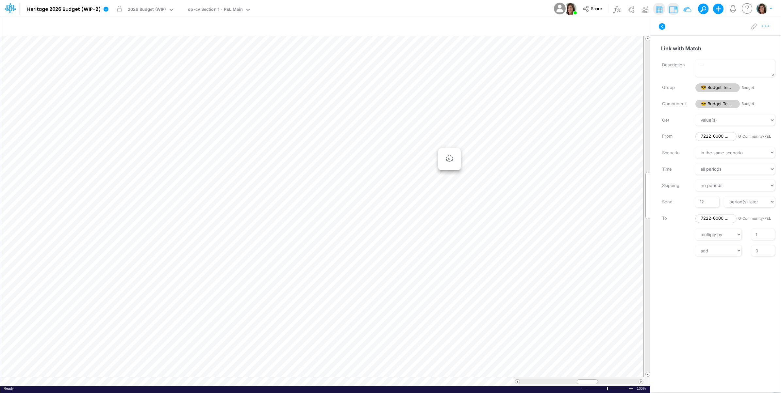
click at [767, 27] on icon "button" at bounding box center [766, 26] width 10 height 7
click at [757, 42] on button "Advanced settings" at bounding box center [732, 42] width 78 height 11
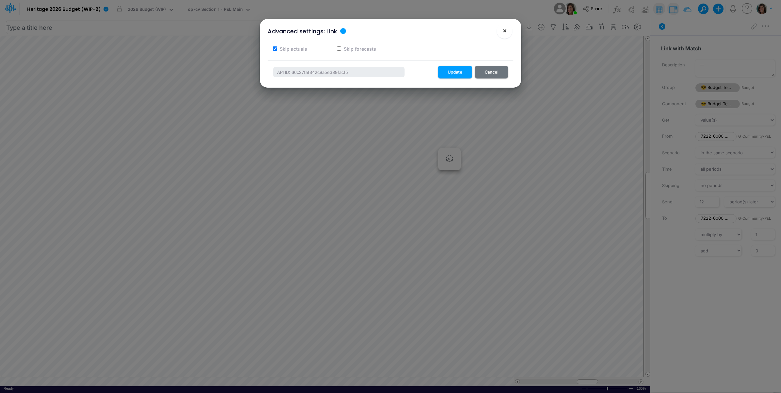
click at [500, 31] on button "×" at bounding box center [505, 31] width 16 height 16
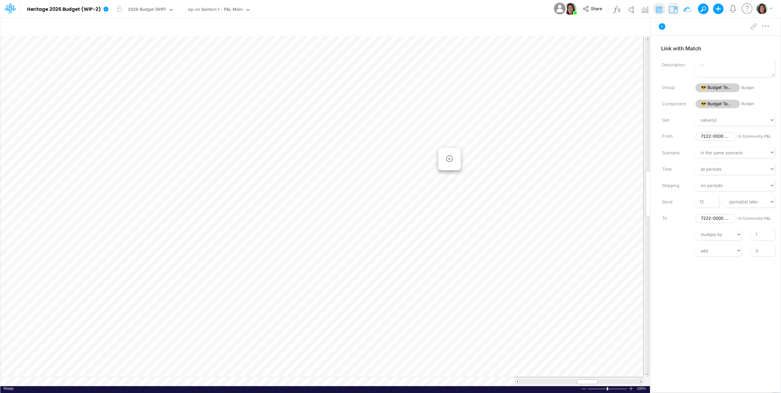
scroll to position [0, 0]
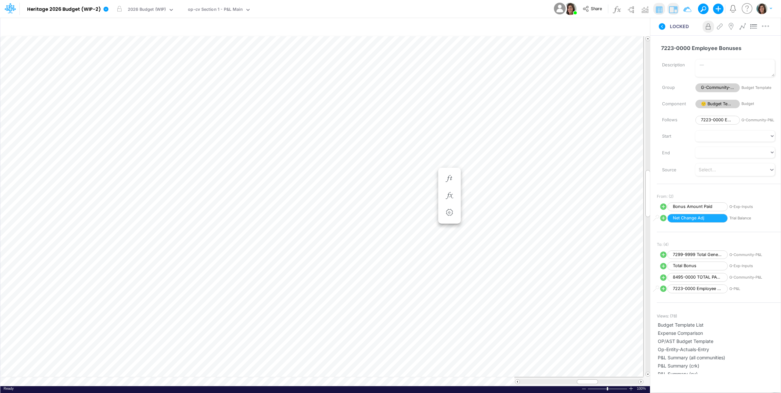
scroll to position [0, 0]
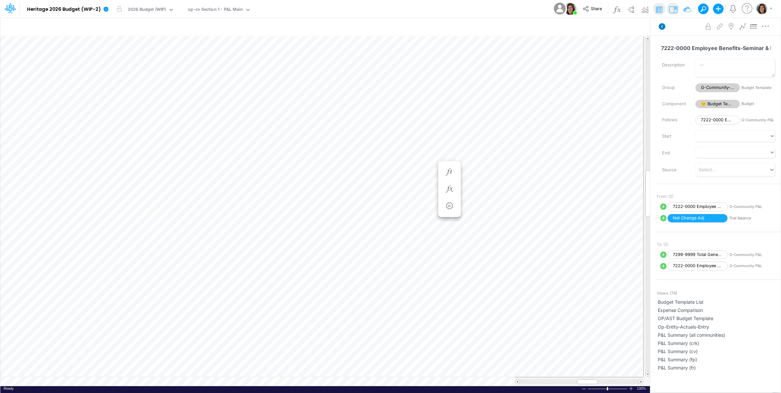
click at [659, 26] on icon at bounding box center [662, 26] width 7 height 7
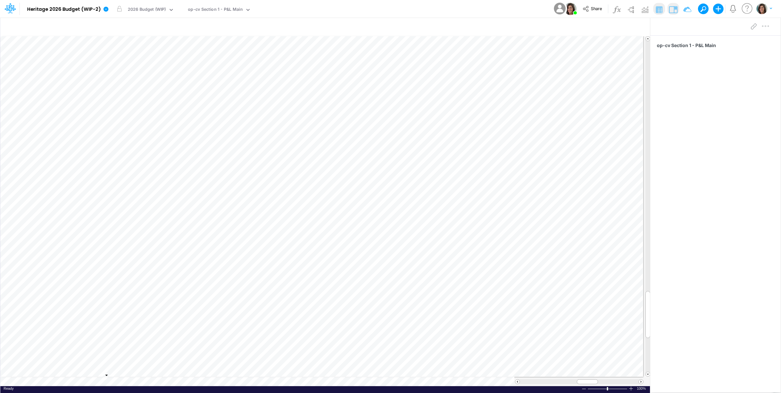
scroll to position [0, 0]
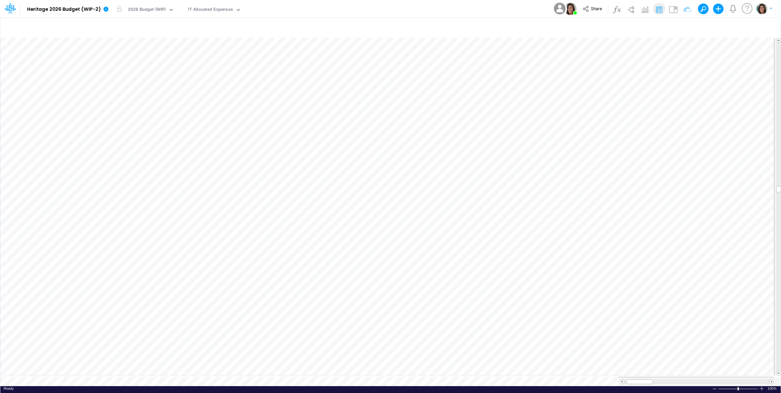
scroll to position [0, 0]
click at [371, 377] on span "Close" at bounding box center [380, 376] width 18 height 6
click at [374, 374] on div "Close" at bounding box center [378, 371] width 28 height 8
click at [371, 374] on span "Close" at bounding box center [374, 372] width 18 height 6
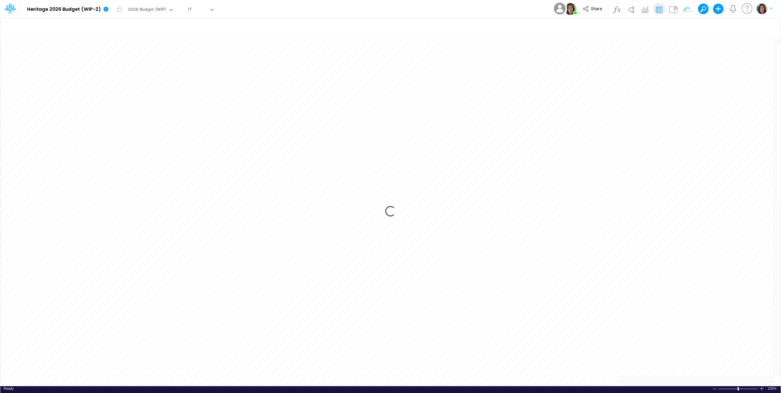
drag, startPoint x: 371, startPoint y: 374, endPoint x: 423, endPoint y: 4, distance: 372.9
click at [424, 2] on div "Model Heritage 2026 Budget (WIP-2) Edit model settings Duplicate Import QuickBo…" at bounding box center [390, 9] width 703 height 18
drag, startPoint x: 338, startPoint y: 366, endPoint x: 780, endPoint y: 201, distance: 472.0
click at [338, 367] on div "Close" at bounding box center [343, 371] width 28 height 8
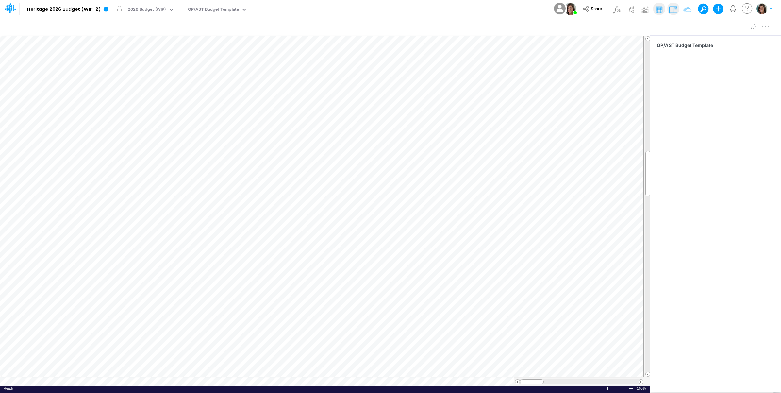
scroll to position [0, 0]
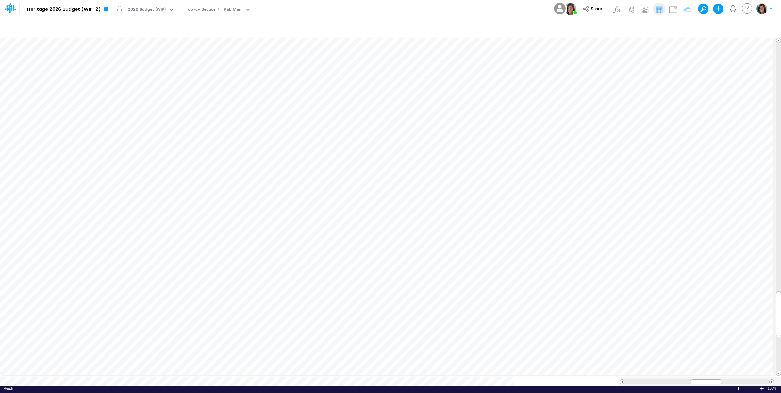
scroll to position [0, 0]
click at [232, 8] on div "op-cv Section 1 - P&L Main" at bounding box center [215, 10] width 55 height 8
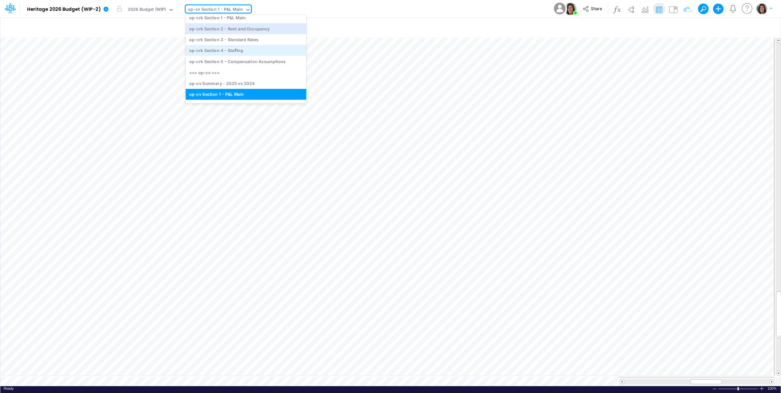
scroll to position [313, 0]
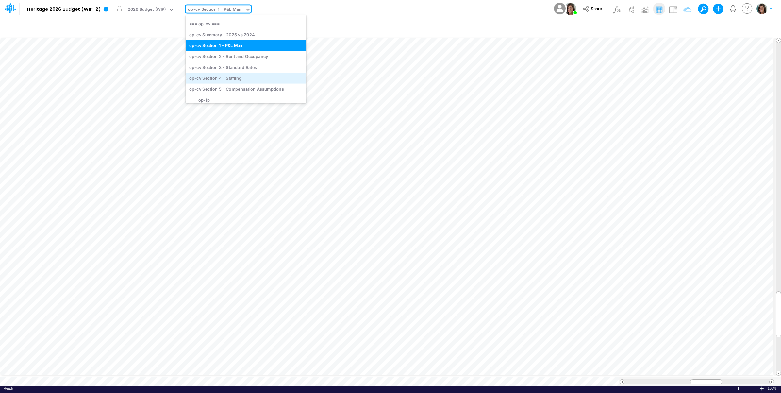
click at [246, 75] on div "op-cv Section 4 - Staffing" at bounding box center [246, 78] width 121 height 11
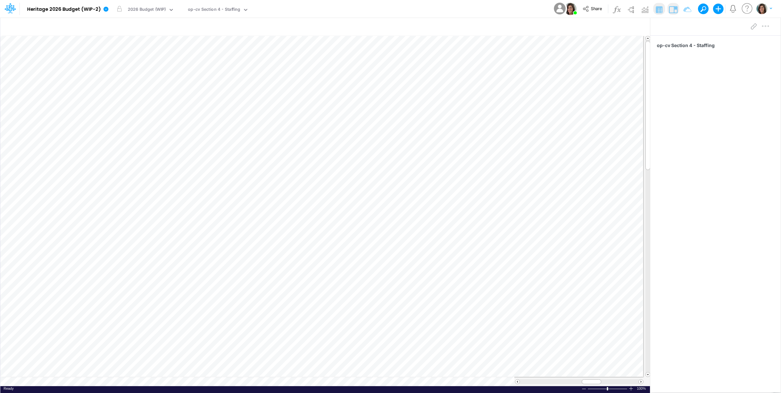
click at [319, 8] on div "Model Heritage 2026 Budget (WIP-2) Edit model settings Duplicate Import QuickBo…" at bounding box center [390, 9] width 703 height 18
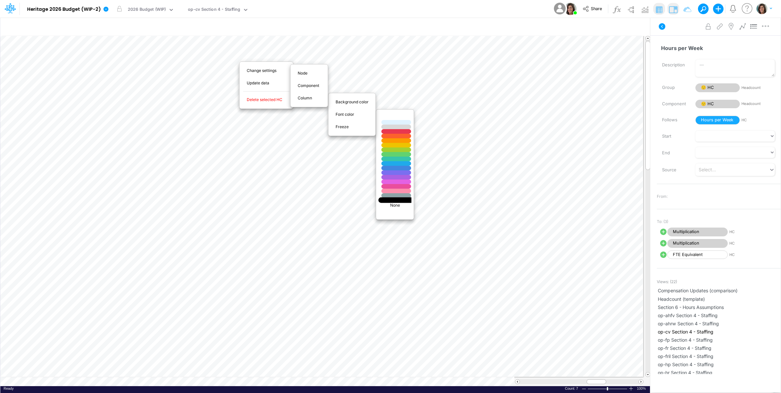
click at [396, 202] on div at bounding box center [395, 200] width 35 height 6
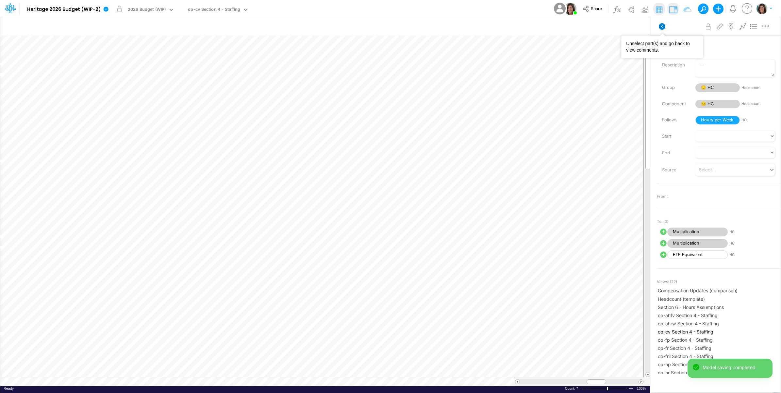
click at [660, 26] on icon at bounding box center [662, 26] width 7 height 7
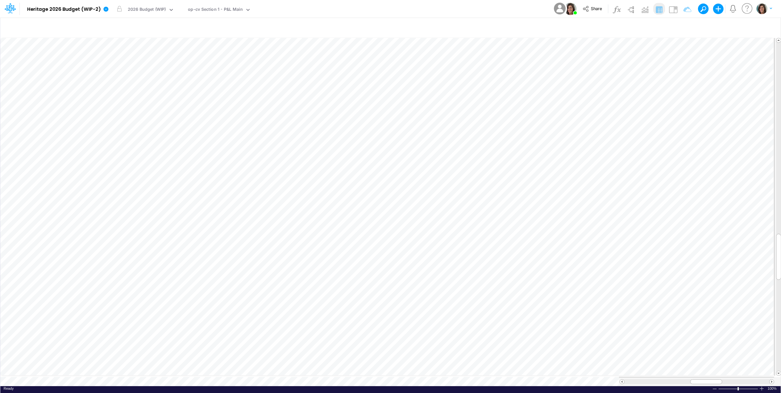
scroll to position [0, 0]
click at [450, 107] on icon "button" at bounding box center [449, 106] width 10 height 7
click at [413, 9] on div "Model Heritage 2026 Budget (WIP-2) Edit model settings Duplicate Import QuickBo…" at bounding box center [390, 9] width 703 height 18
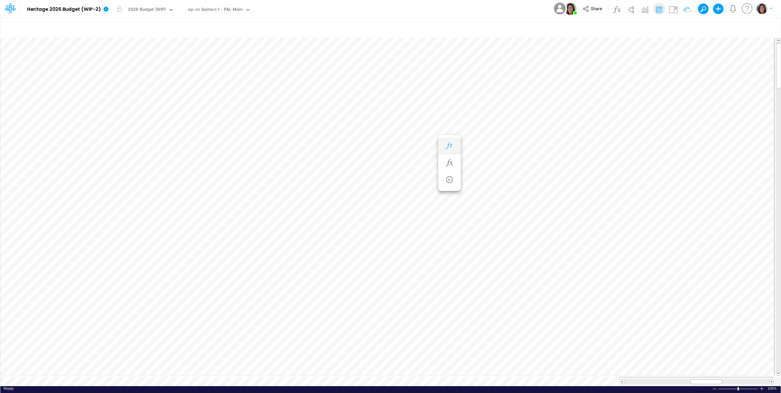
click at [447, 144] on icon "button" at bounding box center [449, 145] width 10 height 7
click at [453, 243] on icon "button" at bounding box center [449, 244] width 10 height 7
click at [449, 236] on icon "button" at bounding box center [449, 237] width 10 height 7
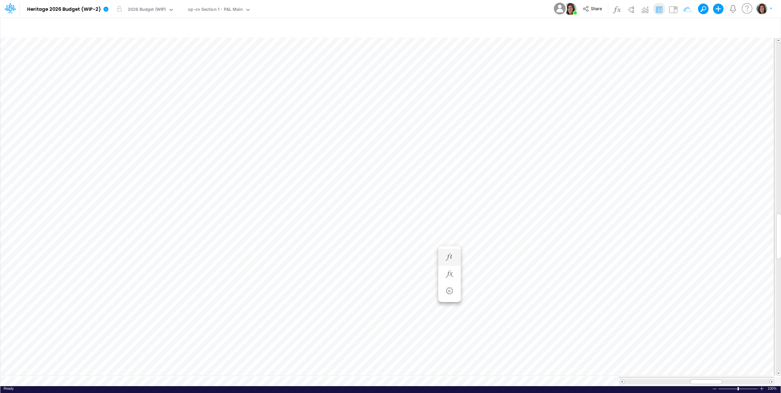
scroll to position [0, 0]
click at [450, 257] on icon "button" at bounding box center [449, 257] width 10 height 7
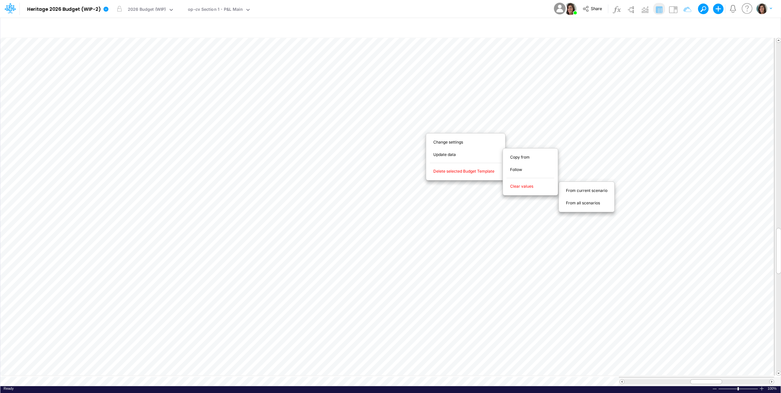
click at [576, 192] on span "From current scenario" at bounding box center [590, 191] width 49 height 6
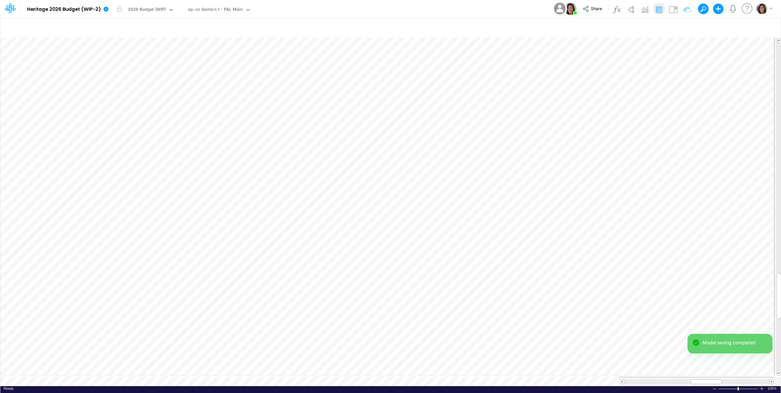
scroll to position [0, 0]
click at [448, 158] on icon "button" at bounding box center [449, 159] width 10 height 7
click at [451, 145] on icon "button" at bounding box center [449, 145] width 10 height 7
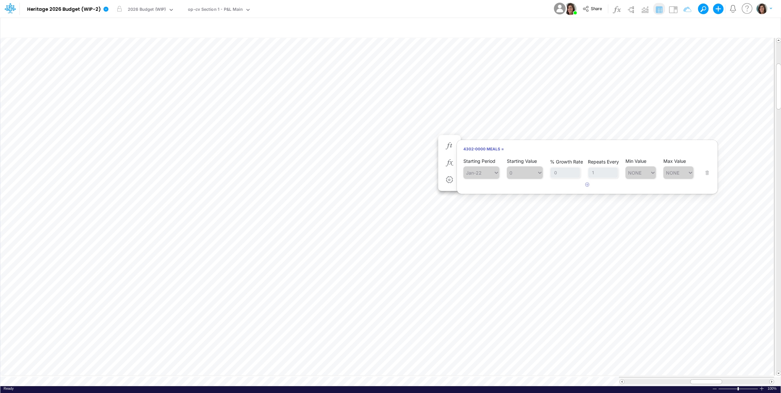
click at [487, 12] on div "Model Heritage 2026 Budget (WIP-2) Edit model settings Duplicate Import QuickBo…" at bounding box center [390, 9] width 703 height 18
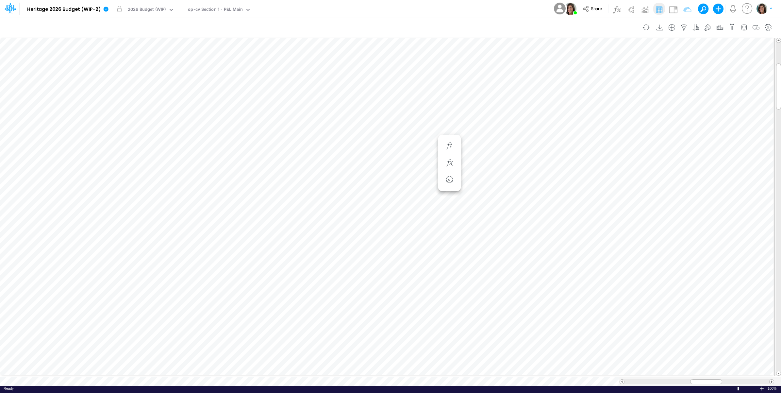
click at [144, 376] on table at bounding box center [390, 211] width 781 height 349
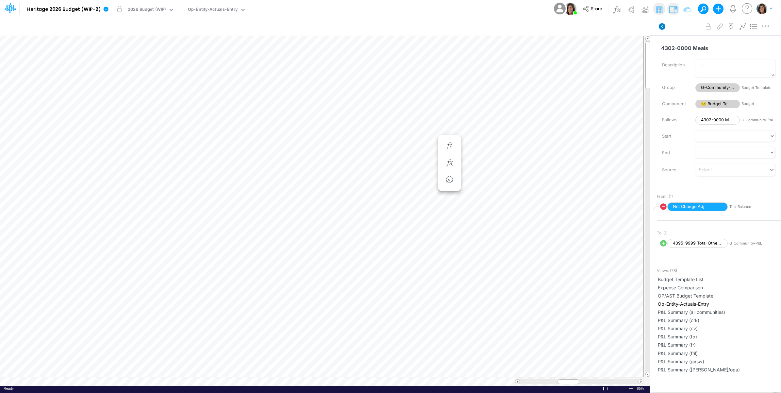
scroll to position [0, 0]
click at [662, 27] on icon at bounding box center [662, 26] width 7 height 7
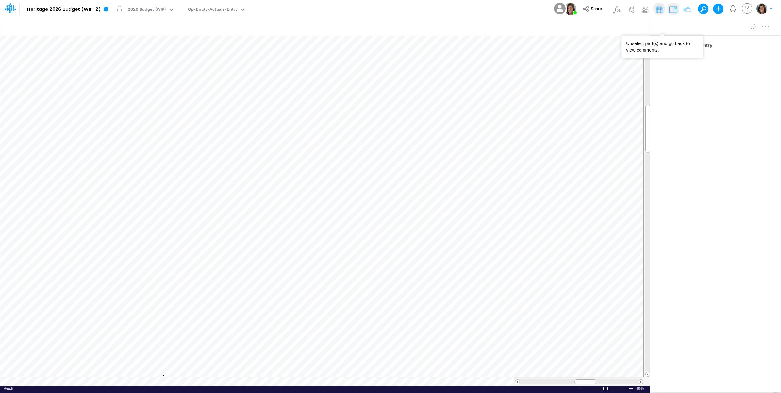
scroll to position [0, 0]
click at [104, 10] on icon at bounding box center [106, 9] width 5 height 5
click at [123, 66] on button "View model info" at bounding box center [139, 68] width 70 height 10
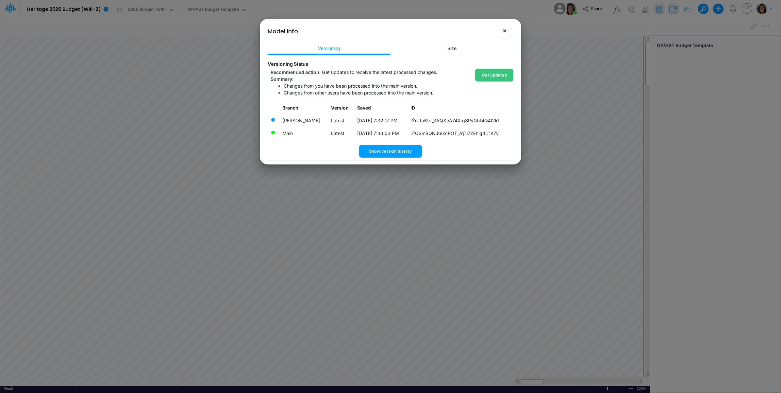
click at [506, 32] on span "×" at bounding box center [505, 30] width 4 height 8
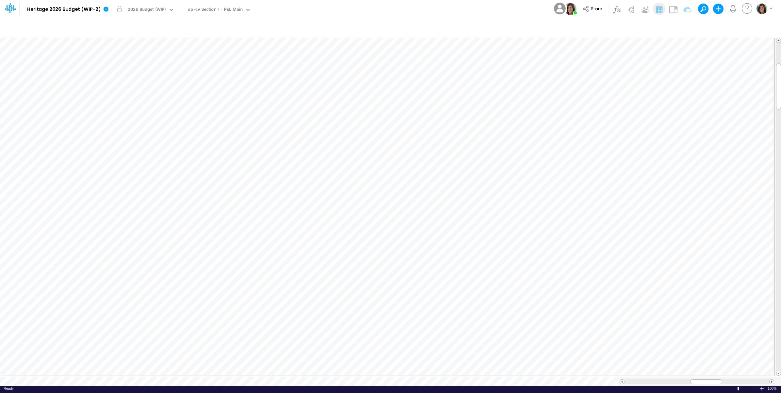
scroll to position [0, 0]
click at [348, 386] on div "Ready 100% Sum: null Max: null Min: null Numerical Count: null Count: null Aver…" at bounding box center [390, 390] width 780 height 8
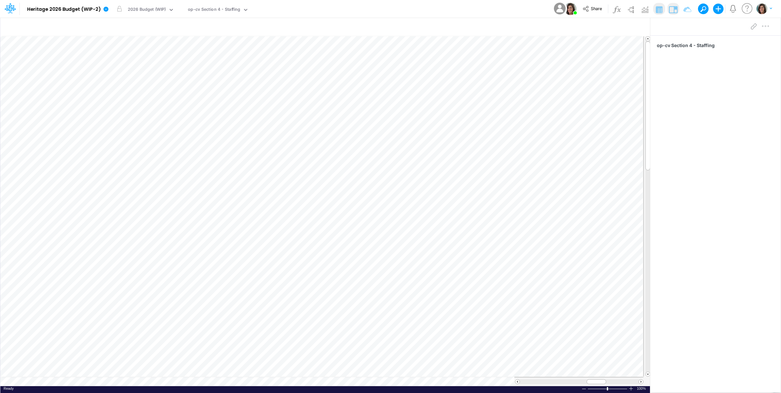
scroll to position [0, 0]
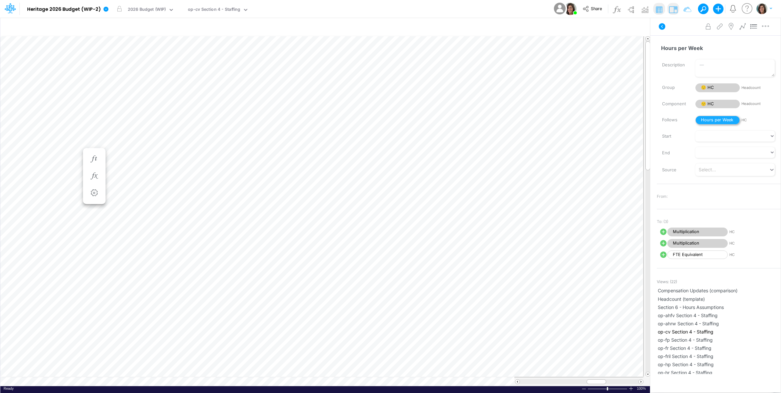
click at [726, 118] on span "Hours per Week" at bounding box center [717, 120] width 44 height 9
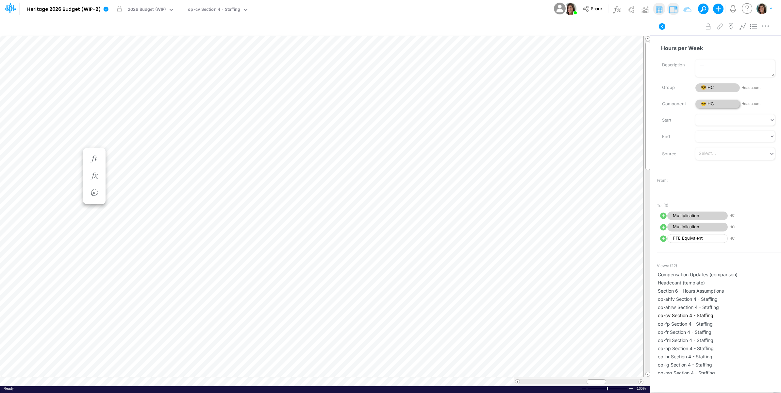
click at [715, 104] on span "😎 HC" at bounding box center [717, 104] width 44 height 9
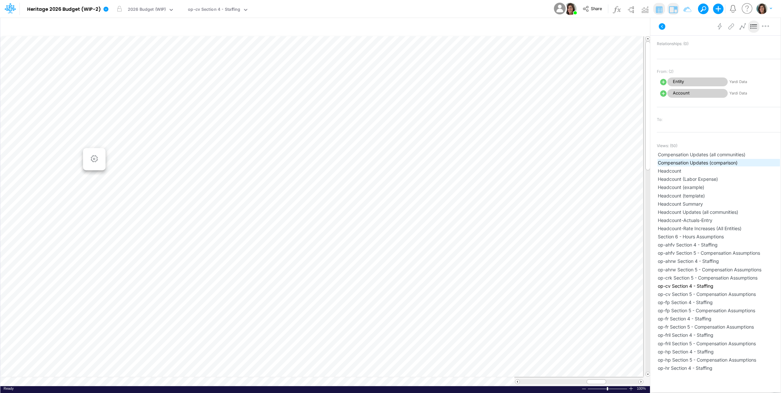
scroll to position [436, 0]
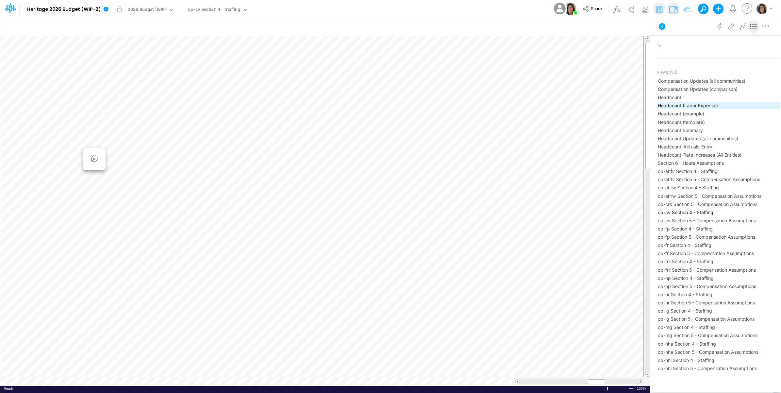
click at [721, 106] on span "Headcount (Labor Expense)" at bounding box center [719, 105] width 122 height 7
click at [662, 28] on icon at bounding box center [662, 26] width 7 height 7
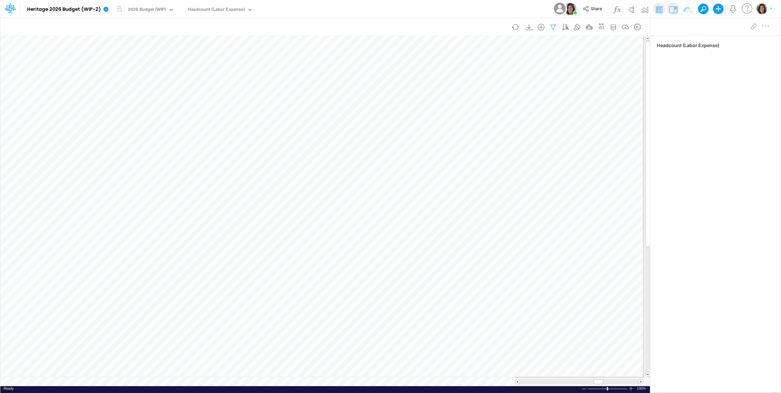
click at [552, 26] on icon "button" at bounding box center [553, 27] width 10 height 7
select select "notEqual"
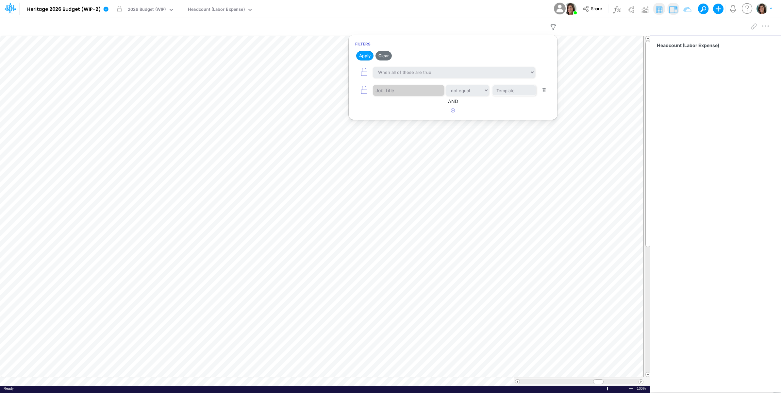
drag, startPoint x: 512, startPoint y: 11, endPoint x: 529, endPoint y: 6, distance: 17.6
click at [512, 11] on div "Model Heritage 2026 Budget (WIP-2) Edit model settings Duplicate Import QuickBo…" at bounding box center [390, 9] width 703 height 18
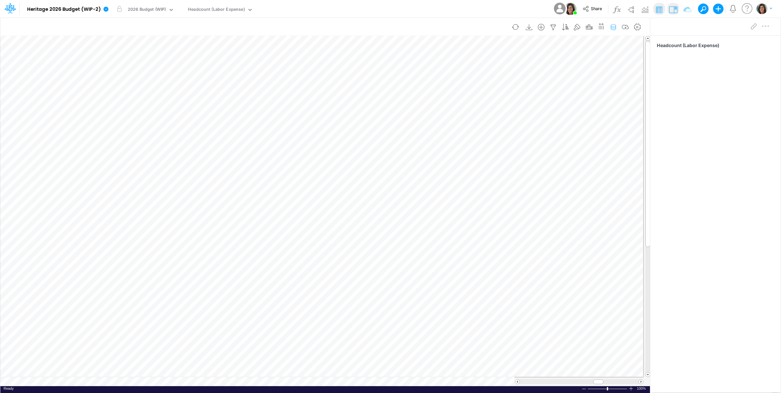
click at [613, 26] on icon "button" at bounding box center [614, 27] width 10 height 7
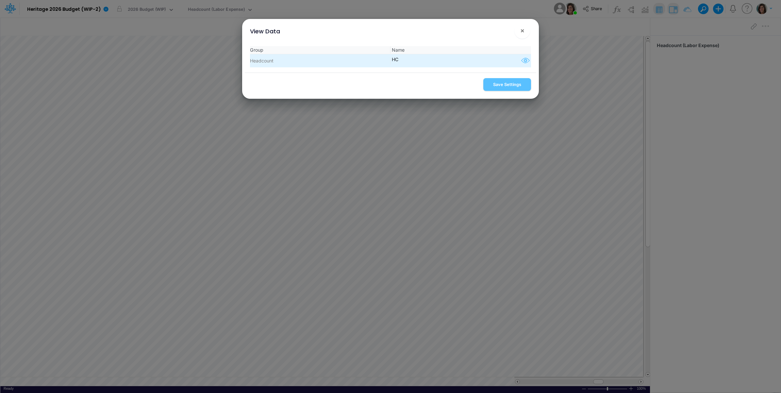
click at [521, 59] on icon "button" at bounding box center [526, 61] width 10 height 8
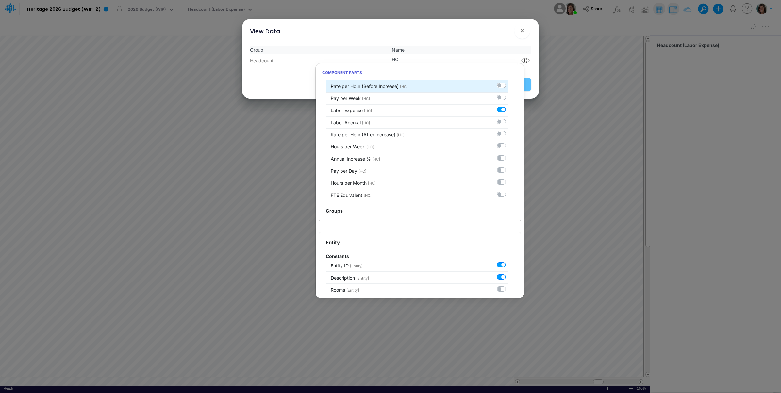
scroll to position [163, 0]
click at [523, 30] on span "×" at bounding box center [522, 30] width 4 height 8
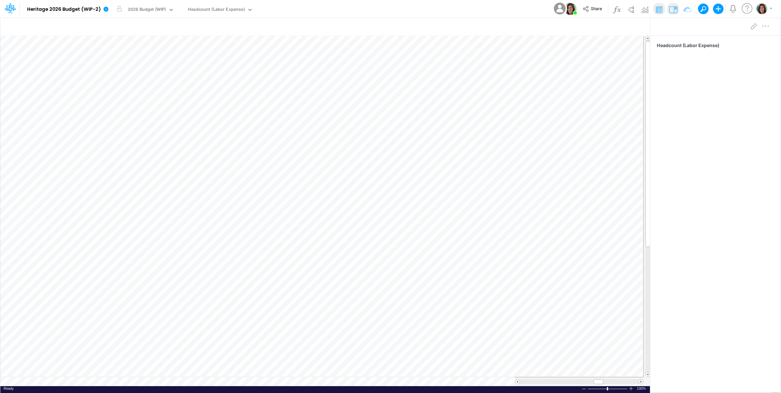
scroll to position [0, 0]
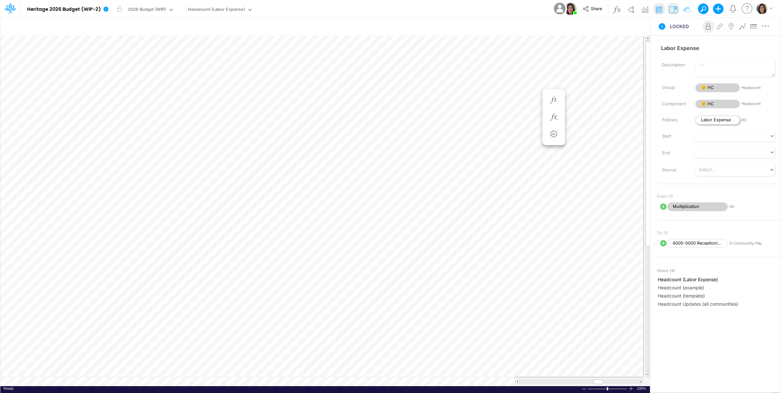
click at [711, 120] on span "Labor Expense" at bounding box center [717, 120] width 44 height 9
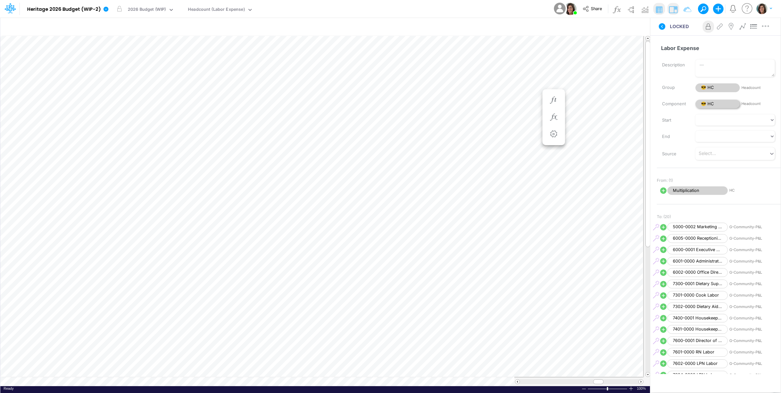
click at [716, 102] on span "😎 HC" at bounding box center [717, 104] width 44 height 9
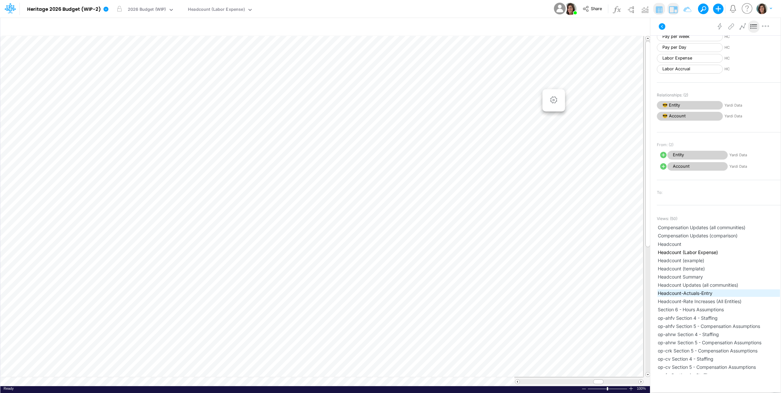
scroll to position [343, 0]
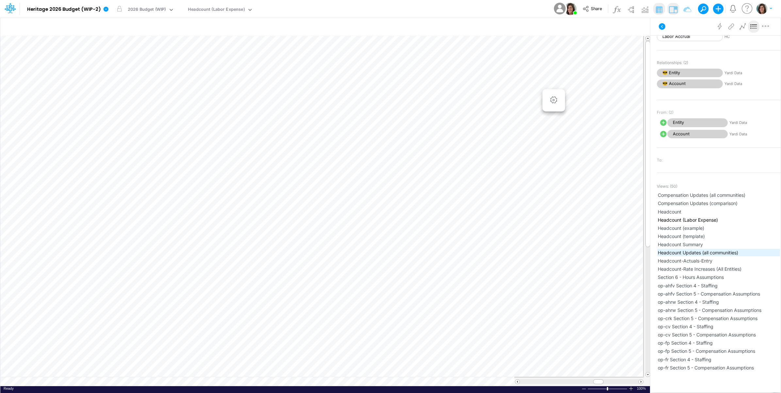
click at [744, 254] on span "Headcount Updates (all communities)" at bounding box center [719, 252] width 122 height 7
click at [554, 26] on icon "button" at bounding box center [553, 27] width 10 height 7
select select "notEqual"
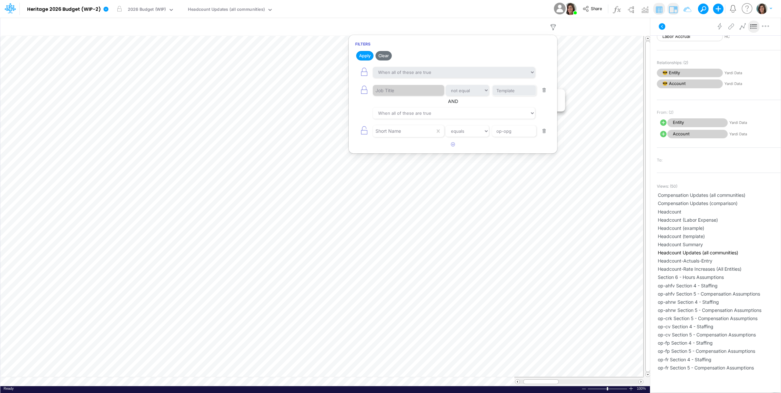
click at [528, 10] on div "Model Heritage 2026 Budget (WIP-2) Edit model settings Duplicate Import QuickBo…" at bounding box center [390, 9] width 703 height 18
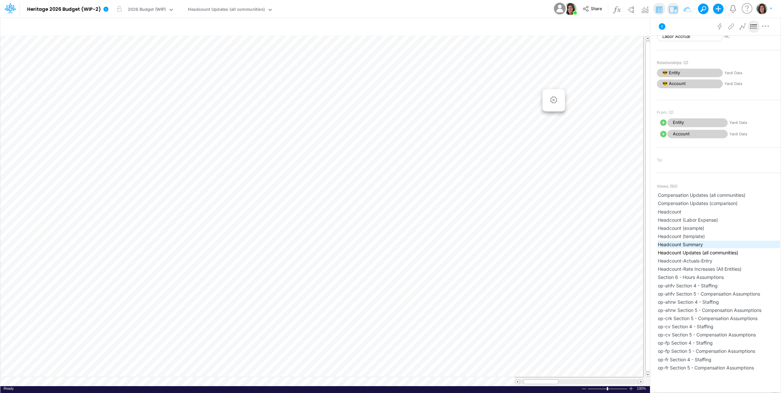
scroll to position [397, 0]
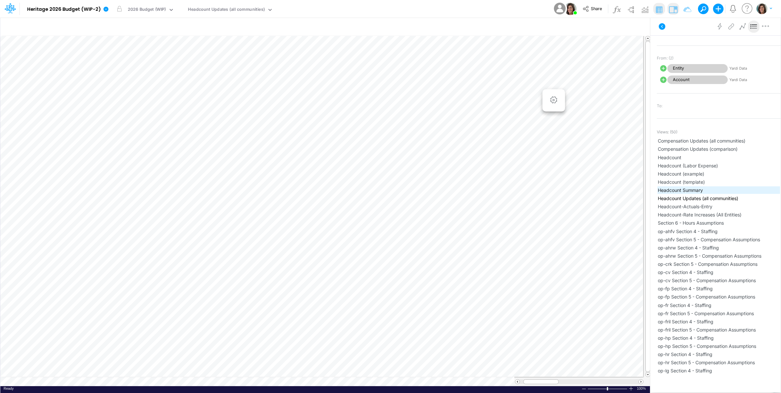
click at [711, 193] on span "Headcount Summary" at bounding box center [719, 190] width 122 height 7
click at [662, 27] on icon at bounding box center [662, 27] width 8 height 8
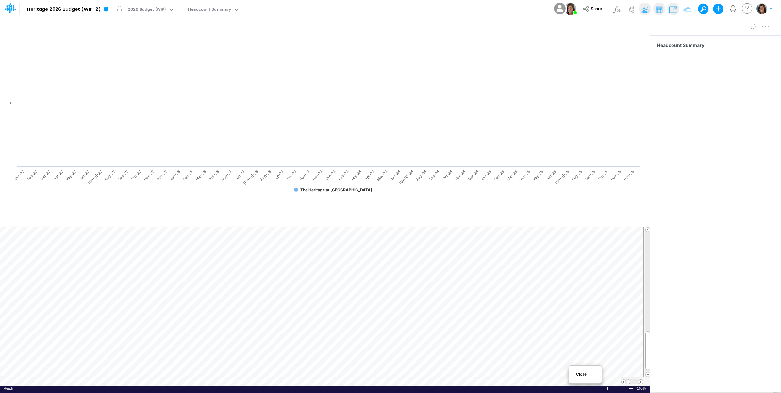
click at [584, 375] on span "Close" at bounding box center [585, 374] width 18 height 6
click at [535, 372] on span "Close" at bounding box center [539, 374] width 18 height 6
click at [217, 15] on div "View Headcount (Labor Expense)" at bounding box center [219, 8] width 67 height 17
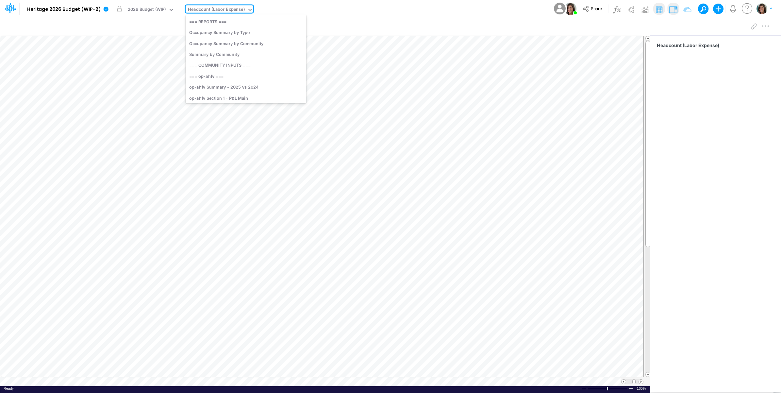
click at [224, 9] on div "Headcount (Labor Expense)" at bounding box center [216, 10] width 57 height 8
type input "occup"
click at [223, 95] on div "Occupancy" at bounding box center [241, 96] width 110 height 11
click at [195, 10] on div "Occupancy" at bounding box center [199, 10] width 23 height 8
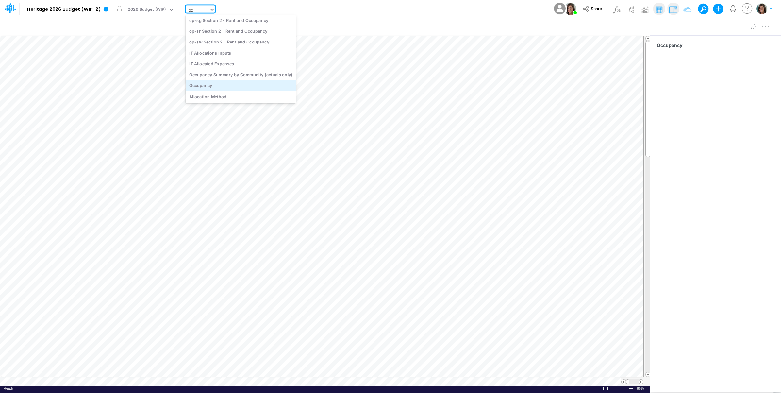
scroll to position [195, 0]
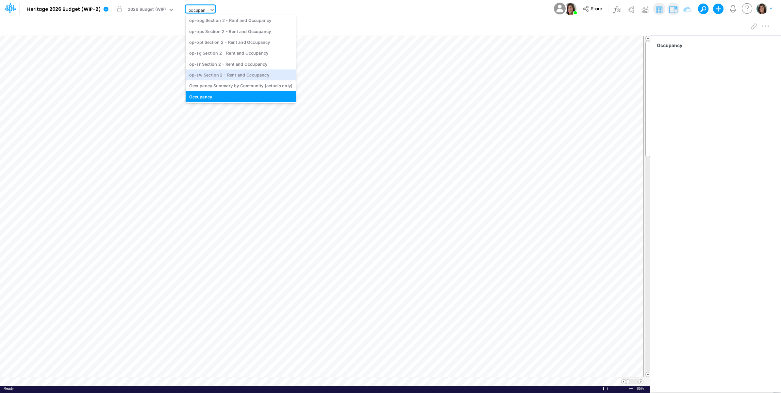
type input "occupan"
click at [355, 2] on div "Model Heritage 2026 Budget (WIP-2) Edit model settings Duplicate Import QuickBo…" at bounding box center [390, 9] width 703 height 18
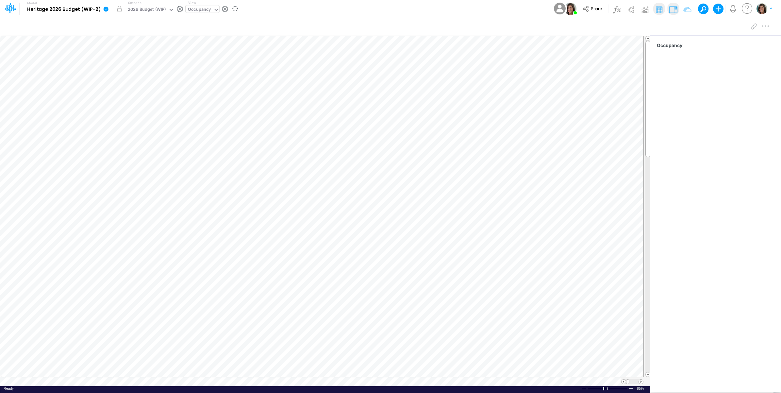
click at [105, 9] on icon at bounding box center [106, 9] width 6 height 6
click at [125, 48] on button "Import" at bounding box center [139, 46] width 70 height 11
click at [195, 60] on button "Data" at bounding box center [209, 61] width 70 height 10
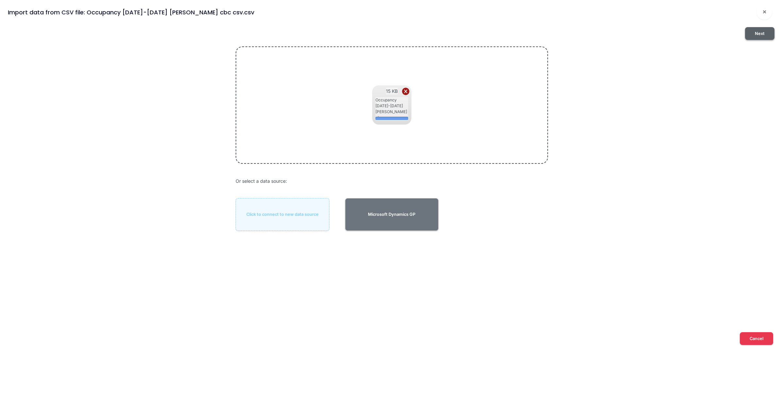
click at [759, 33] on button "Next" at bounding box center [759, 33] width 29 height 13
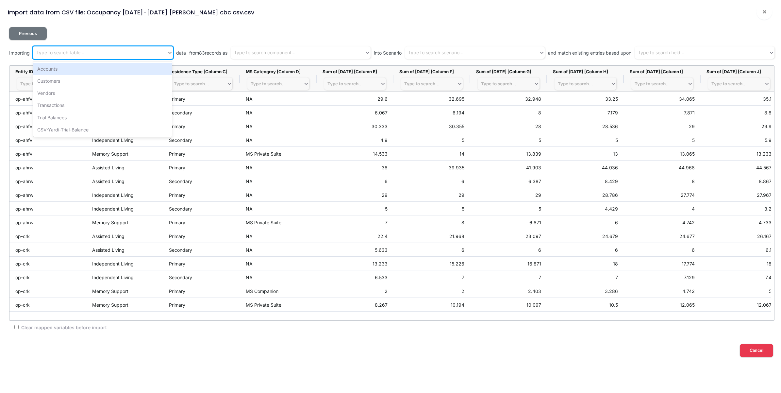
click at [110, 54] on div "Type to search table..." at bounding box center [100, 52] width 134 height 11
type input "CSV-Yardi-Occupancy"
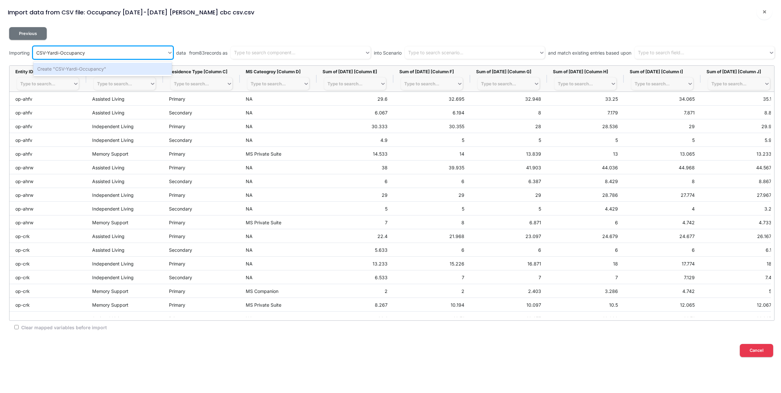
click at [110, 71] on div "Create "CSV-Yardi-Occupancy"" at bounding box center [102, 69] width 139 height 12
click at [283, 52] on div "Type to search component..." at bounding box center [264, 52] width 61 height 7
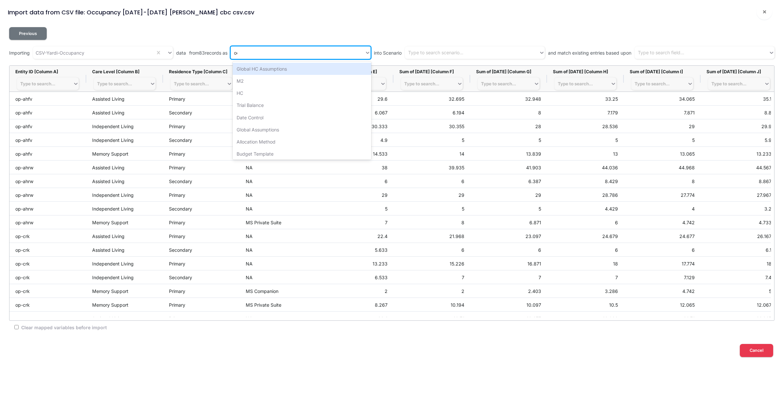
type input "occ"
drag, startPoint x: 302, startPoint y: 71, endPoint x: 349, endPoint y: 58, distance: 49.3
click at [302, 71] on div "Occupancy" at bounding box center [302, 69] width 139 height 12
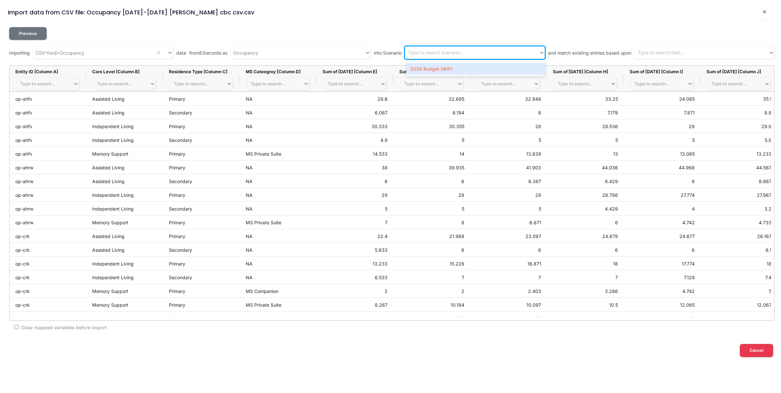
click at [503, 49] on div "Type to search scenario..." at bounding box center [472, 52] width 134 height 11
click at [488, 70] on div "2026 Budget (WIP)" at bounding box center [476, 69] width 139 height 12
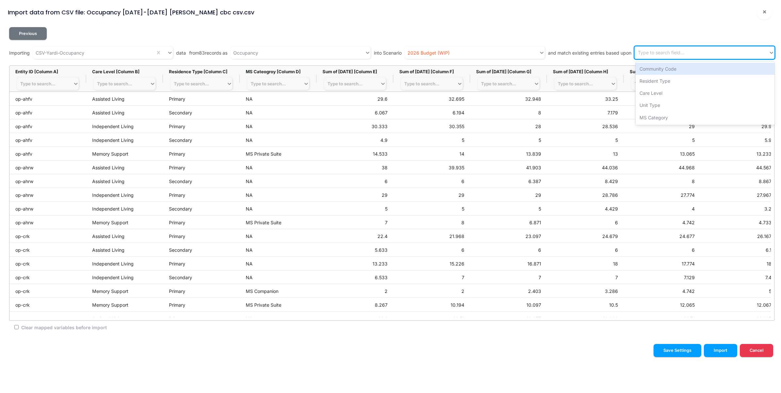
click at [691, 49] on div "Type to search field..." at bounding box center [702, 52] width 134 height 11
click at [687, 72] on div "Community Code" at bounding box center [705, 69] width 139 height 12
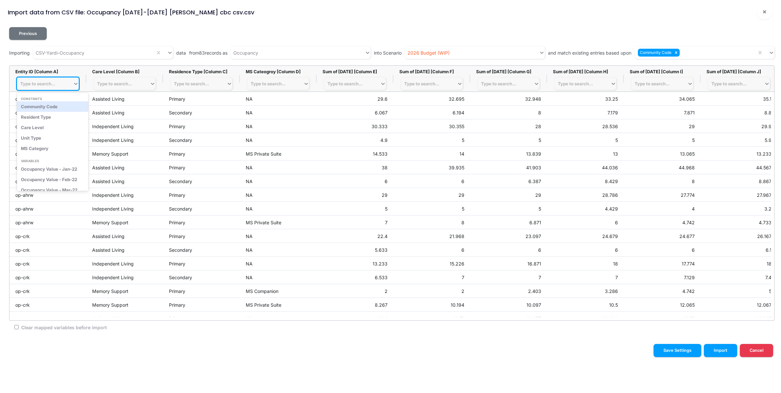
click at [55, 86] on div "Type to search..." at bounding box center [37, 83] width 35 height 5
click at [50, 107] on div "Community Code" at bounding box center [52, 106] width 71 height 10
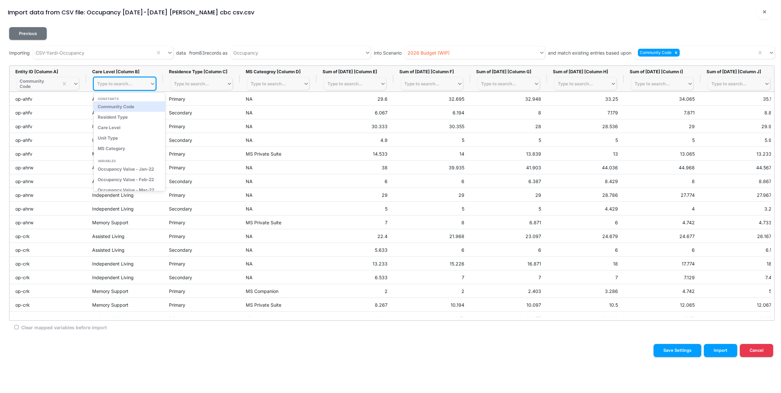
click at [118, 82] on div "Type to search..." at bounding box center [114, 83] width 35 height 5
click at [124, 128] on div "Care Level" at bounding box center [129, 127] width 71 height 10
click at [695, 53] on div "Community Code" at bounding box center [696, 52] width 122 height 11
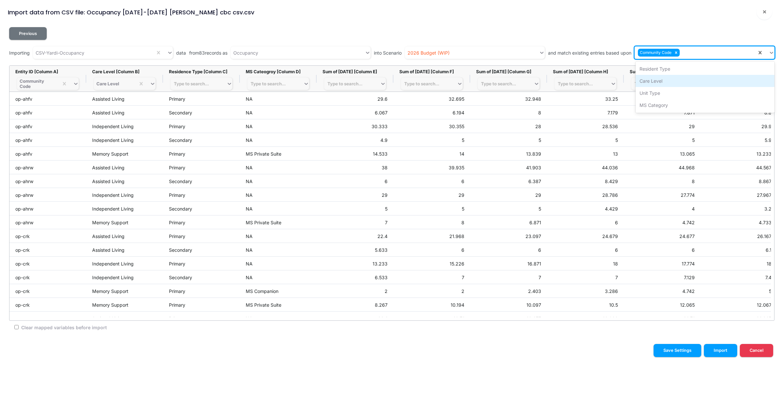
click at [676, 80] on div "Care Level" at bounding box center [705, 81] width 139 height 12
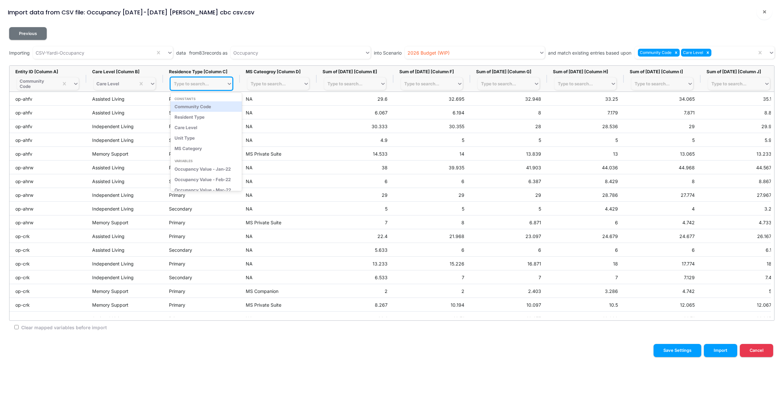
click at [201, 79] on div "Type to search..." at bounding box center [199, 83] width 56 height 9
click at [203, 120] on div "Resident Type" at bounding box center [206, 117] width 71 height 10
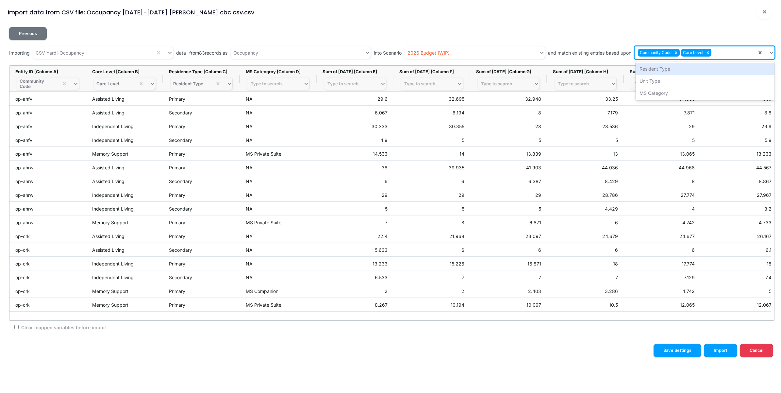
click at [729, 52] on div "Community Code Care Level" at bounding box center [696, 52] width 122 height 11
click at [711, 71] on div "Resident Type" at bounding box center [705, 69] width 139 height 12
click at [753, 55] on div "Community Code Care Level Resident Type" at bounding box center [696, 52] width 122 height 11
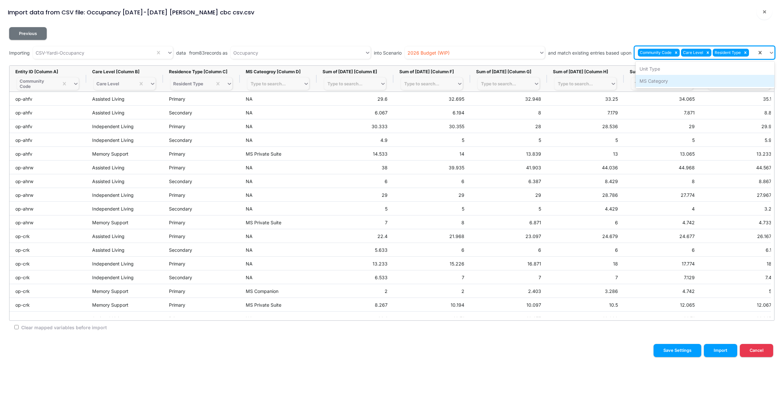
click at [670, 80] on div "MS Category" at bounding box center [705, 81] width 139 height 12
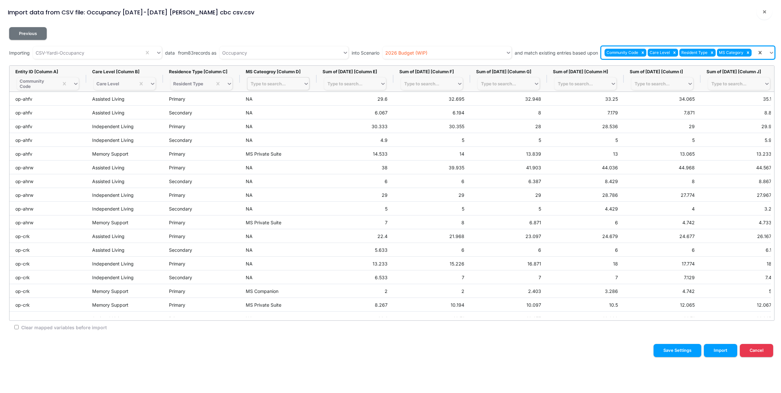
click at [285, 84] on div "Type to search..." at bounding box center [268, 83] width 35 height 5
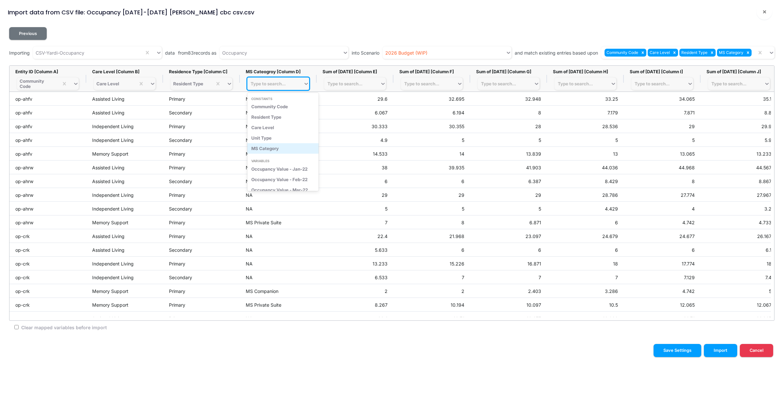
click at [283, 146] on div "MS Category" at bounding box center [282, 148] width 71 height 10
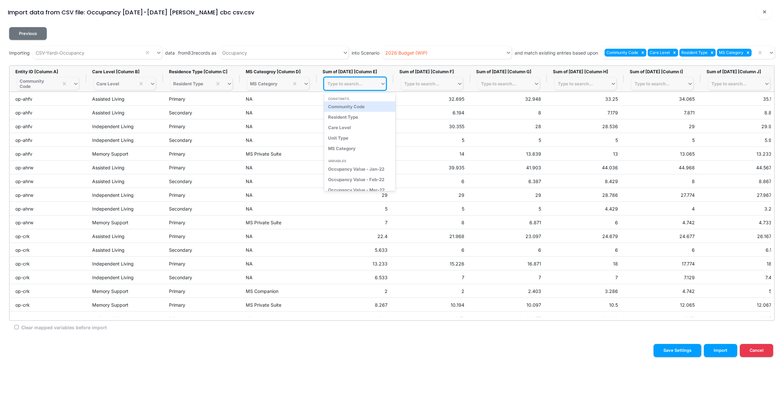
click at [361, 87] on div "Type to search..." at bounding box center [352, 83] width 56 height 9
type input "nov-"
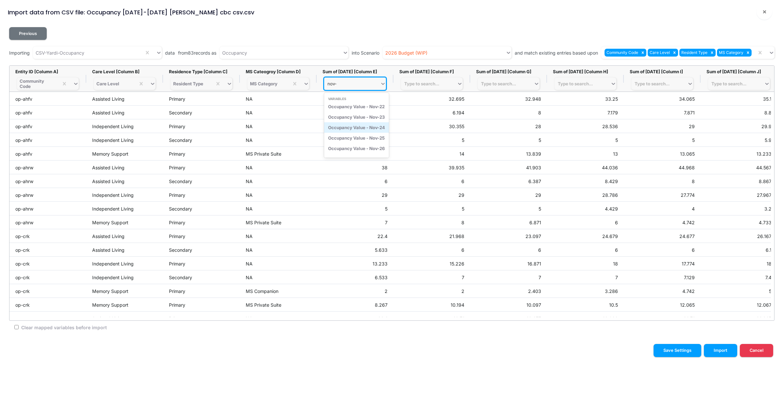
click at [372, 128] on div "Occupancy Value - Nov-24" at bounding box center [356, 127] width 65 height 10
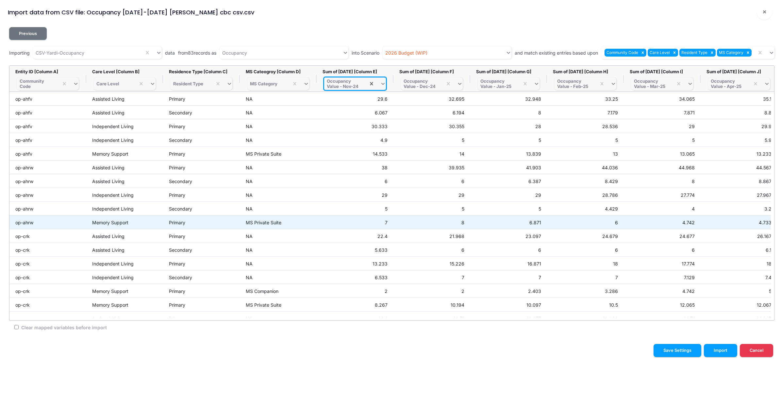
scroll to position [0, 80]
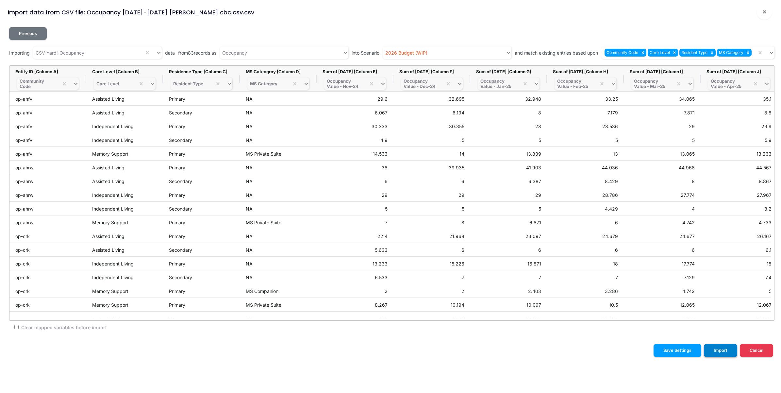
click at [717, 345] on button "Import" at bounding box center [720, 350] width 33 height 13
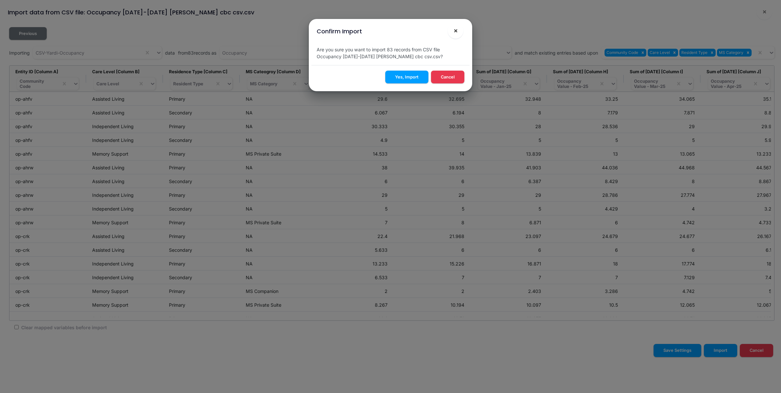
click at [458, 33] on button "×" at bounding box center [456, 31] width 16 height 16
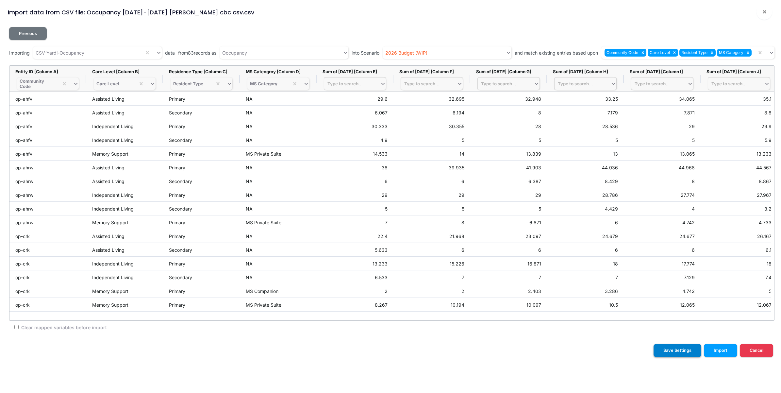
click at [678, 352] on button "Save Settings" at bounding box center [678, 350] width 48 height 13
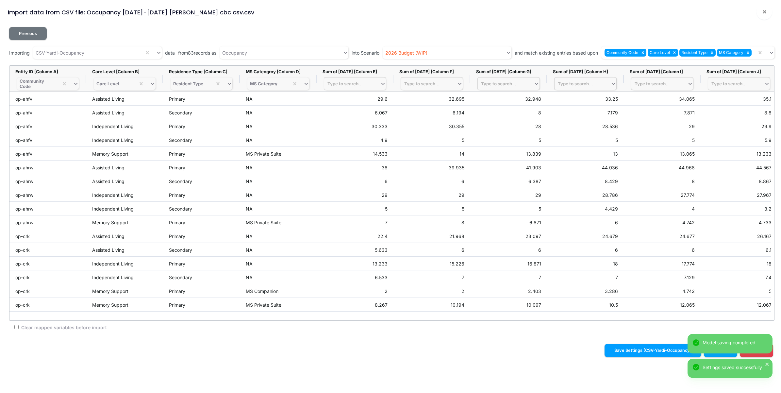
click at [359, 84] on div "Type to search..." at bounding box center [344, 83] width 35 height 5
type input "nov-"
click at [358, 126] on div "Occupancy Value - Nov-24" at bounding box center [356, 127] width 65 height 10
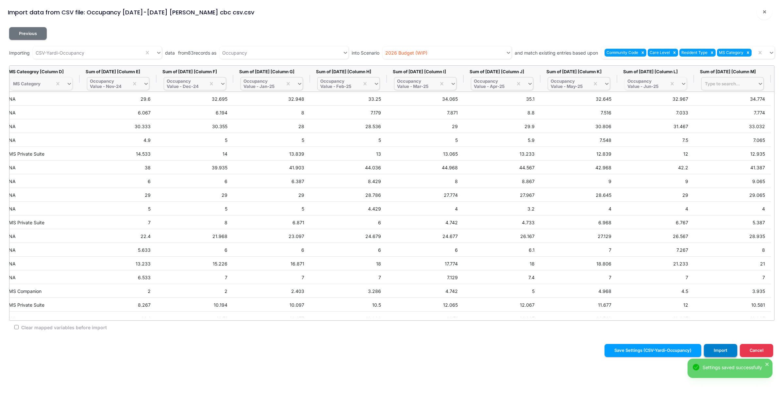
click at [724, 352] on button "Import" at bounding box center [720, 350] width 33 height 13
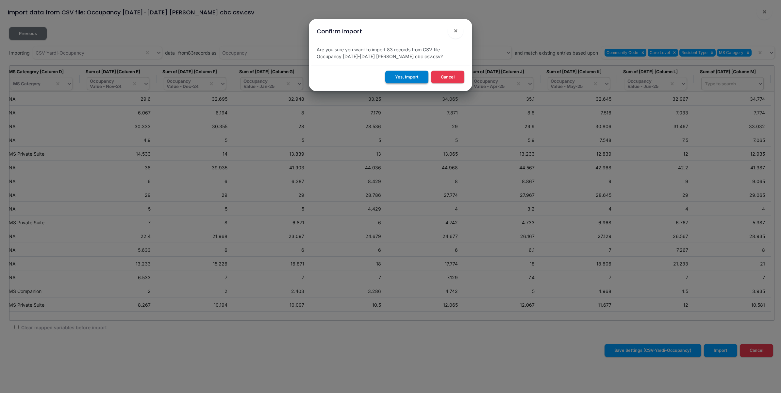
click at [398, 77] on button "Yes, Import" at bounding box center [406, 77] width 43 height 13
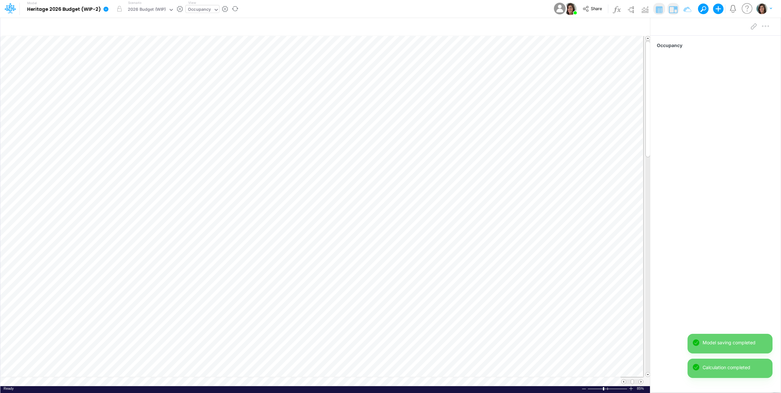
drag, startPoint x: 294, startPoint y: 12, endPoint x: 148, endPoint y: 3, distance: 147.0
click at [293, 12] on div "Model Heritage 2026 Budget (WIP-2) Edit model settings Duplicate Import QuickBo…" at bounding box center [390, 9] width 703 height 18
click at [106, 9] on icon at bounding box center [106, 9] width 6 height 6
click at [116, 49] on button "Import" at bounding box center [139, 46] width 70 height 11
click at [207, 59] on button "Data" at bounding box center [209, 61] width 70 height 10
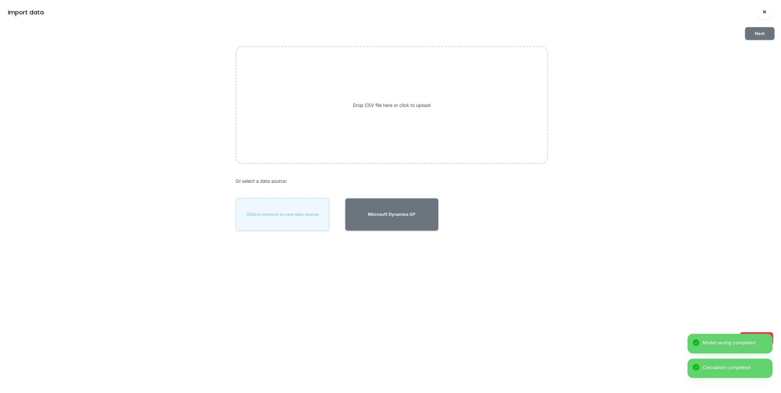
drag, startPoint x: 764, startPoint y: 14, endPoint x: 720, endPoint y: 15, distance: 44.5
click at [764, 14] on span "×" at bounding box center [764, 12] width 4 height 8
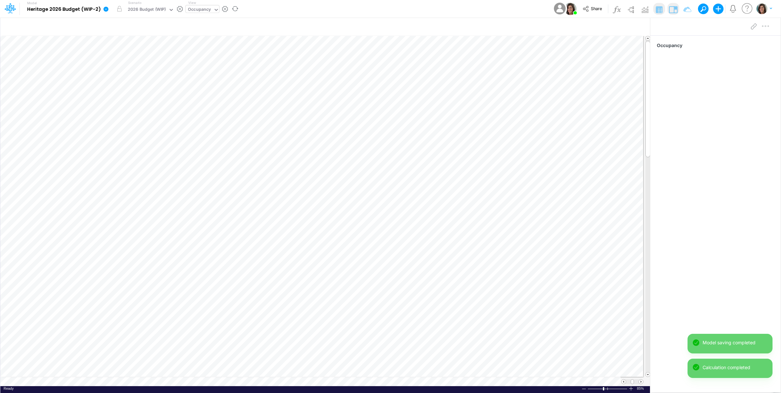
click at [108, 12] on link at bounding box center [107, 8] width 13 height 17
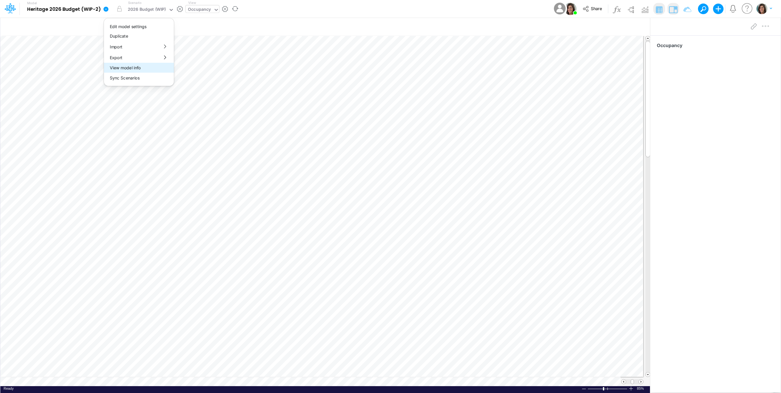
click at [119, 65] on button "View model info" at bounding box center [139, 68] width 70 height 10
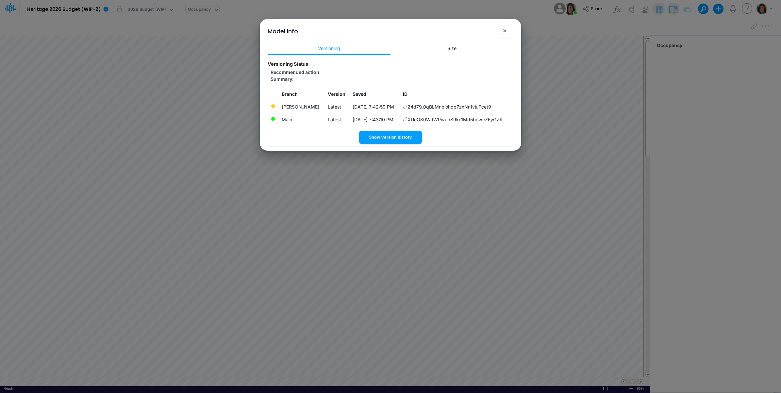
click at [506, 20] on div "Model info ×" at bounding box center [390, 30] width 256 height 22
click at [507, 34] on button "×" at bounding box center [505, 31] width 16 height 16
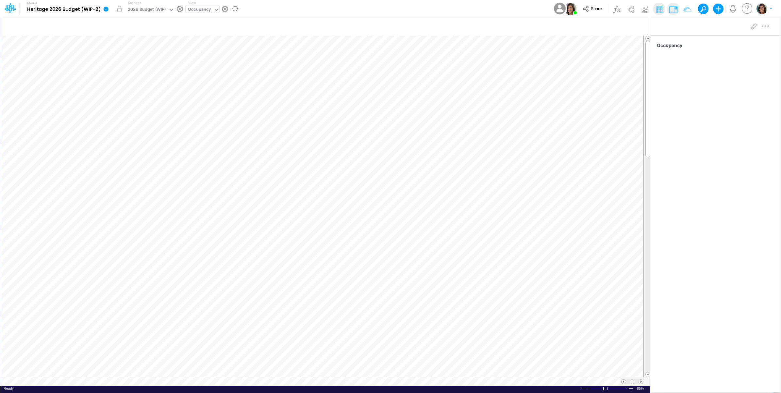
click at [107, 11] on icon at bounding box center [106, 9] width 6 height 6
click at [120, 66] on button "View model info" at bounding box center [139, 68] width 70 height 10
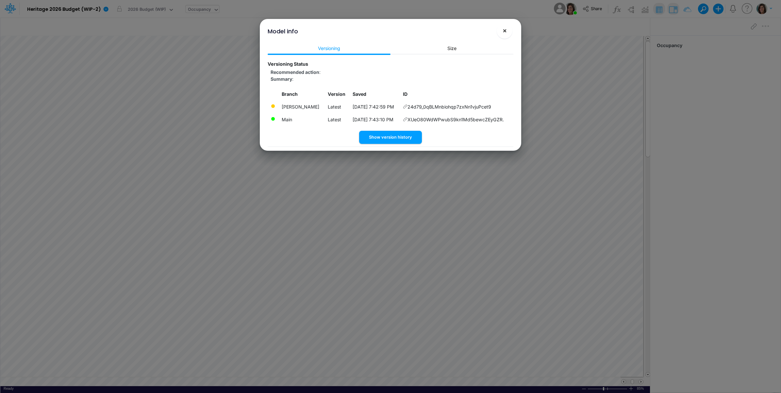
click at [498, 34] on button "×" at bounding box center [505, 31] width 16 height 16
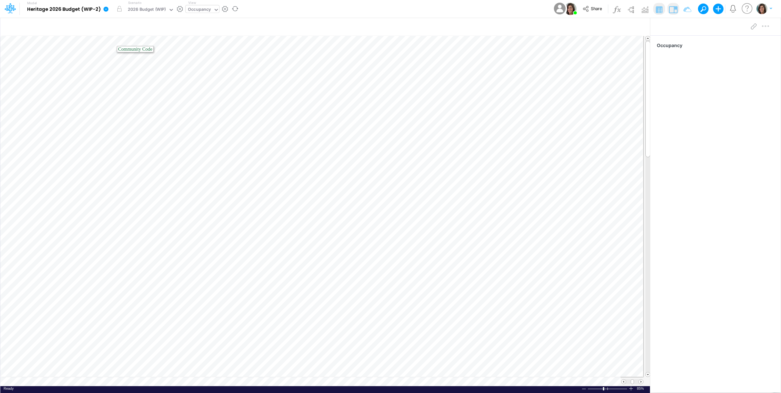
click at [105, 10] on icon at bounding box center [106, 9] width 5 height 5
click at [125, 66] on button "View model info" at bounding box center [139, 68] width 70 height 10
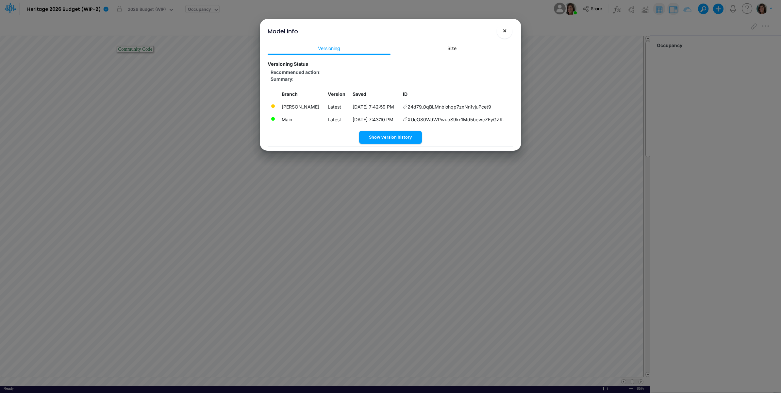
click at [498, 33] on button "×" at bounding box center [505, 31] width 16 height 16
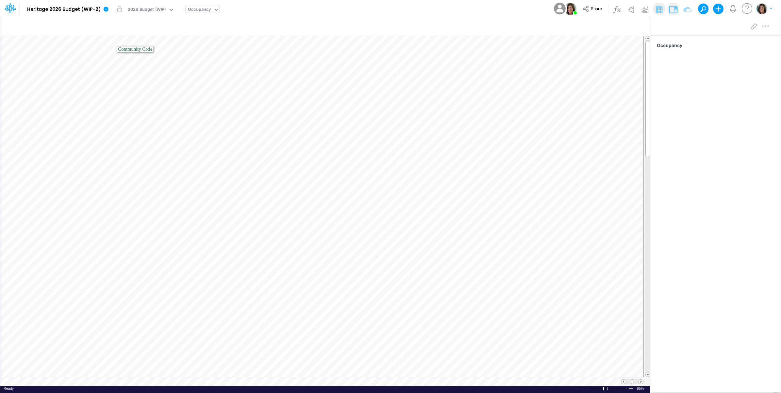
click at [497, 8] on div "Model Heritage 2026 Budget (WIP-2) Edit model settings Duplicate Import QuickBo…" at bounding box center [390, 9] width 703 height 18
click at [199, 9] on div "Occupancy" at bounding box center [199, 10] width 23 height 8
type input "op-cv"
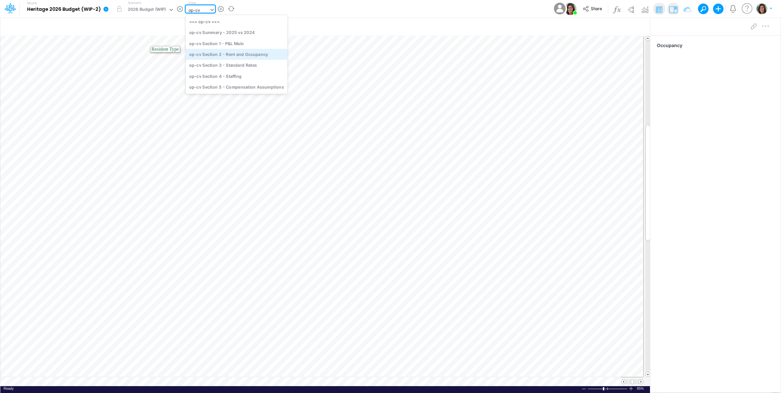
click at [266, 57] on div "op-cv Section 2 - Rent and Occupancy" at bounding box center [237, 54] width 102 height 11
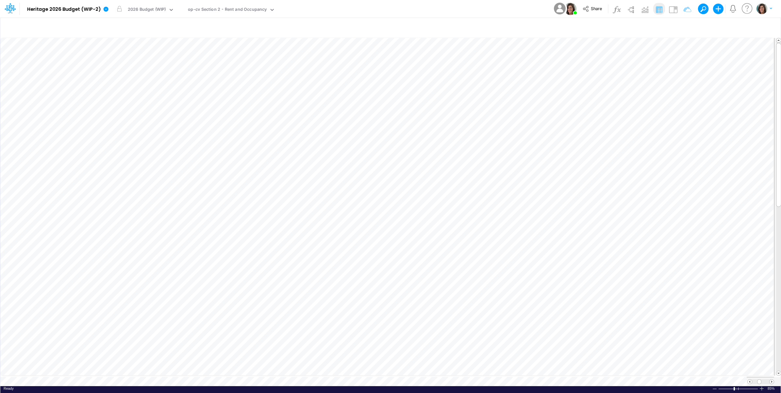
scroll to position [0, 0]
click at [471, 105] on icon "button" at bounding box center [470, 103] width 10 height 7
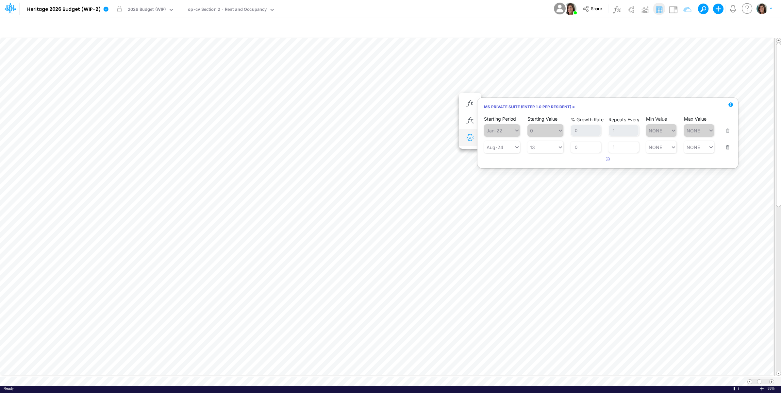
scroll to position [0, 0]
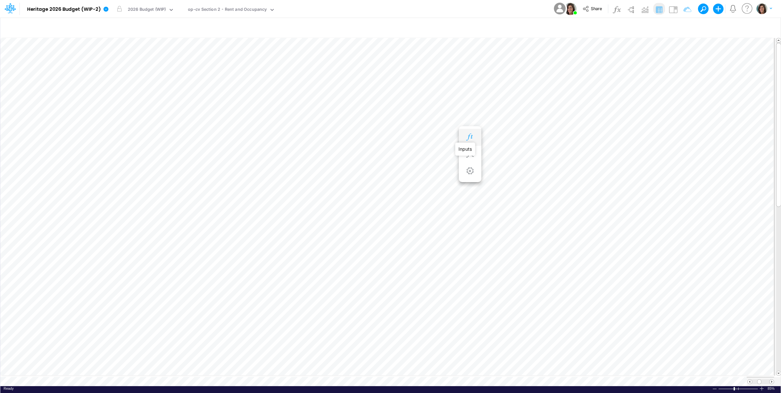
click at [470, 137] on icon "button" at bounding box center [470, 137] width 10 height 7
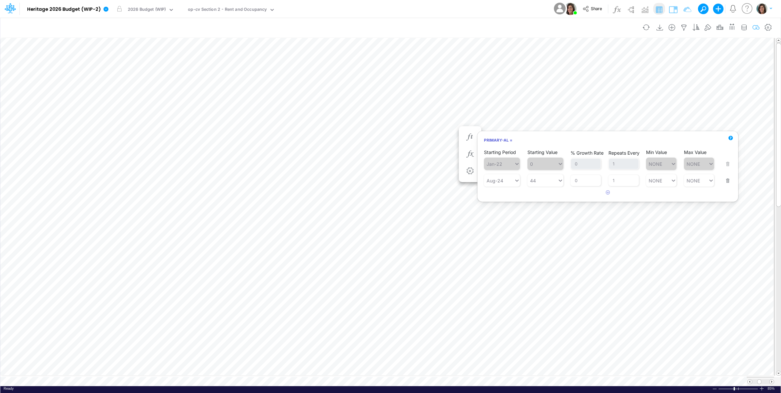
drag, startPoint x: 671, startPoint y: 7, endPoint x: 628, endPoint y: 24, distance: 46.2
click at [672, 8] on img at bounding box center [673, 9] width 10 height 10
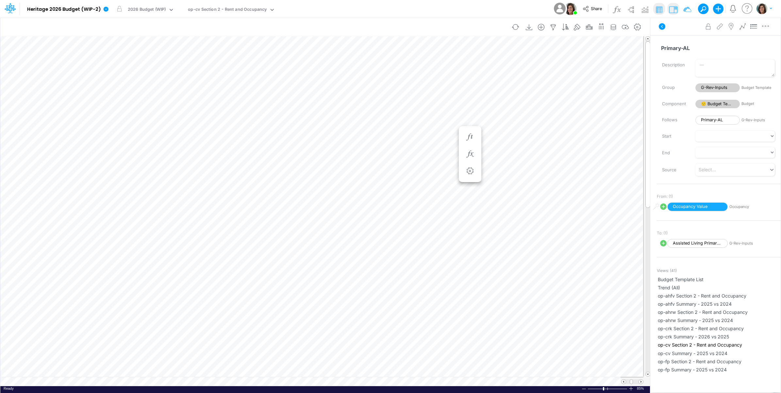
scroll to position [0, 0]
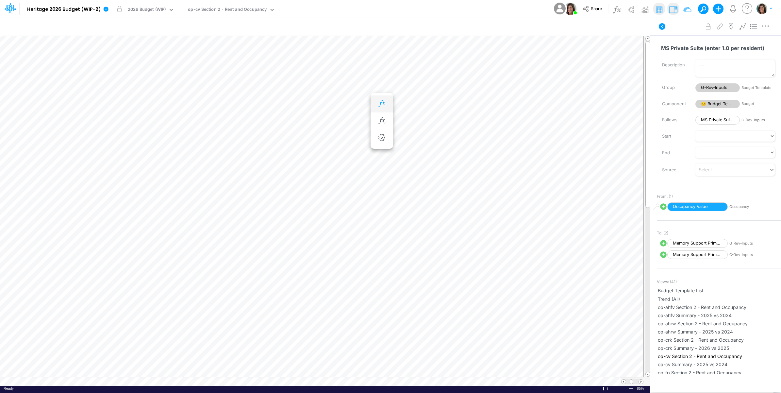
click at [384, 100] on icon "button" at bounding box center [382, 103] width 10 height 7
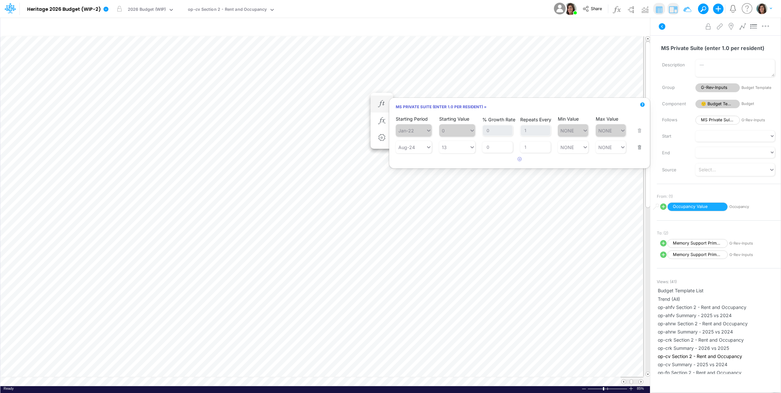
scroll to position [0, 0]
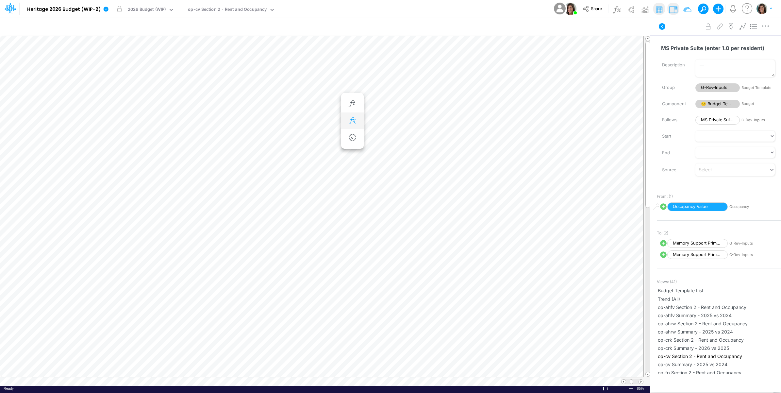
click at [355, 119] on icon "button" at bounding box center [352, 120] width 10 height 7
click at [450, 138] on icon at bounding box center [448, 137] width 10 height 7
click at [449, 138] on div at bounding box center [390, 198] width 781 height 390
click at [663, 28] on icon at bounding box center [662, 26] width 7 height 7
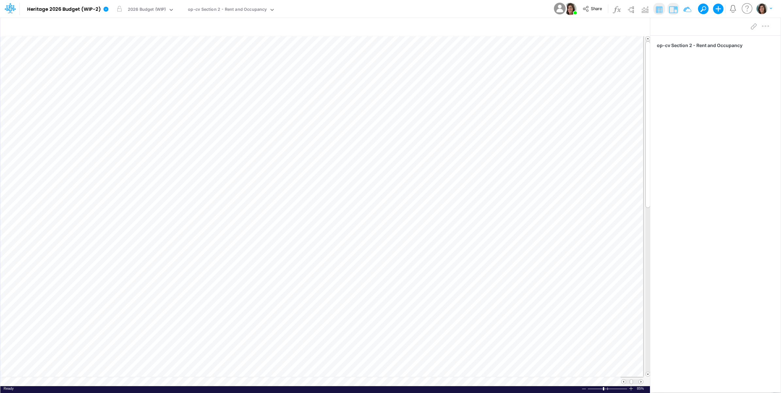
scroll to position [0, 0]
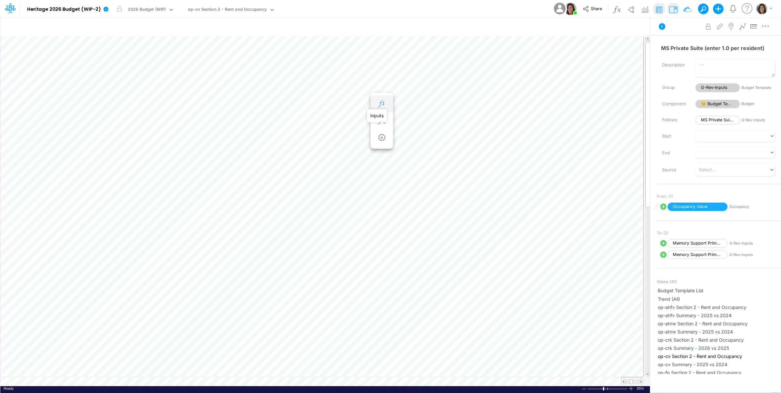
click at [382, 102] on icon "button" at bounding box center [382, 103] width 10 height 7
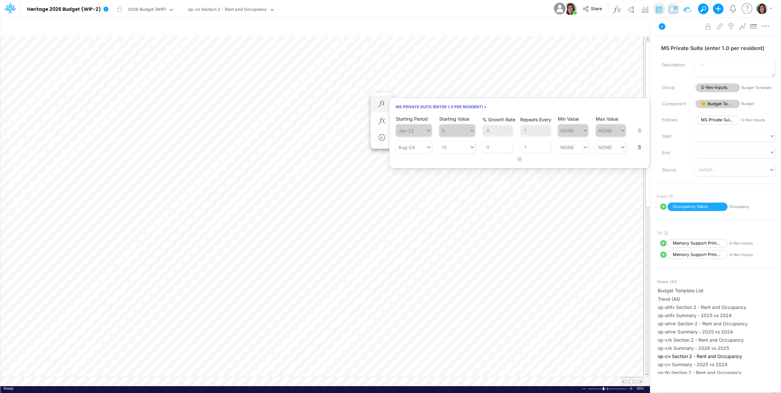
click at [636, 146] on button "button" at bounding box center [637, 143] width 8 height 18
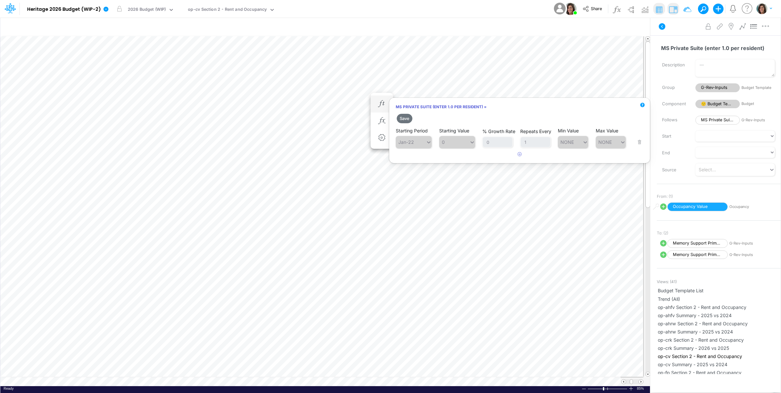
click at [405, 118] on button "Save" at bounding box center [405, 118] width 16 height 9
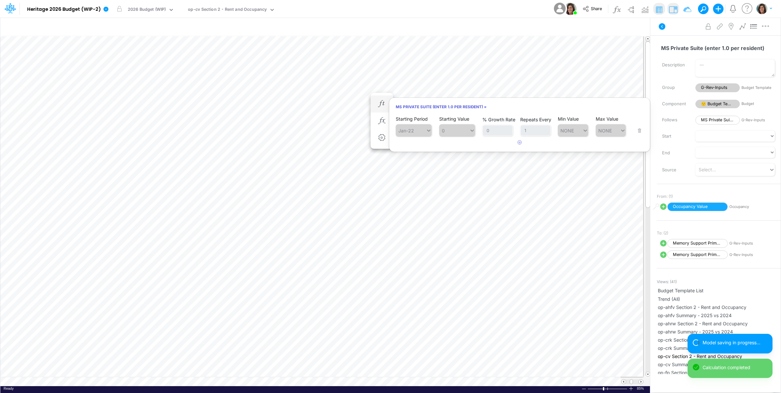
scroll to position [0, 0]
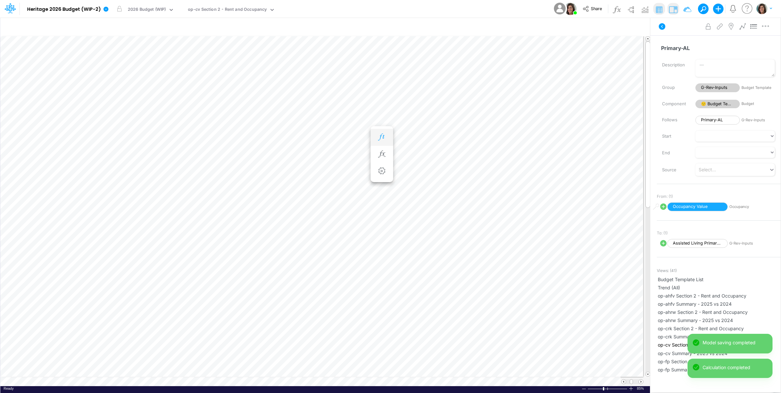
click at [384, 138] on icon "button" at bounding box center [382, 137] width 10 height 7
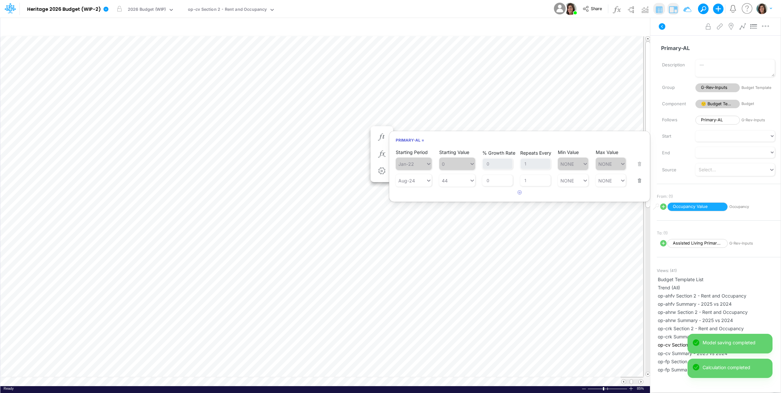
click at [636, 179] on button "button" at bounding box center [637, 177] width 8 height 18
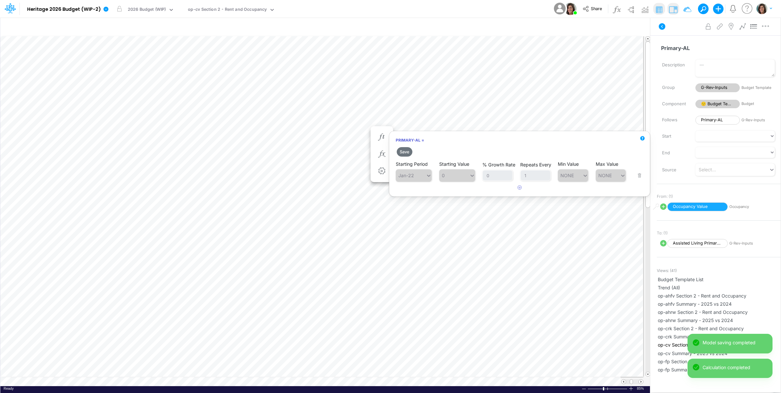
click at [417, 150] on h2 "Save" at bounding box center [519, 152] width 261 height 12
click at [401, 151] on button "Save" at bounding box center [405, 151] width 16 height 9
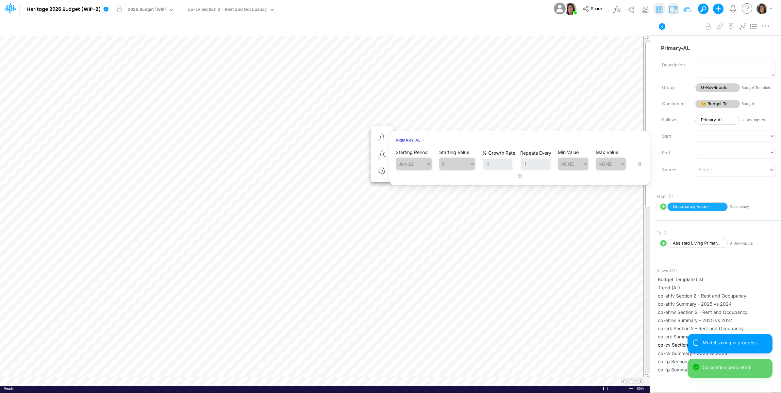
scroll to position [0, 0]
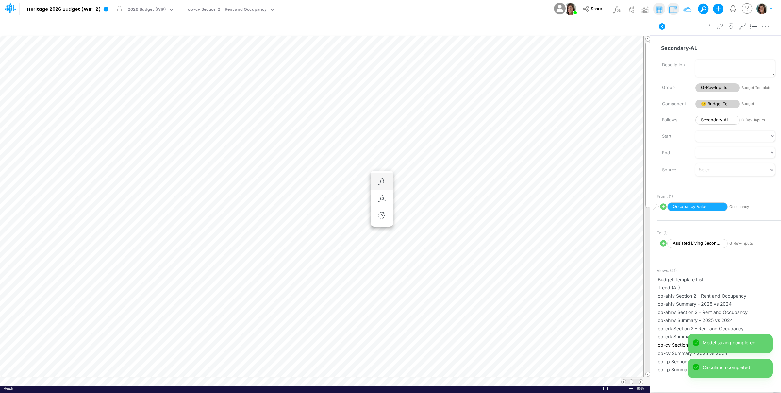
scroll to position [0, 0]
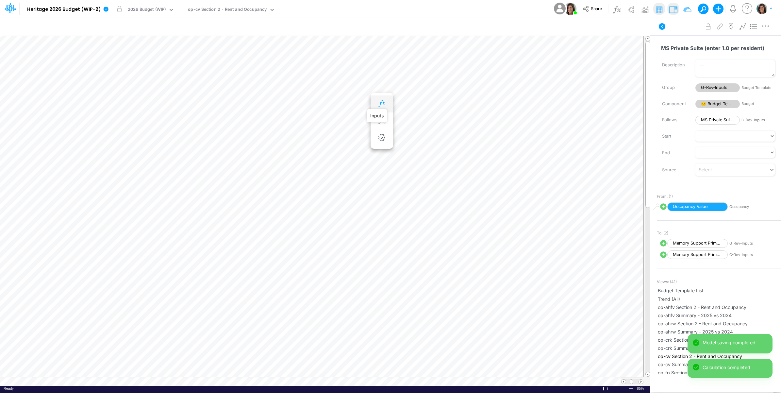
click at [383, 102] on icon "button" at bounding box center [382, 103] width 10 height 7
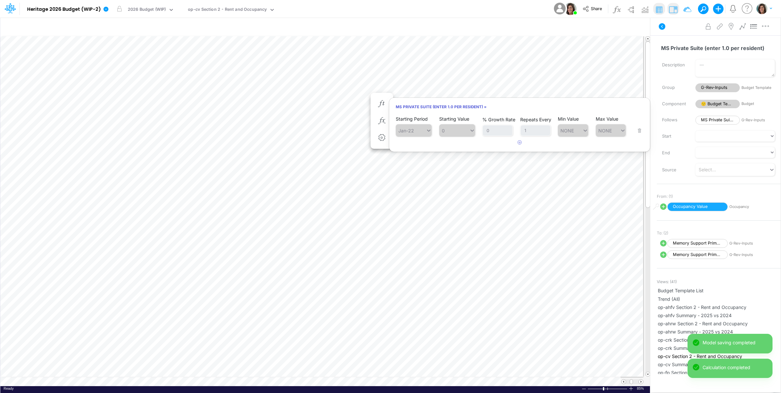
click at [676, 32] on div "Advanced settings Delete" at bounding box center [715, 26] width 130 height 18
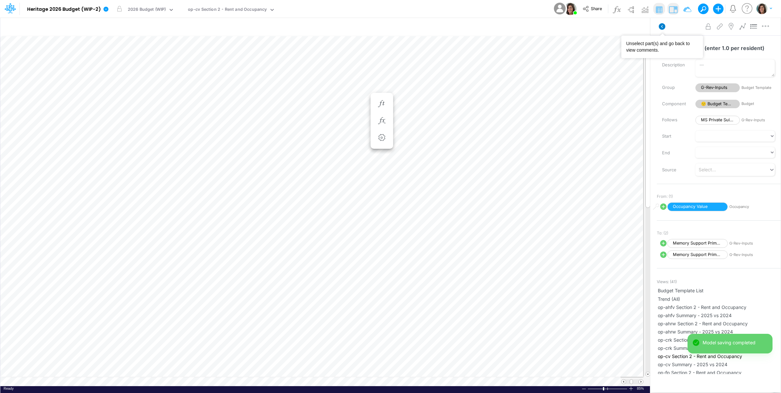
click at [663, 28] on icon at bounding box center [662, 26] width 7 height 7
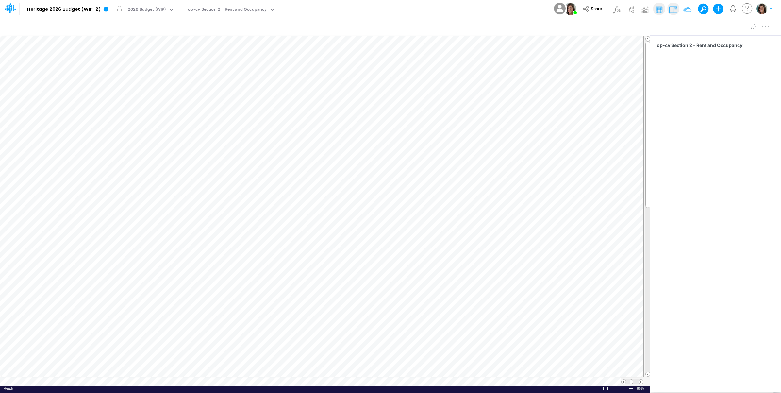
scroll to position [0, 0]
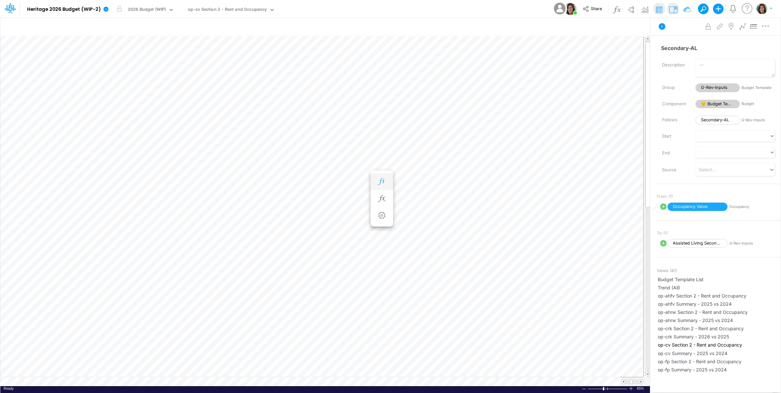
click at [381, 177] on button "button" at bounding box center [382, 181] width 12 height 13
click at [379, 134] on icon "button" at bounding box center [382, 137] width 10 height 7
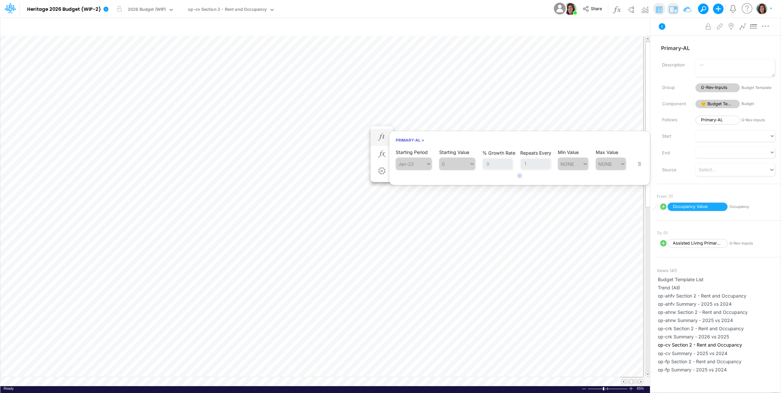
scroll to position [0, 0]
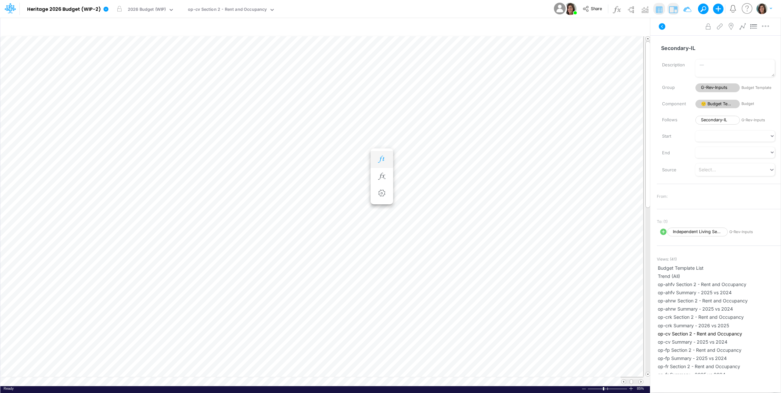
click at [383, 159] on icon "button" at bounding box center [382, 159] width 10 height 7
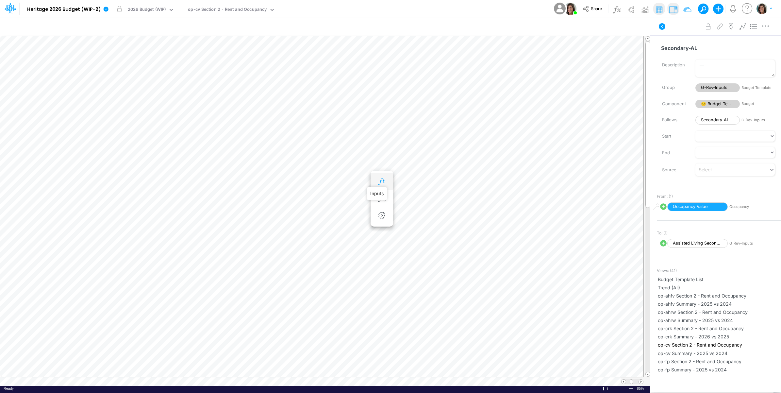
click at [386, 179] on icon "button" at bounding box center [382, 181] width 10 height 7
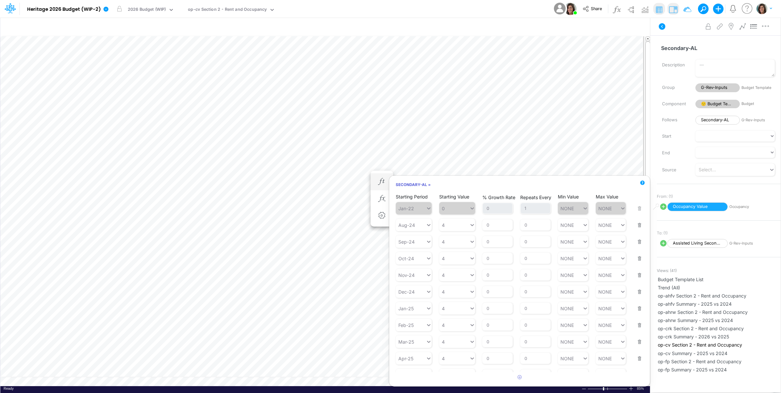
click at [633, 224] on button "button" at bounding box center [637, 221] width 8 height 18
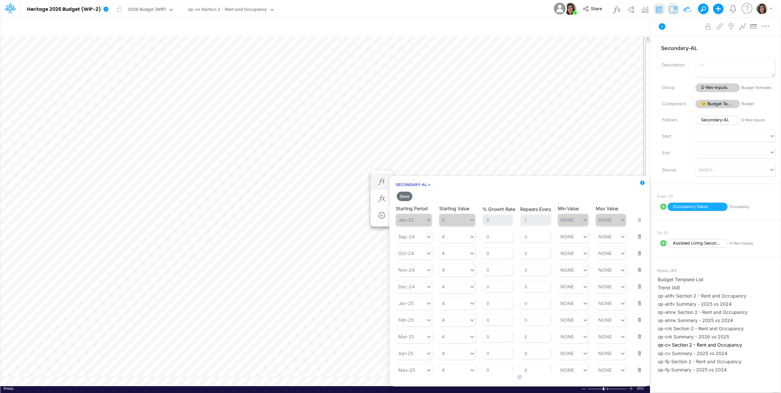
drag, startPoint x: 635, startPoint y: 224, endPoint x: 633, endPoint y: 229, distance: 4.9
click at [635, 225] on button "button" at bounding box center [637, 233] width 8 height 18
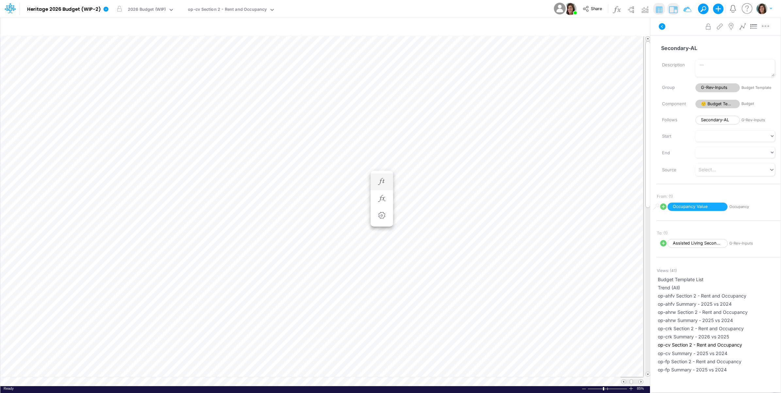
scroll to position [0, 0]
click at [490, 228] on span "From current scenario" at bounding box center [496, 228] width 49 height 6
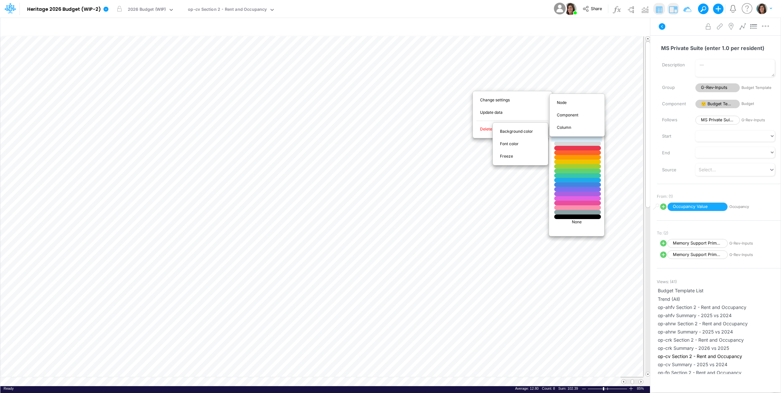
click at [563, 140] on div at bounding box center [578, 139] width 56 height 6
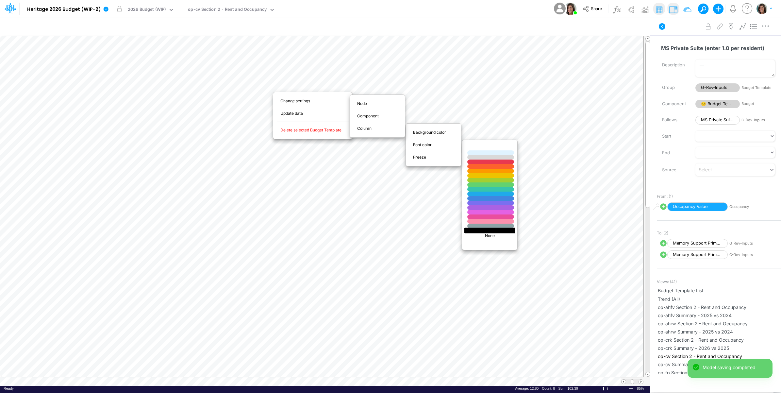
click at [479, 229] on div at bounding box center [491, 230] width 56 height 6
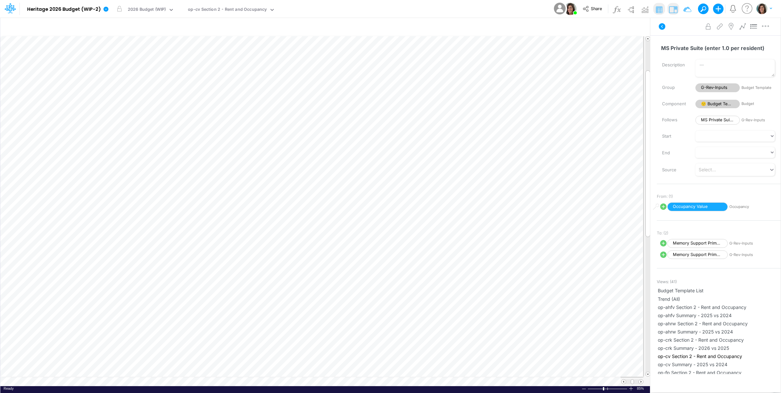
scroll to position [0, 0]
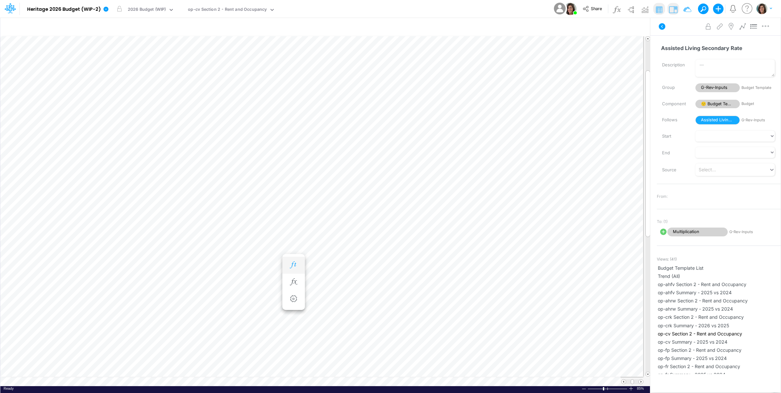
click at [292, 261] on icon "button" at bounding box center [294, 264] width 10 height 7
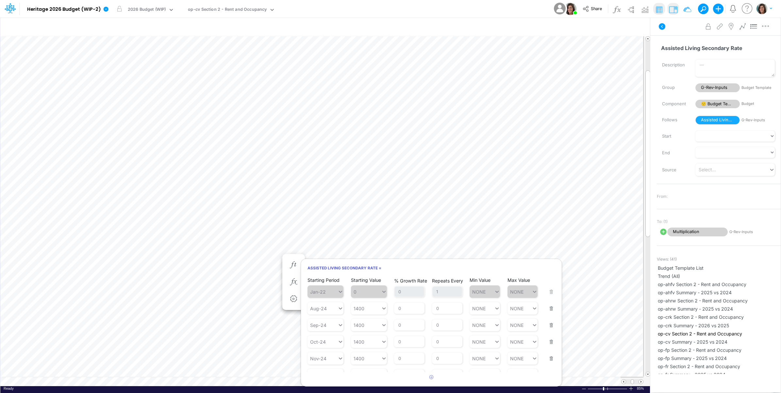
click at [672, 29] on div "Advanced settings Delete" at bounding box center [715, 26] width 130 height 18
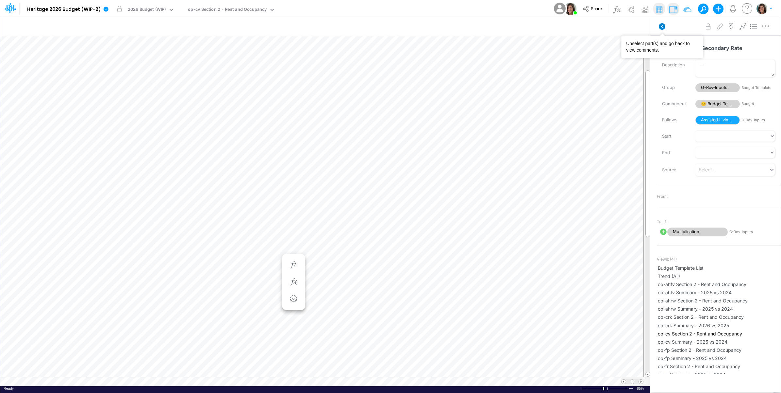
click at [663, 25] on icon at bounding box center [662, 26] width 7 height 7
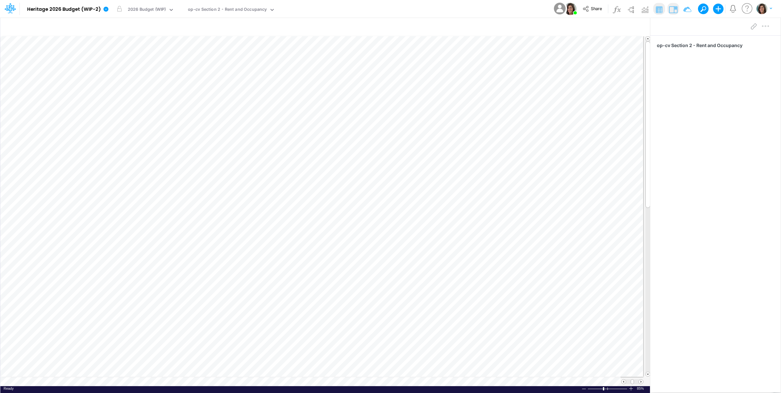
scroll to position [0, 0]
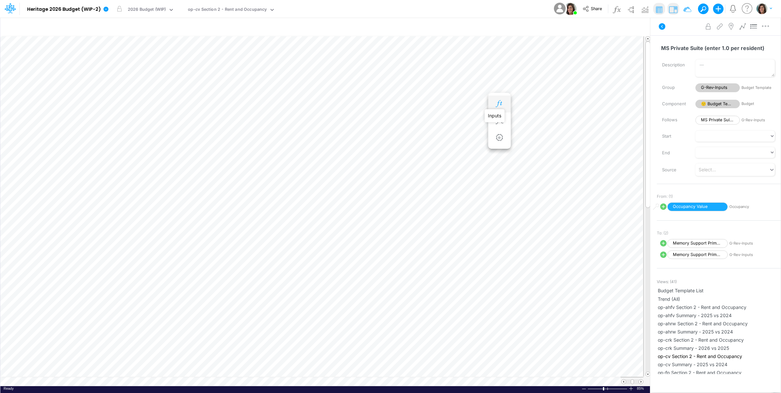
click at [500, 103] on icon "button" at bounding box center [499, 103] width 10 height 7
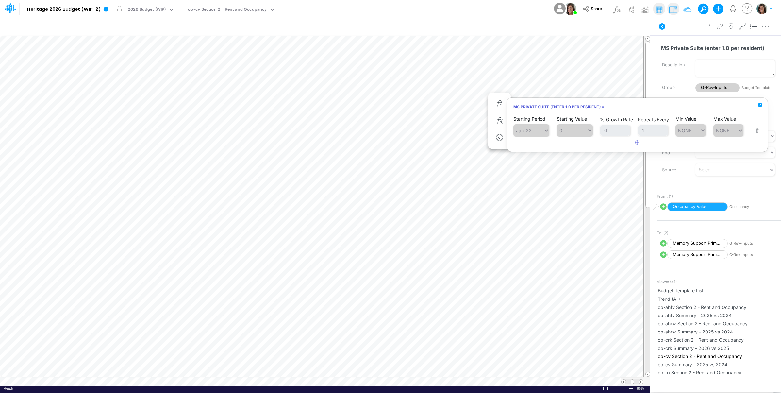
click at [664, 23] on icon at bounding box center [662, 27] width 8 height 8
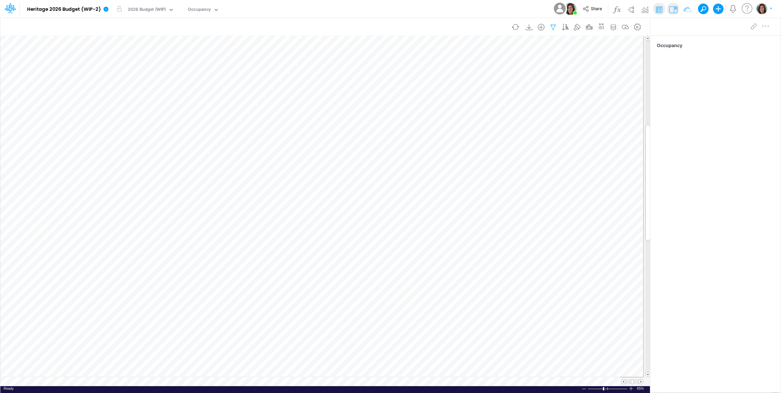
click at [553, 27] on icon "button" at bounding box center [553, 27] width 10 height 7
select select "notEqual"
click at [450, 105] on button "button" at bounding box center [453, 103] width 13 height 11
click at [405, 110] on div at bounding box center [404, 108] width 62 height 11
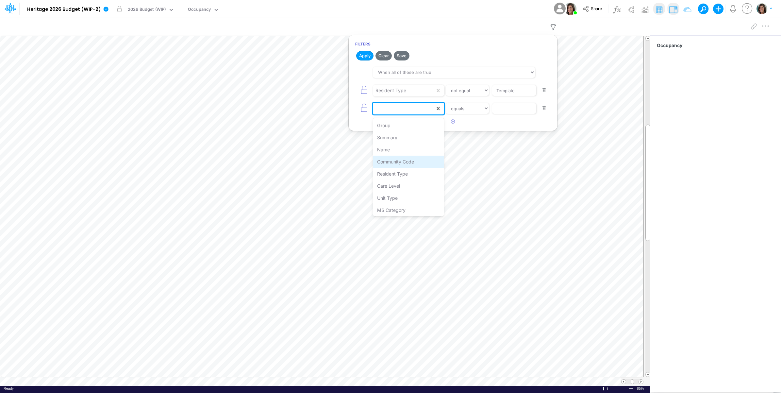
click at [396, 159] on div "Community Code" at bounding box center [408, 162] width 71 height 12
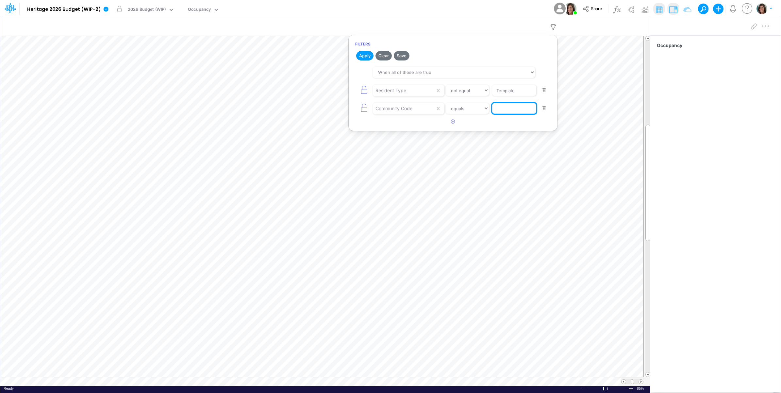
click at [514, 109] on input "text" at bounding box center [514, 108] width 44 height 11
type input "op-cv"
click at [363, 56] on button "Apply" at bounding box center [364, 55] width 17 height 9
click at [430, 9] on div "Model Heritage 2026 Budget (WIP-2) Edit model settings Duplicate Import QuickBo…" at bounding box center [390, 9] width 703 height 18
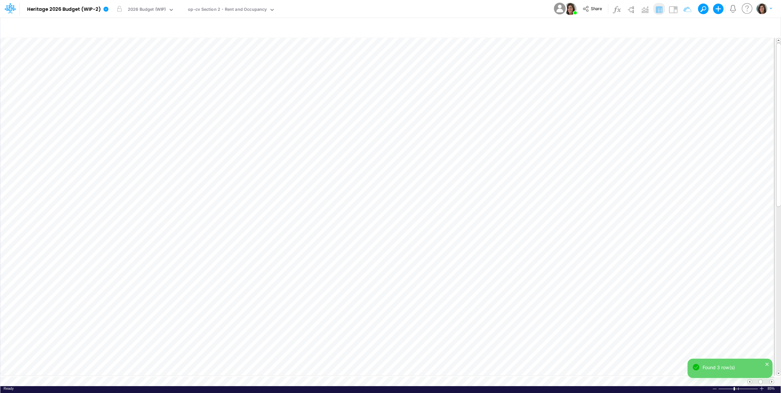
scroll to position [0, 0]
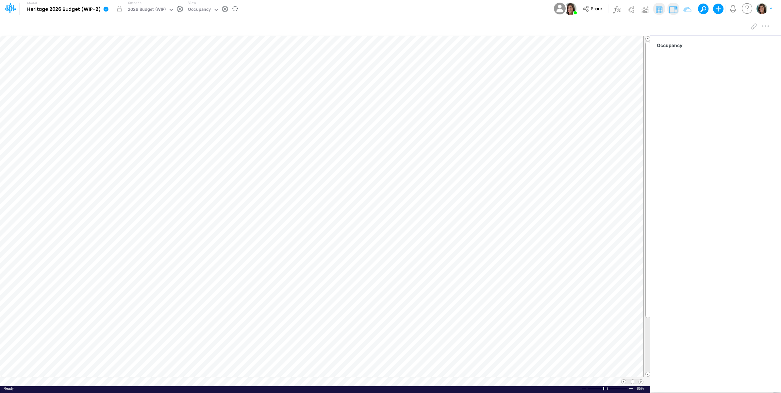
click at [104, 7] on icon at bounding box center [106, 9] width 6 height 6
click at [116, 67] on button "View model info" at bounding box center [139, 68] width 70 height 10
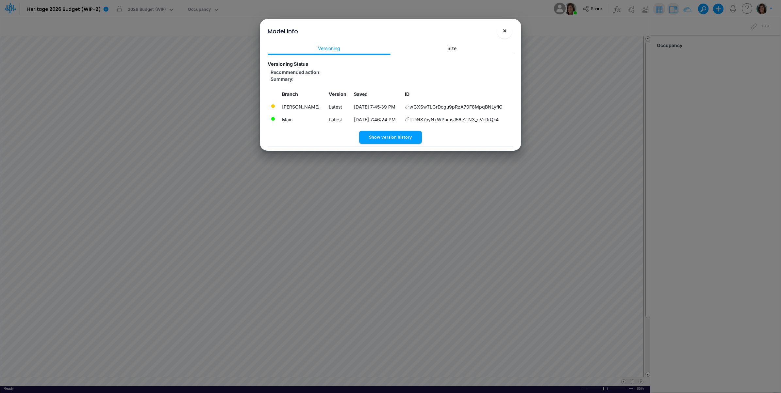
click at [504, 31] on span "×" at bounding box center [505, 30] width 4 height 8
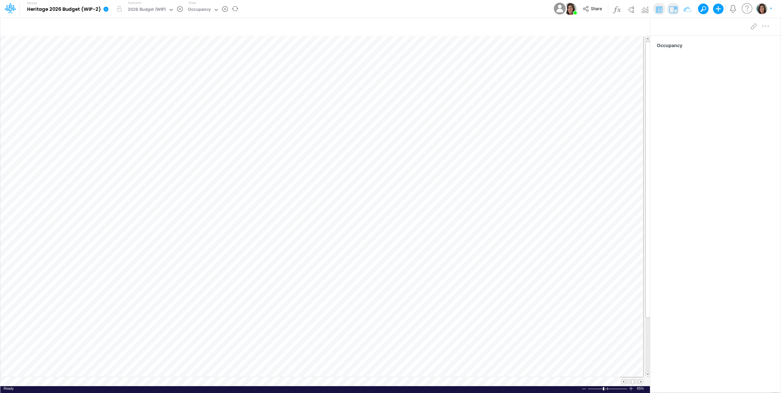
click at [105, 12] on link at bounding box center [107, 8] width 13 height 17
click at [119, 67] on button "View model info" at bounding box center [139, 68] width 70 height 10
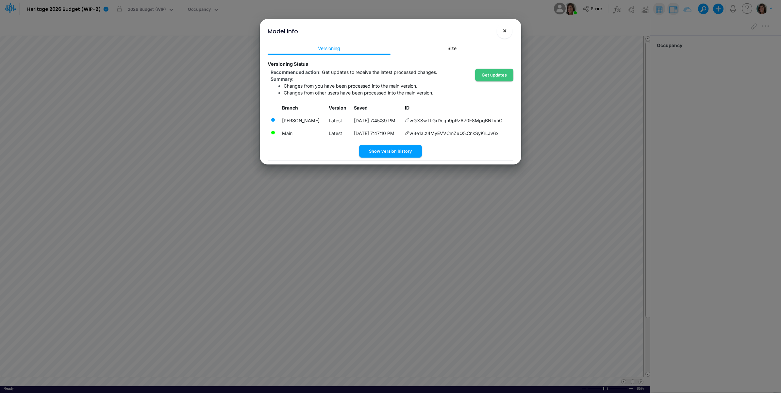
click at [503, 31] on span "×" at bounding box center [505, 30] width 4 height 8
